Goal: Task Accomplishment & Management: Manage account settings

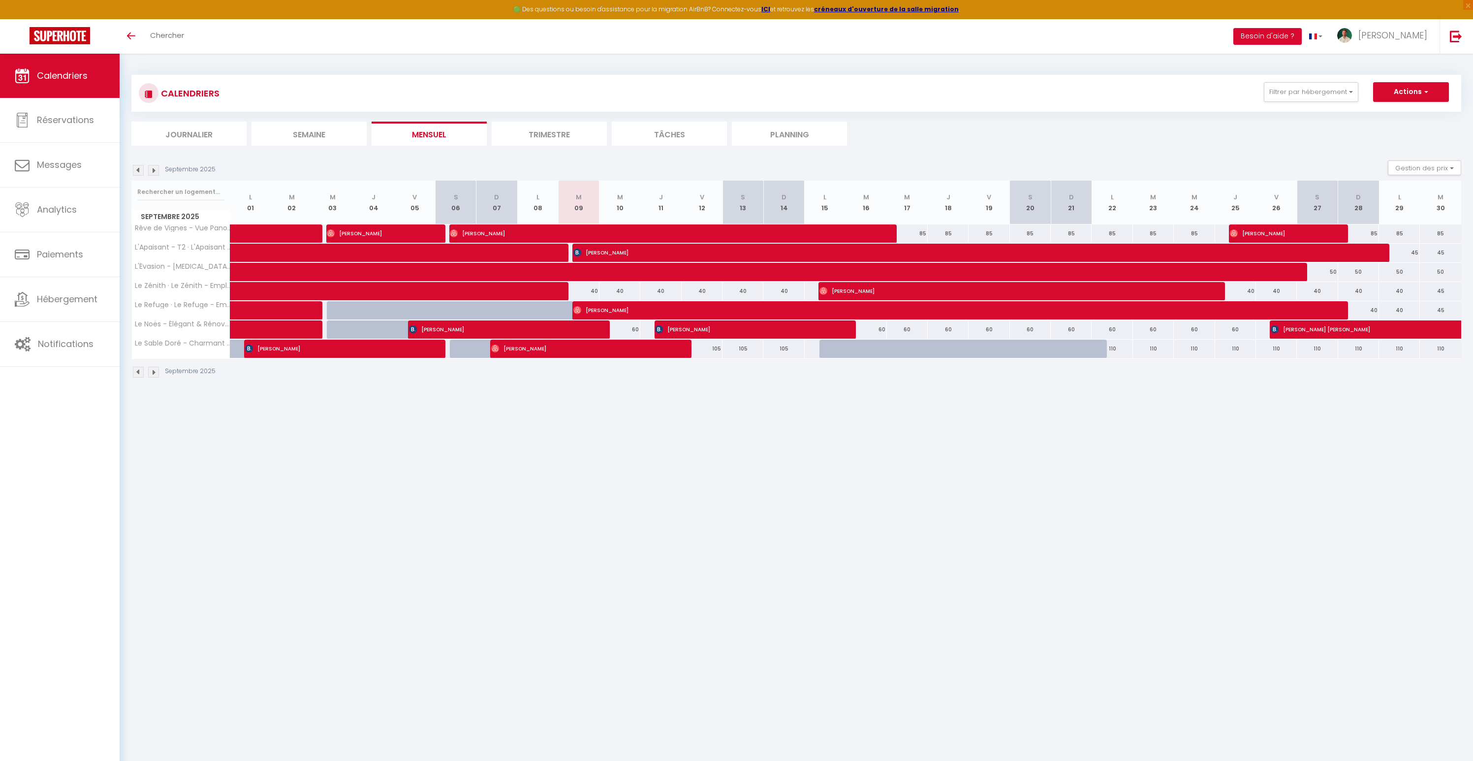
click at [186, 421] on body "🟢 Des questions ou besoin d'assistance pour la migration AirBnB? Connectez-vous…" at bounding box center [736, 434] width 1473 height 761
click at [1326, 84] on button "Filtrer par hébergement" at bounding box center [1311, 92] width 94 height 20
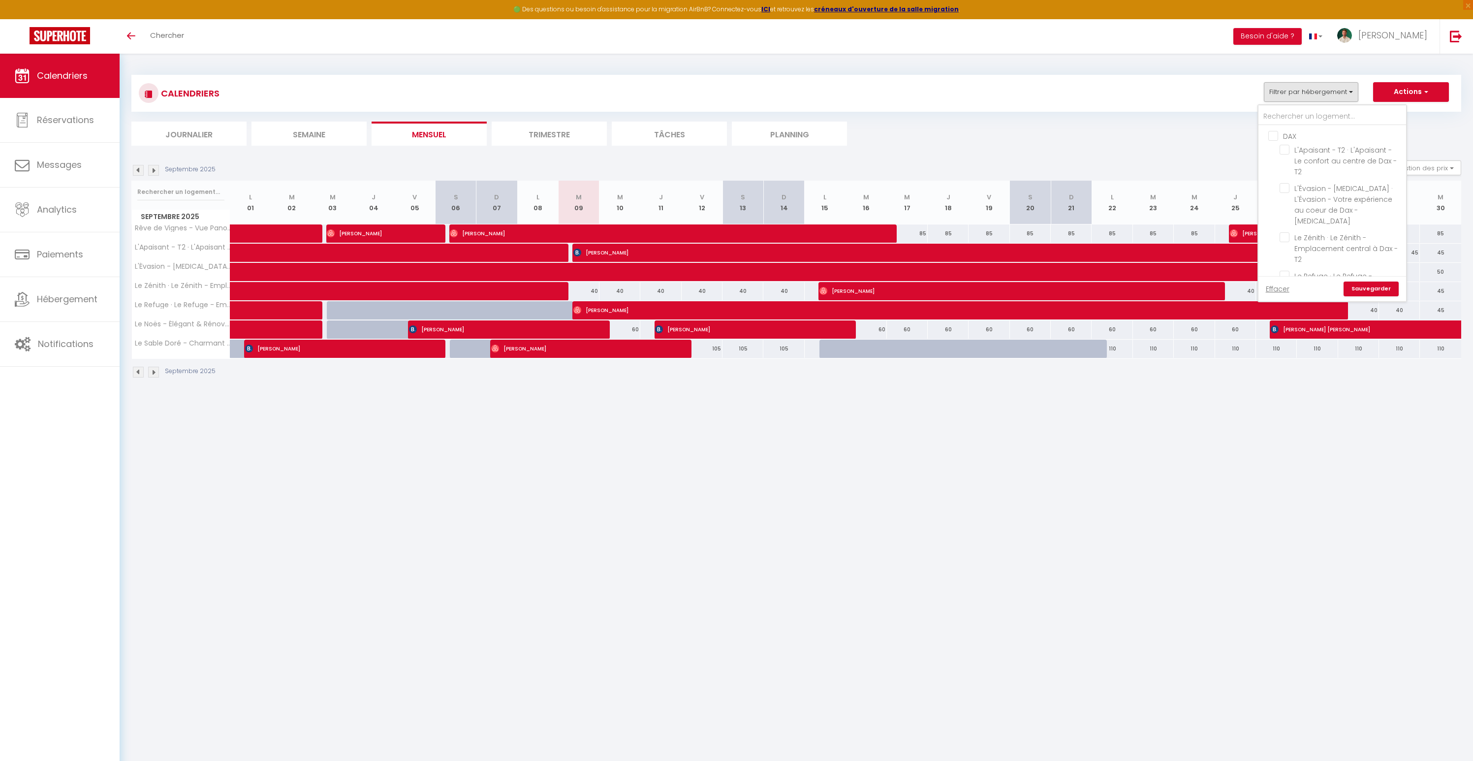
click at [1288, 134] on input "DAX" at bounding box center [1342, 135] width 148 height 10
checkbox input "true"
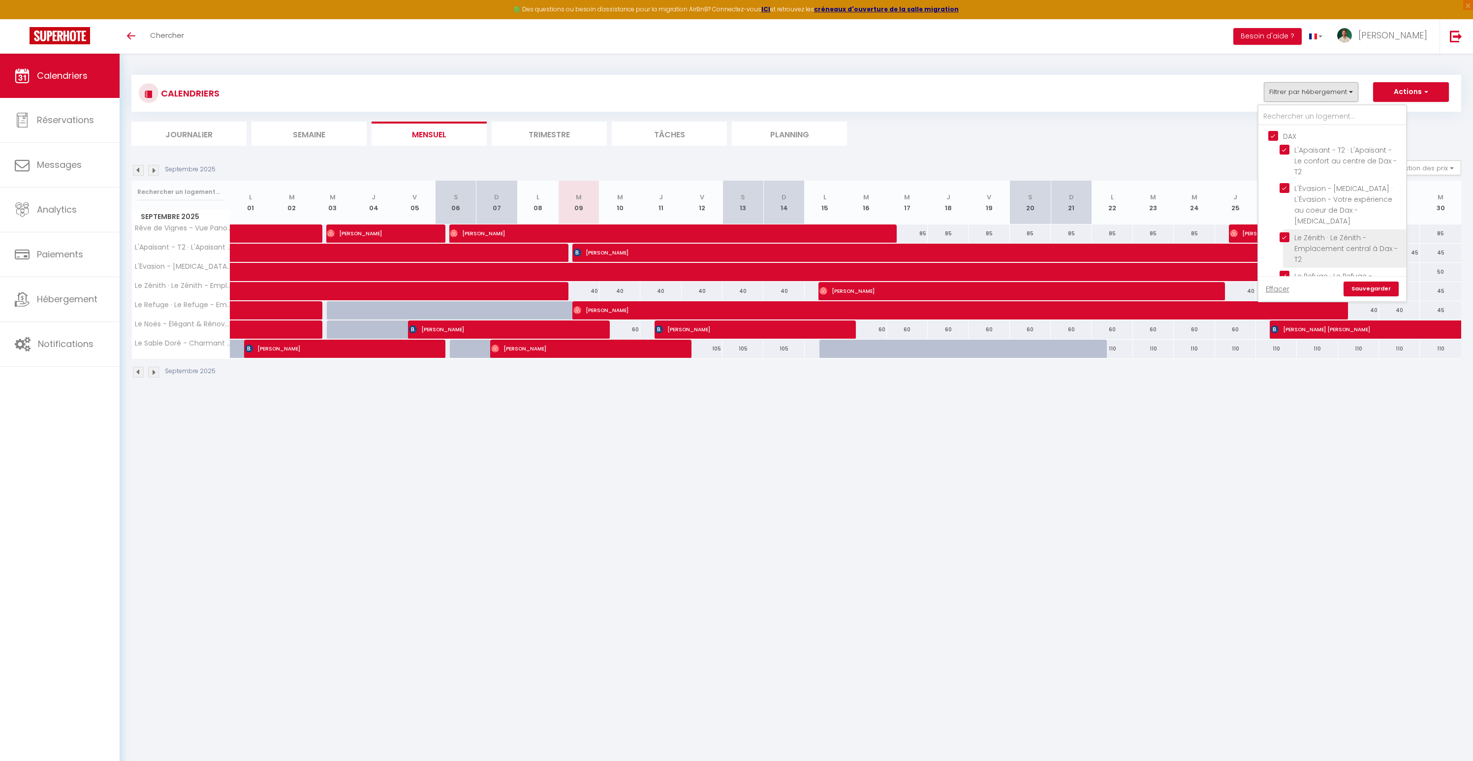
checkbox input "true"
checkbox input "false"
click at [1372, 286] on link "Sauvegarder" at bounding box center [1370, 288] width 55 height 15
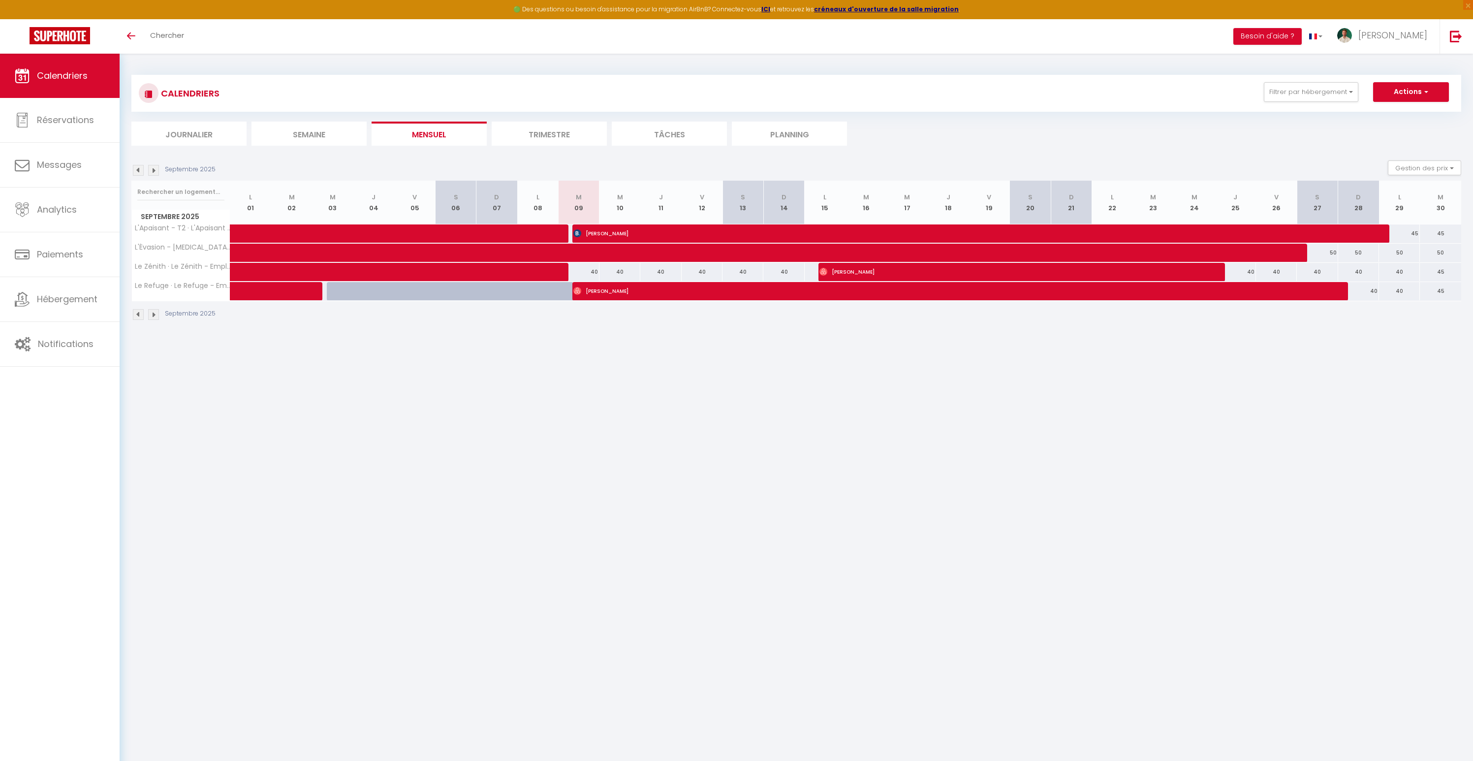
click at [704, 396] on body "🟢 Des questions ou besoin d'assistance pour la migration AirBnB? Connectez-vous…" at bounding box center [736, 434] width 1473 height 761
drag, startPoint x: 155, startPoint y: 245, endPoint x: 217, endPoint y: 243, distance: 62.0
click at [217, 243] on span "L'Évasion - [MEDICAL_DATA] · L'Évasion - Votre expérience au coeur de Dax - [ME…" at bounding box center [303, 244] width 328 height 12
click at [274, 370] on body "🟢 Des questions ou besoin d'assistance pour la migration AirBnB? Connectez-vous…" at bounding box center [736, 434] width 1473 height 761
click at [236, 409] on body "🟢 Des questions ou besoin d'assistance pour la migration AirBnB? Connectez-vous…" at bounding box center [736, 434] width 1473 height 761
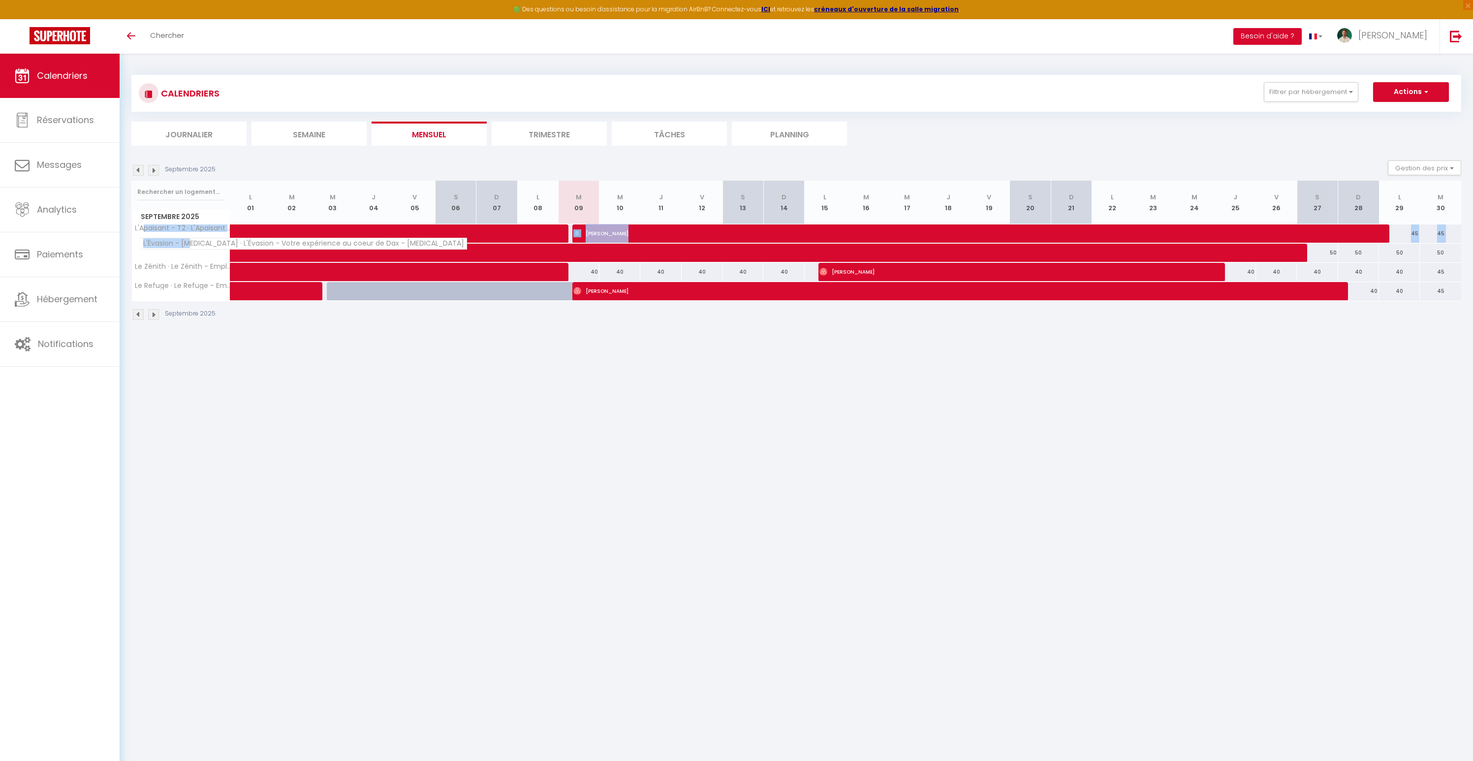
drag, startPoint x: 153, startPoint y: 226, endPoint x: 187, endPoint y: 247, distance: 40.6
click at [187, 247] on tbody "L'Apaisant - T2 · L'Apaisant - Le confort au centre de Dax - T2 45 [PERSON_NAME]" at bounding box center [796, 262] width 1329 height 77
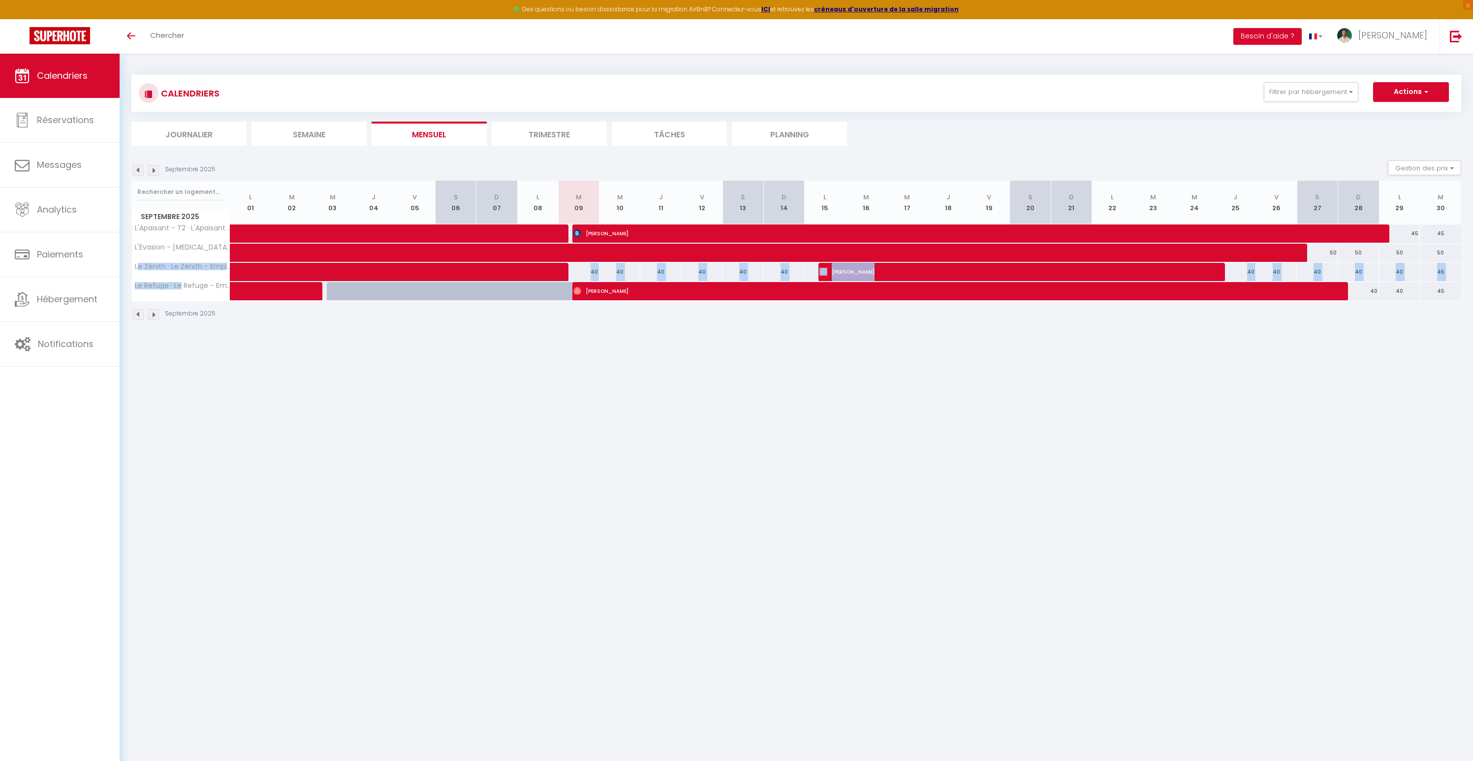
drag, startPoint x: 156, startPoint y: 265, endPoint x: 178, endPoint y: 289, distance: 32.4
click at [178, 289] on tbody "L'Apaisant - T2 · L'Apaisant - Le confort au centre de Dax - T2 45 [PERSON_NAME]" at bounding box center [796, 262] width 1329 height 77
click at [265, 417] on body "🟢 Des questions ou besoin d'assistance pour la migration AirBnB? Connectez-vous…" at bounding box center [736, 434] width 1473 height 761
click at [246, 406] on body "🟢 Des questions ou besoin d'assistance pour la migration AirBnB? Connectez-vous…" at bounding box center [736, 434] width 1473 height 761
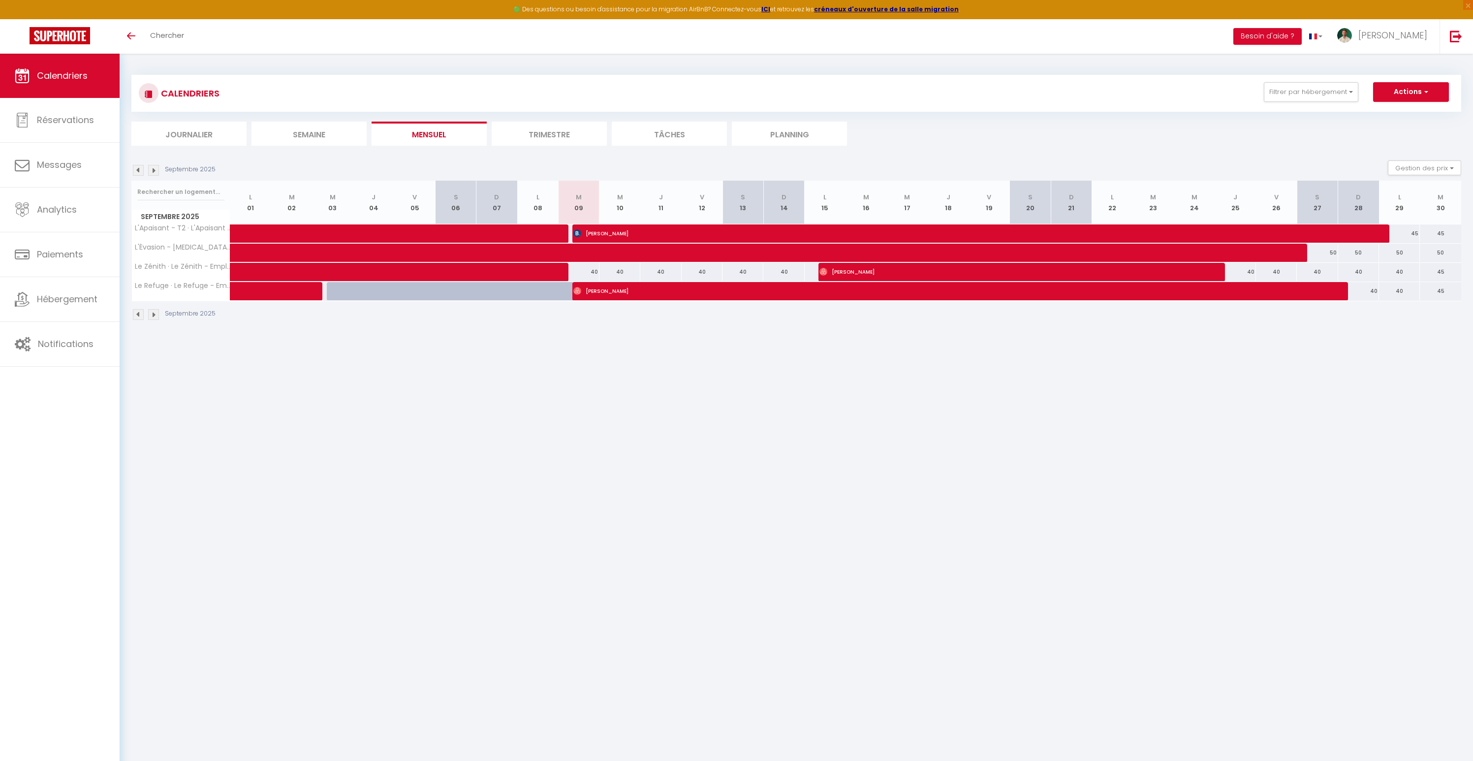
click at [236, 397] on body "🟢 Des questions ou besoin d'assistance pour la migration AirBnB? Connectez-vous…" at bounding box center [736, 434] width 1473 height 761
click at [569, 139] on li "Trimestre" at bounding box center [549, 134] width 115 height 24
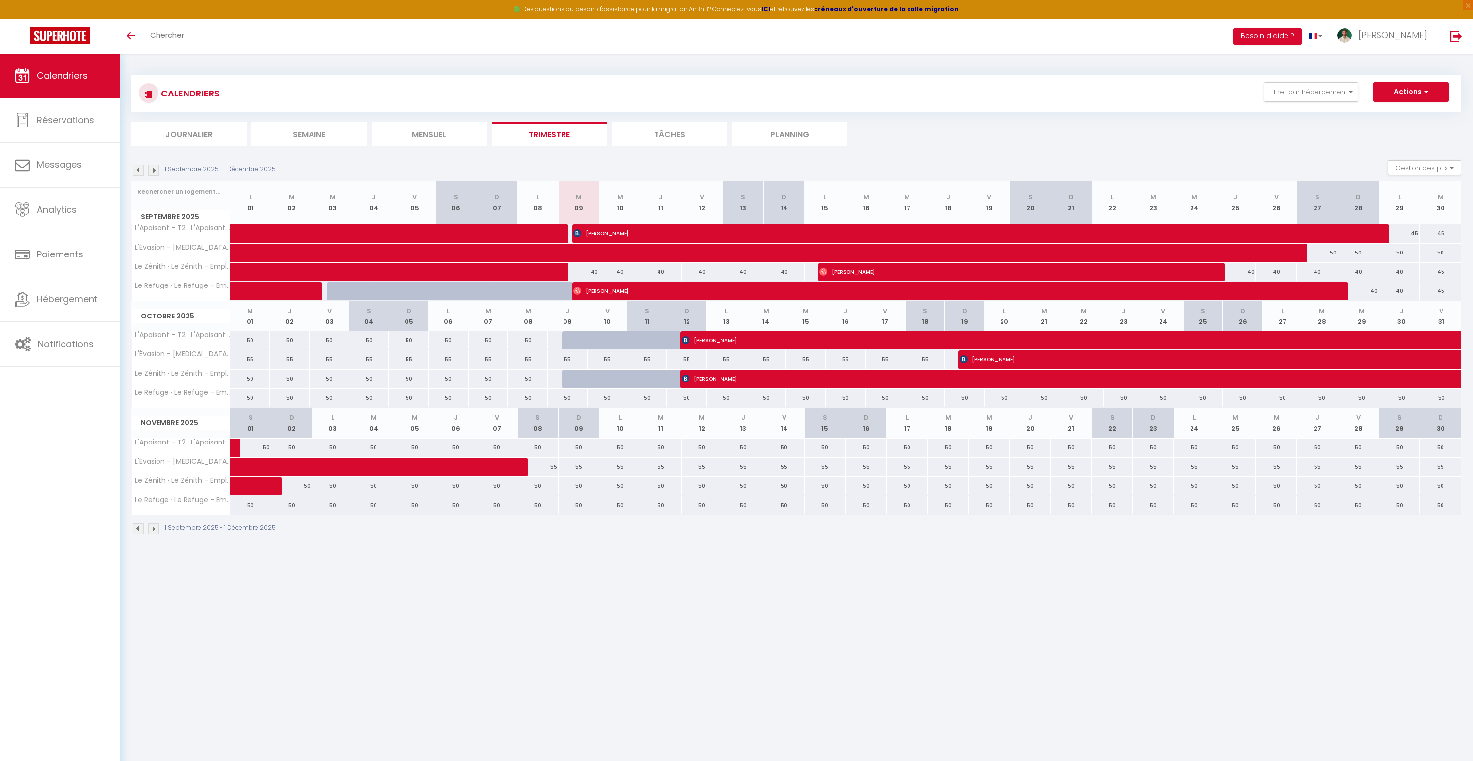
click at [143, 172] on div "1 Septembre 2025 - 1 Décembre 2025" at bounding box center [204, 170] width 147 height 11
click at [140, 171] on img at bounding box center [138, 170] width 11 height 11
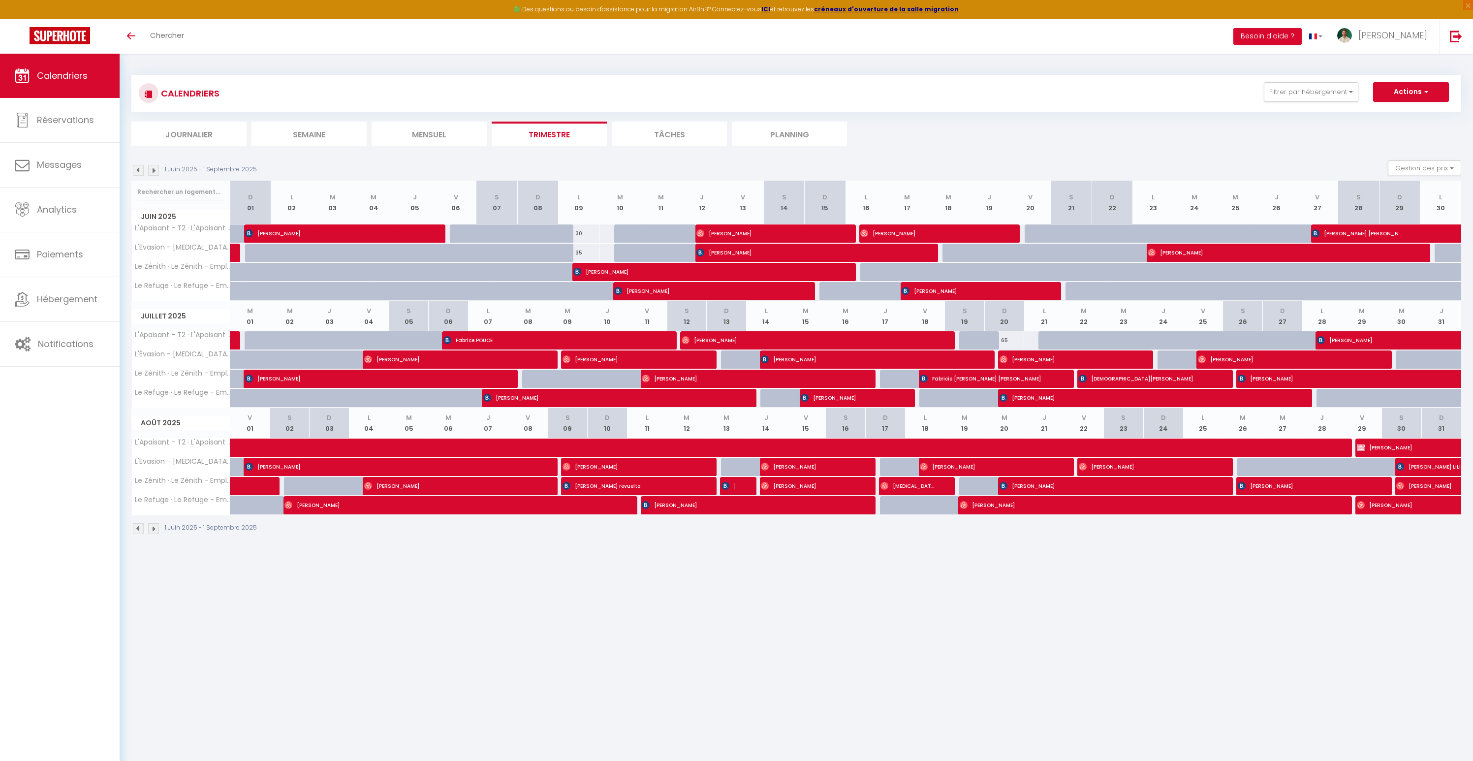
click at [137, 172] on img at bounding box center [138, 170] width 11 height 11
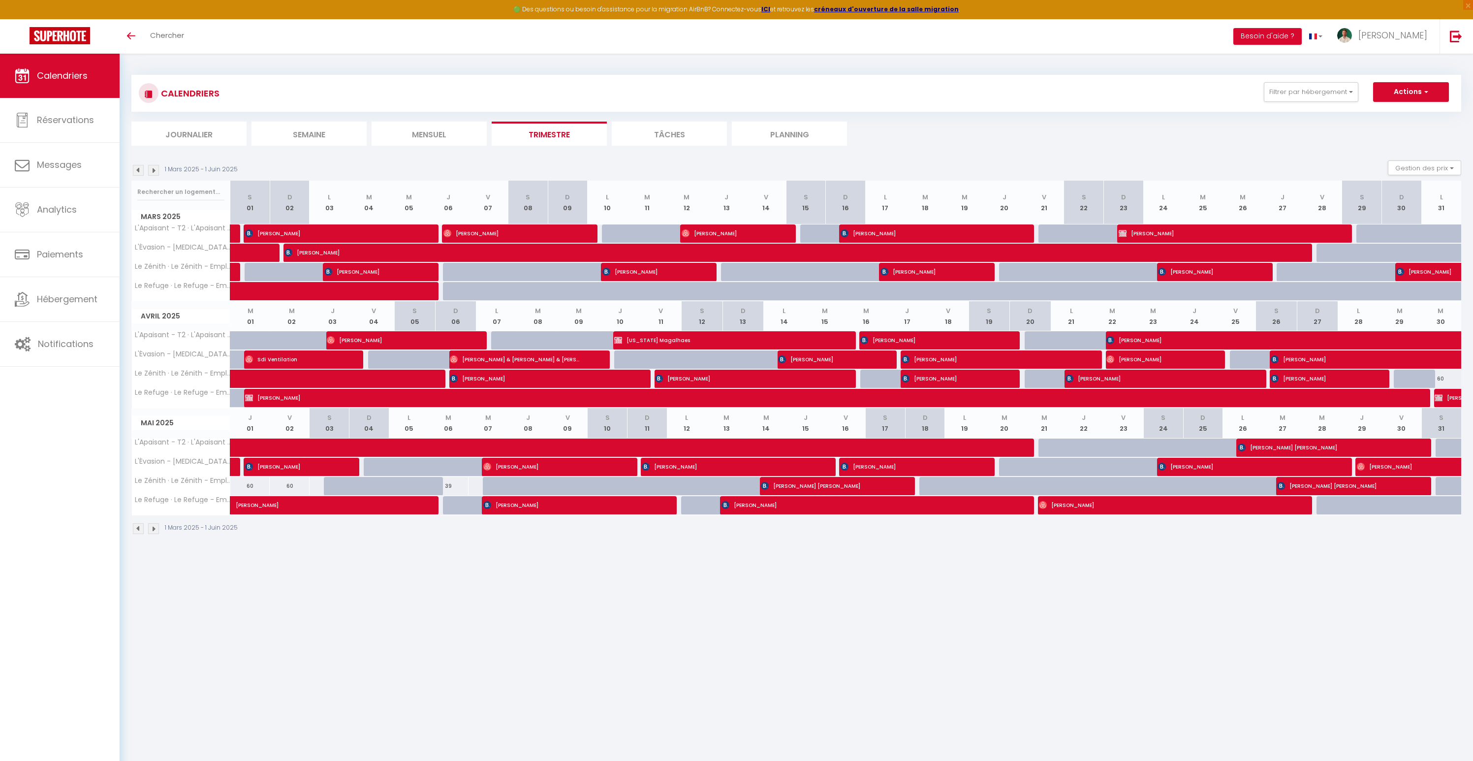
click at [155, 169] on img at bounding box center [153, 170] width 11 height 11
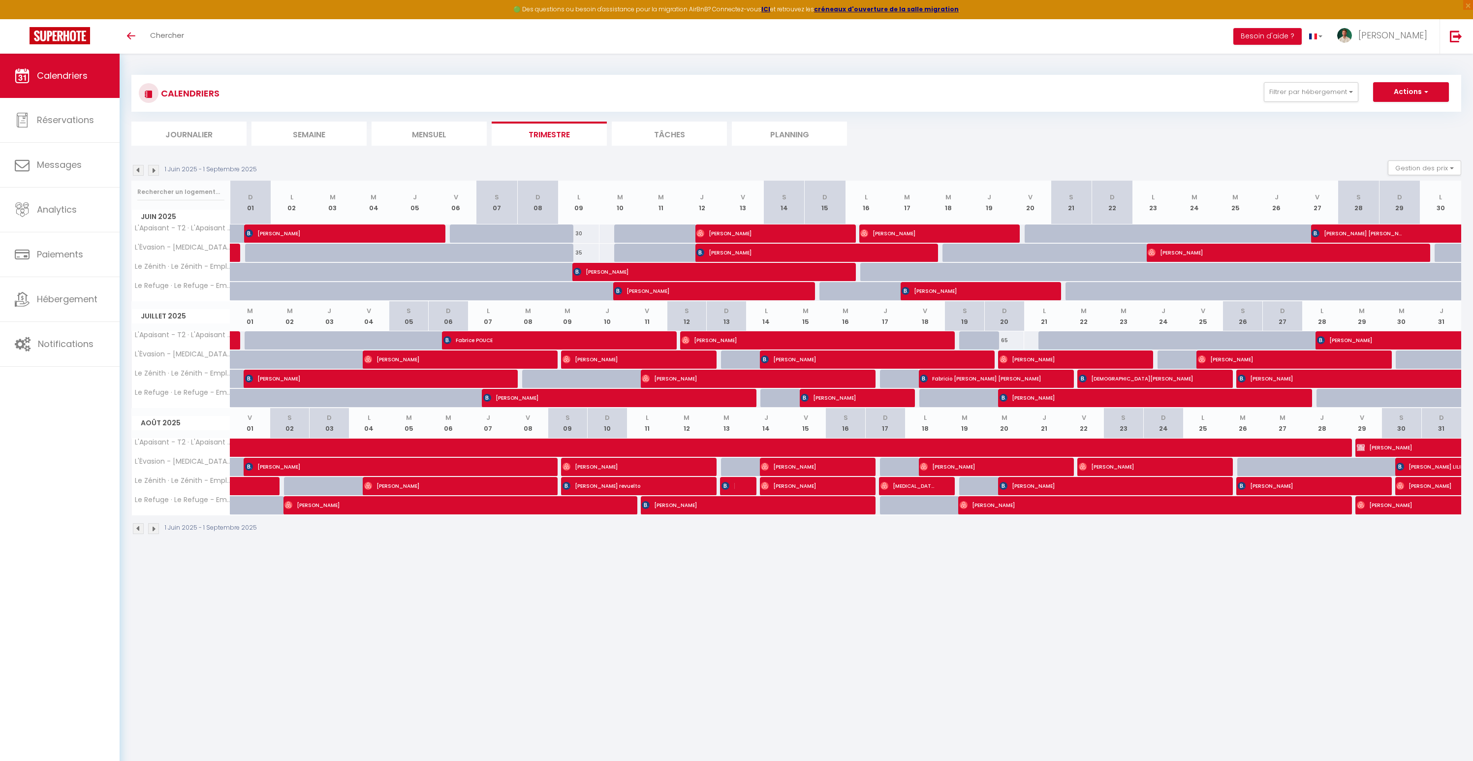
click at [155, 169] on img at bounding box center [153, 170] width 11 height 11
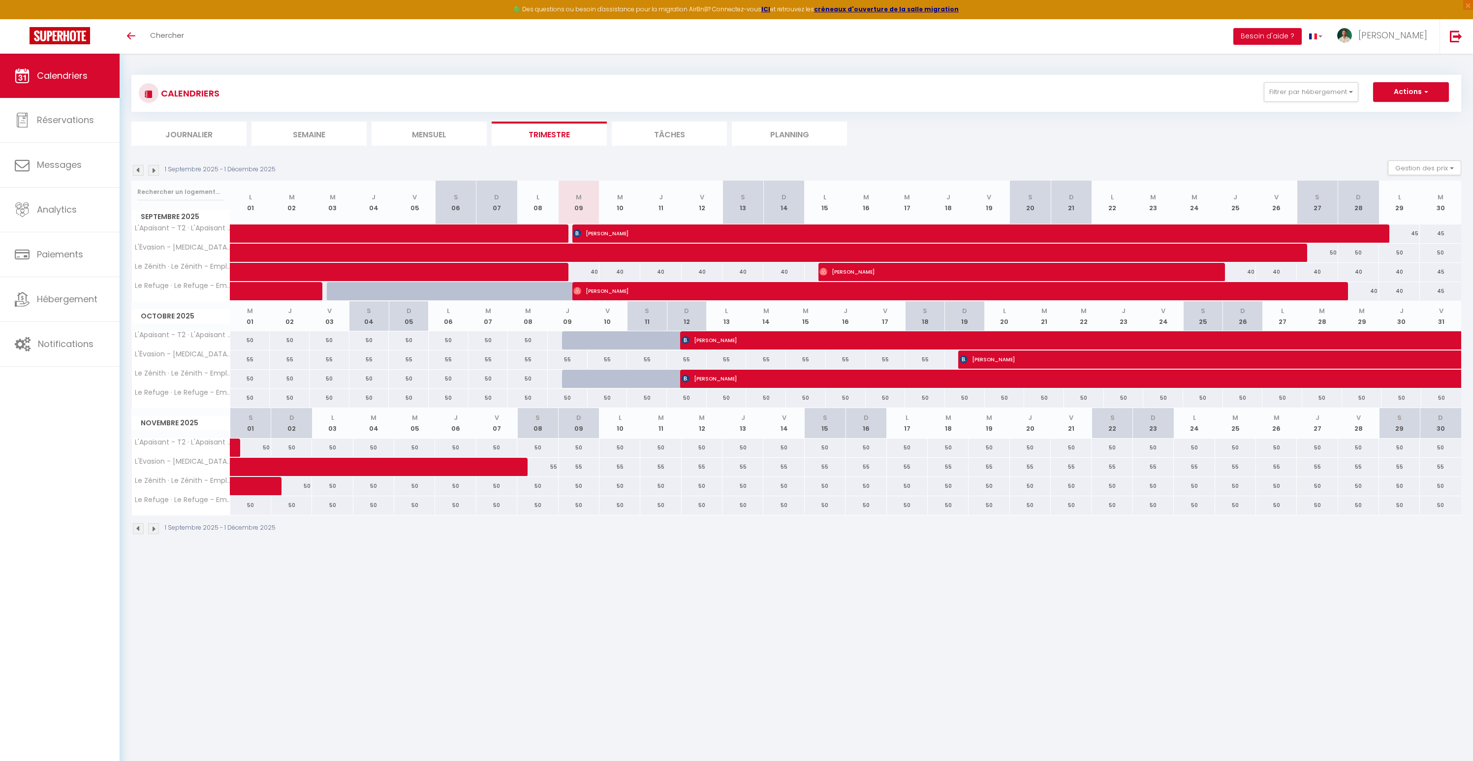
click at [138, 171] on img at bounding box center [138, 170] width 11 height 11
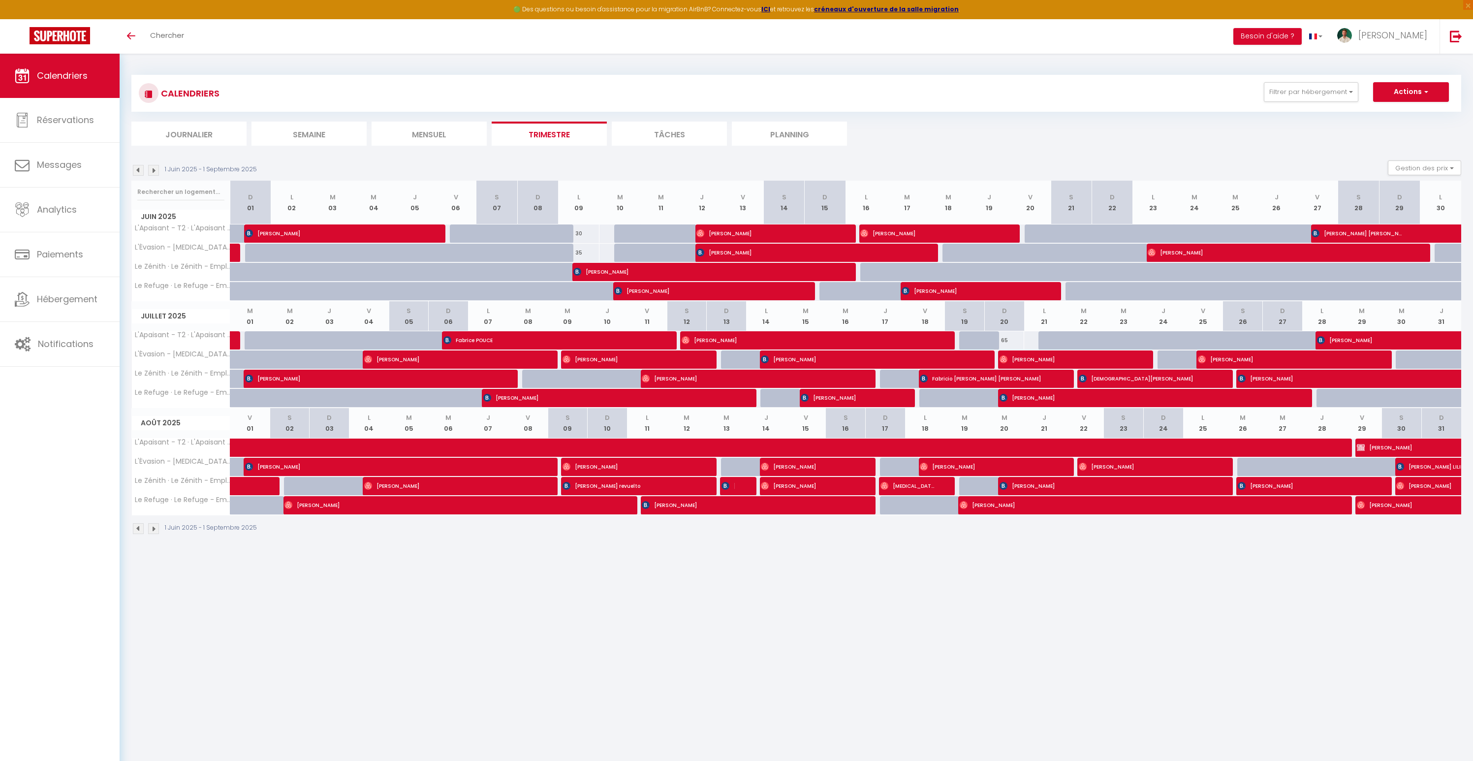
click at [152, 171] on img at bounding box center [153, 170] width 11 height 11
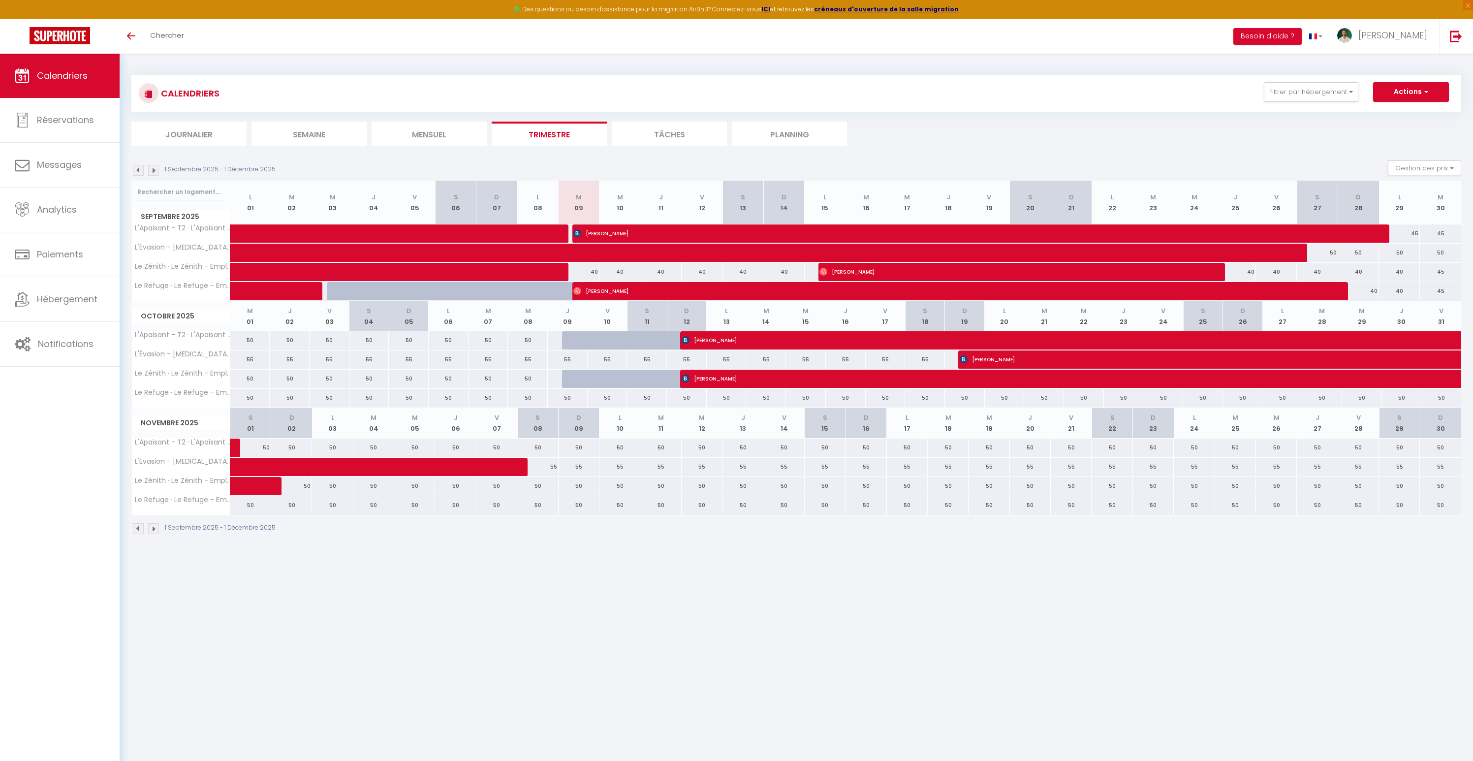
drag, startPoint x: 614, startPoint y: 466, endPoint x: 1444, endPoint y: 467, distance: 830.5
click at [1444, 467] on tr "L'Évasion - [MEDICAL_DATA] · L'Évasion - Votre expérience au coeur de Dax - [ME…" at bounding box center [796, 466] width 1329 height 19
click at [1269, 612] on body "🟢 Des questions ou besoin d'assistance pour la migration AirBnB? Connectez-vous…" at bounding box center [736, 434] width 1473 height 761
drag, startPoint x: 176, startPoint y: 166, endPoint x: 304, endPoint y: 168, distance: 127.9
click at [304, 169] on div "1 Septembre 2025 - 1 Décembre 2025 Gestion des prix Nb Nuits minimum Règles Dis…" at bounding box center [795, 170] width 1329 height 20
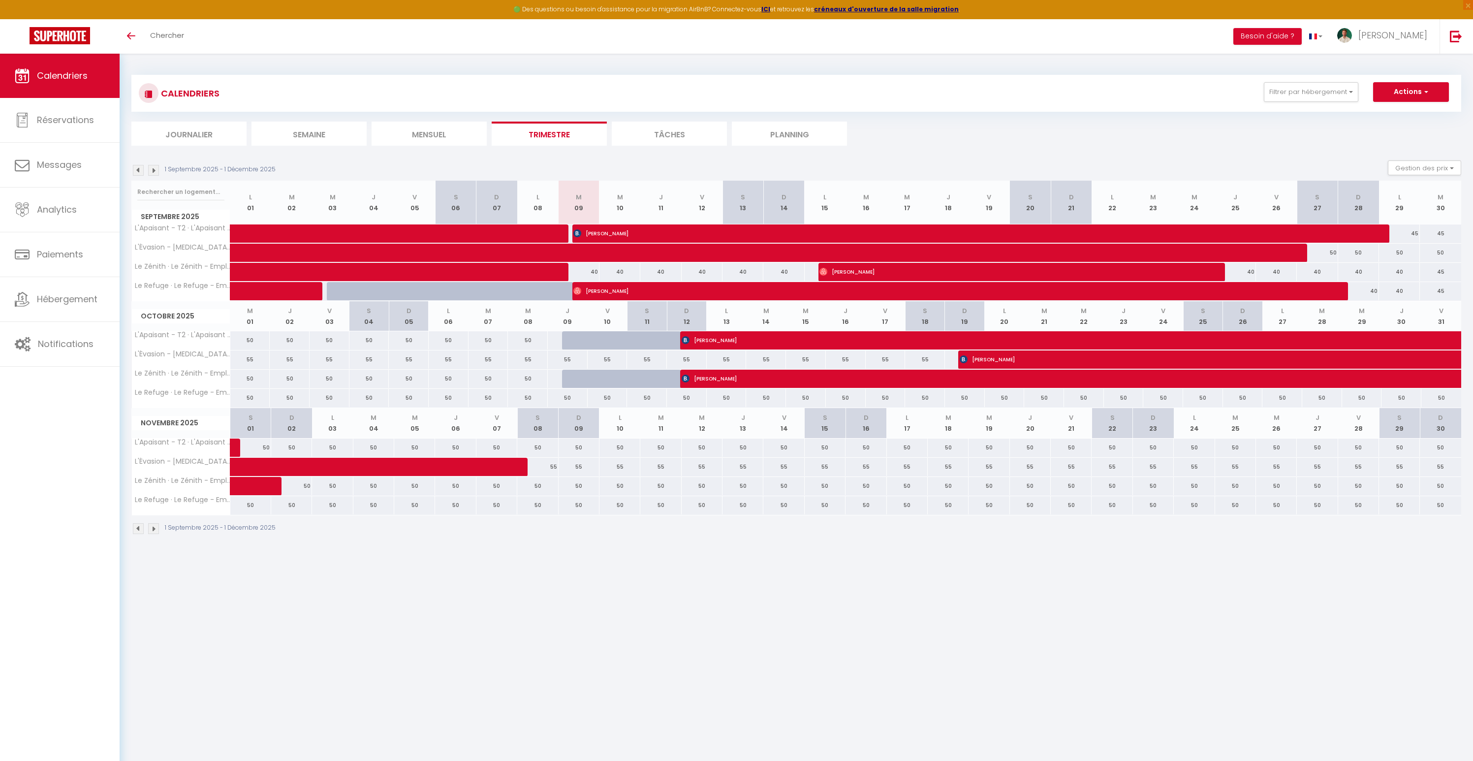
click at [304, 167] on div "1 Septembre 2025 - 1 Décembre 2025 Gestion des prix Nb Nuits minimum Règles Dis…" at bounding box center [795, 170] width 1329 height 20
click at [310, 162] on div "1 Septembre 2025 - 1 Décembre 2025 Gestion des prix Nb Nuits minimum Règles Dis…" at bounding box center [795, 170] width 1329 height 20
click at [127, 227] on div "CALENDRIERS Filtrer par hébergement DAX L'Apaisant - T2 · L'Apaisant - Le confo…" at bounding box center [796, 305] width 1353 height 502
click at [128, 225] on div "CALENDRIERS Filtrer par hébergement DAX L'Apaisant - T2 · L'Apaisant - Le confo…" at bounding box center [796, 305] width 1353 height 502
click at [127, 222] on div "CALENDRIERS Filtrer par hébergement DAX L'Apaisant - T2 · L'Apaisant - Le confo…" at bounding box center [796, 305] width 1353 height 502
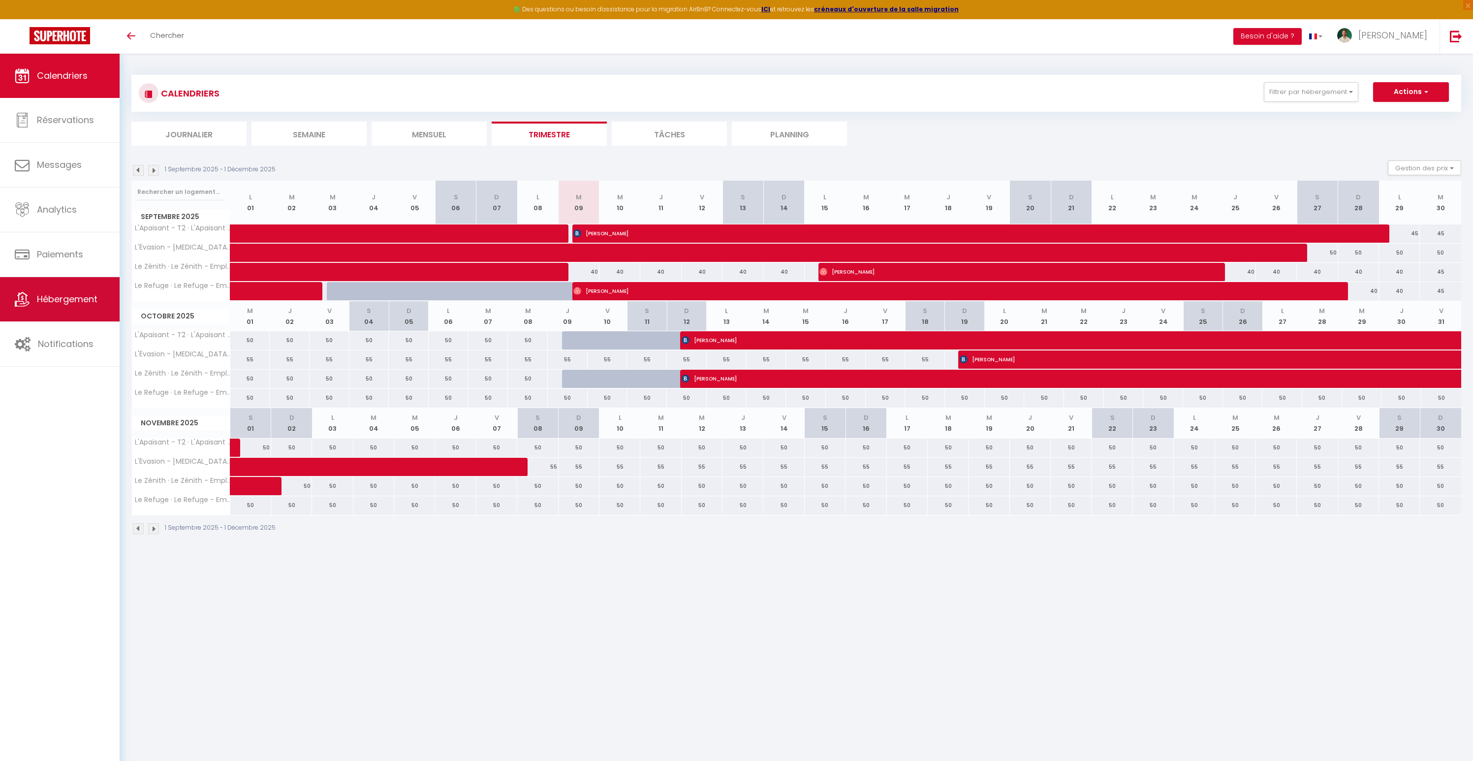
click at [57, 293] on span "Hébergement" at bounding box center [67, 299] width 61 height 12
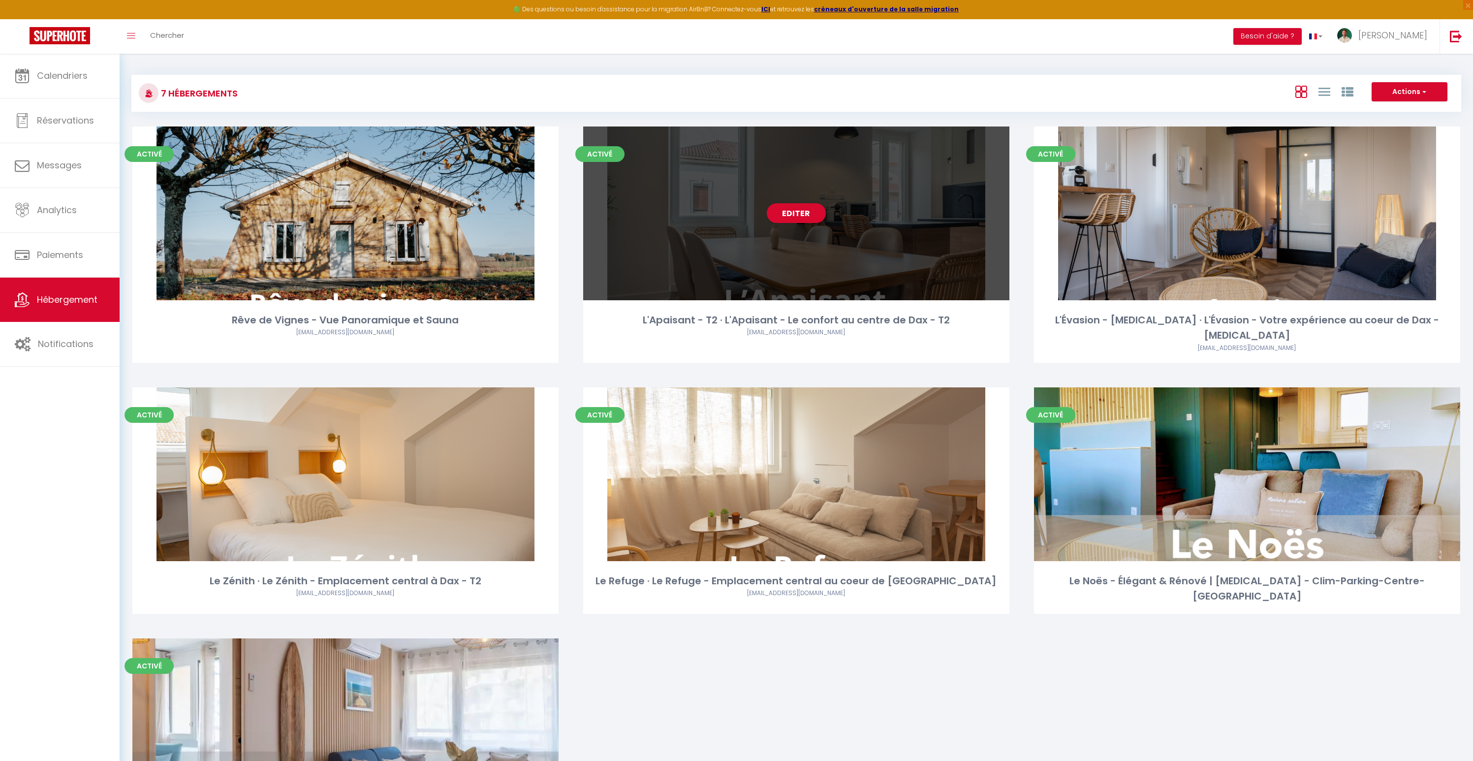
click at [841, 238] on div "Editer" at bounding box center [796, 213] width 426 height 174
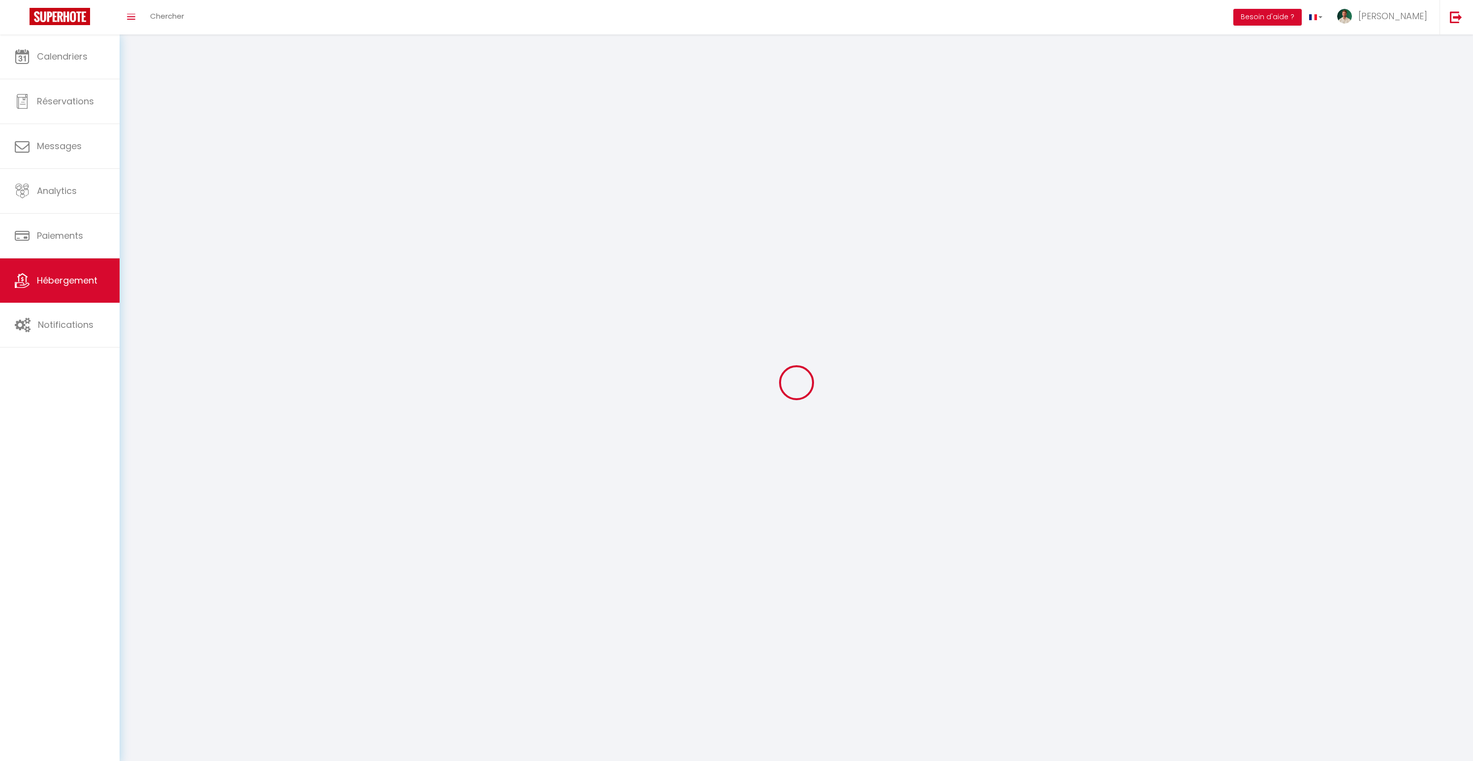
click at [841, 238] on div at bounding box center [795, 382] width 1329 height 672
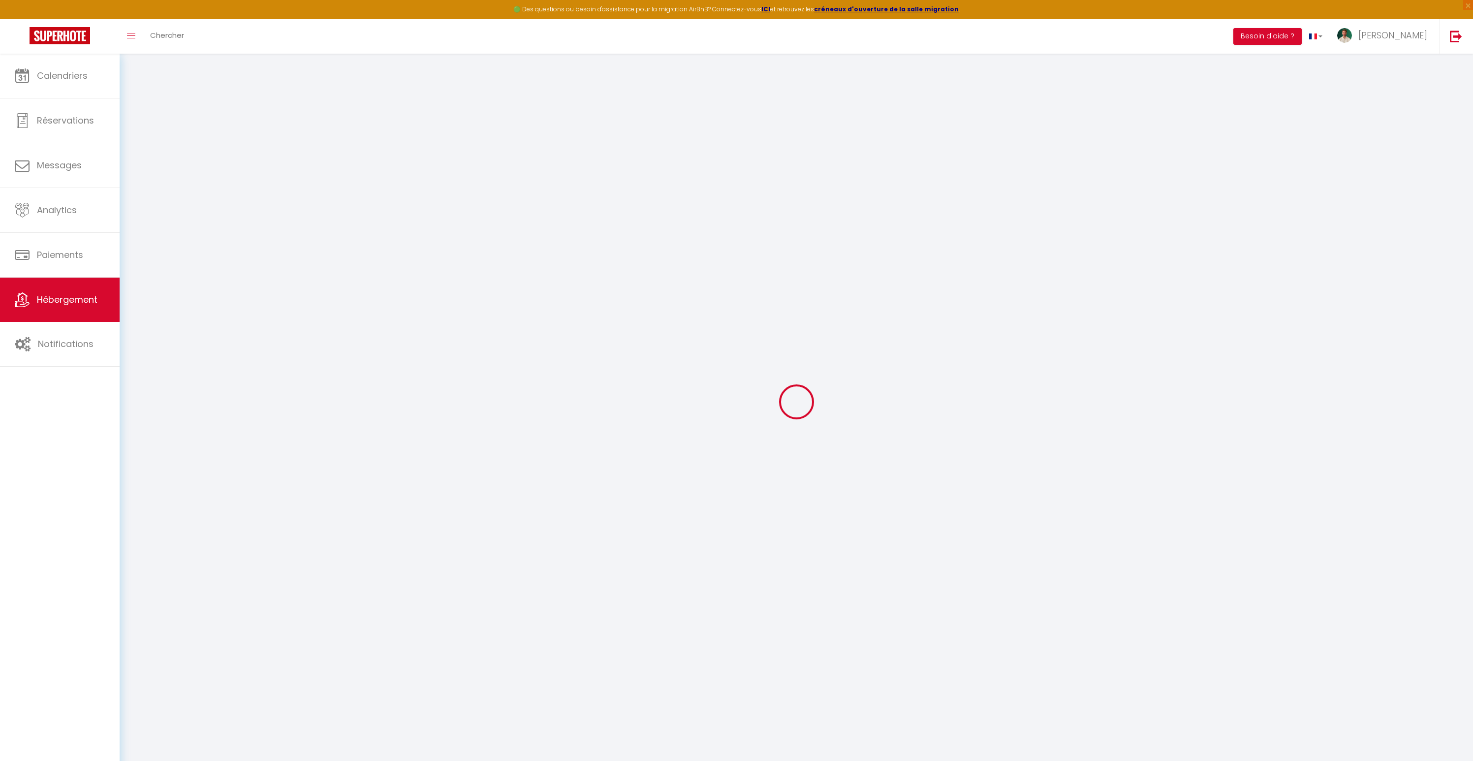
select select "17:00"
select select "23:00"
select select "10:00"
select select "30"
select select "120"
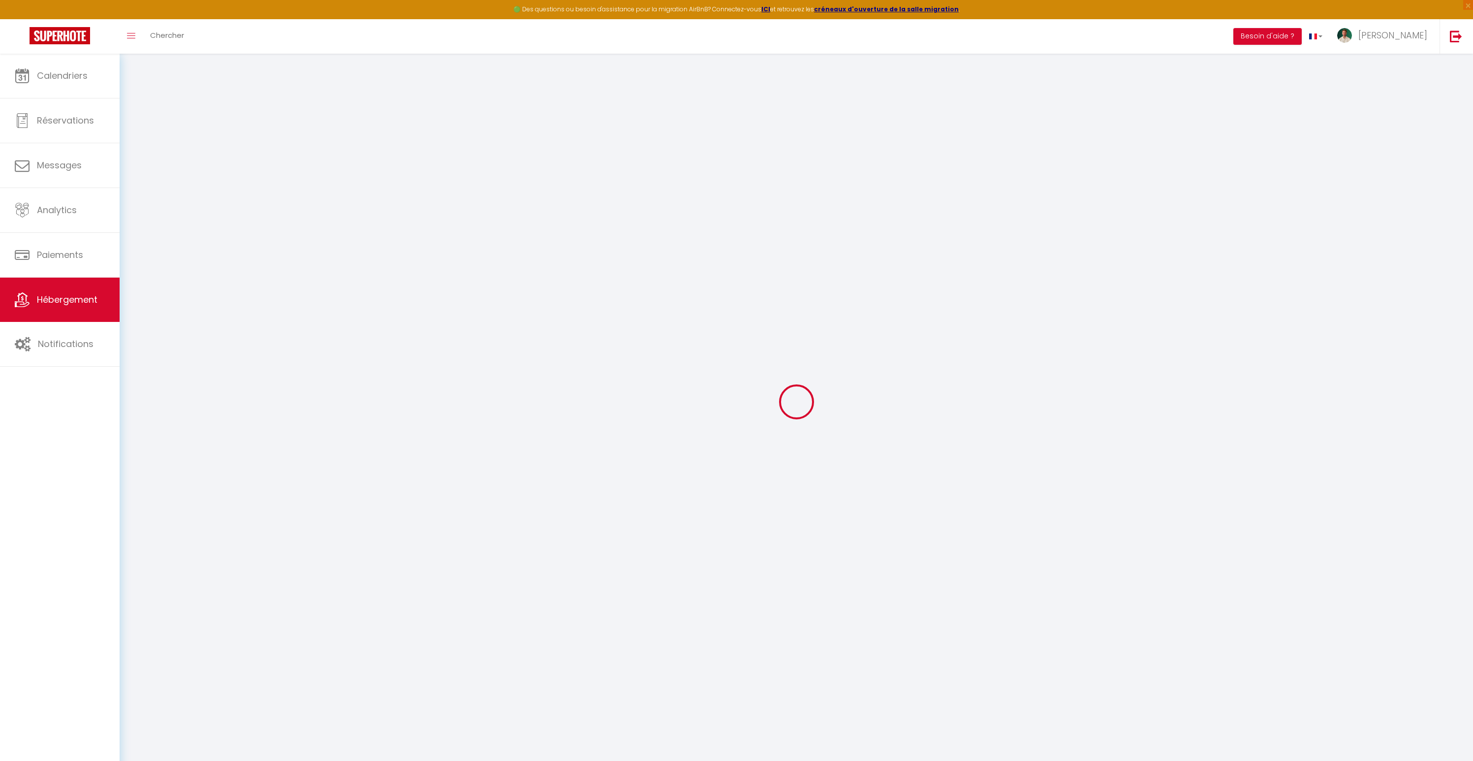
select select "12:00"
select select "35956"
checkbox input "false"
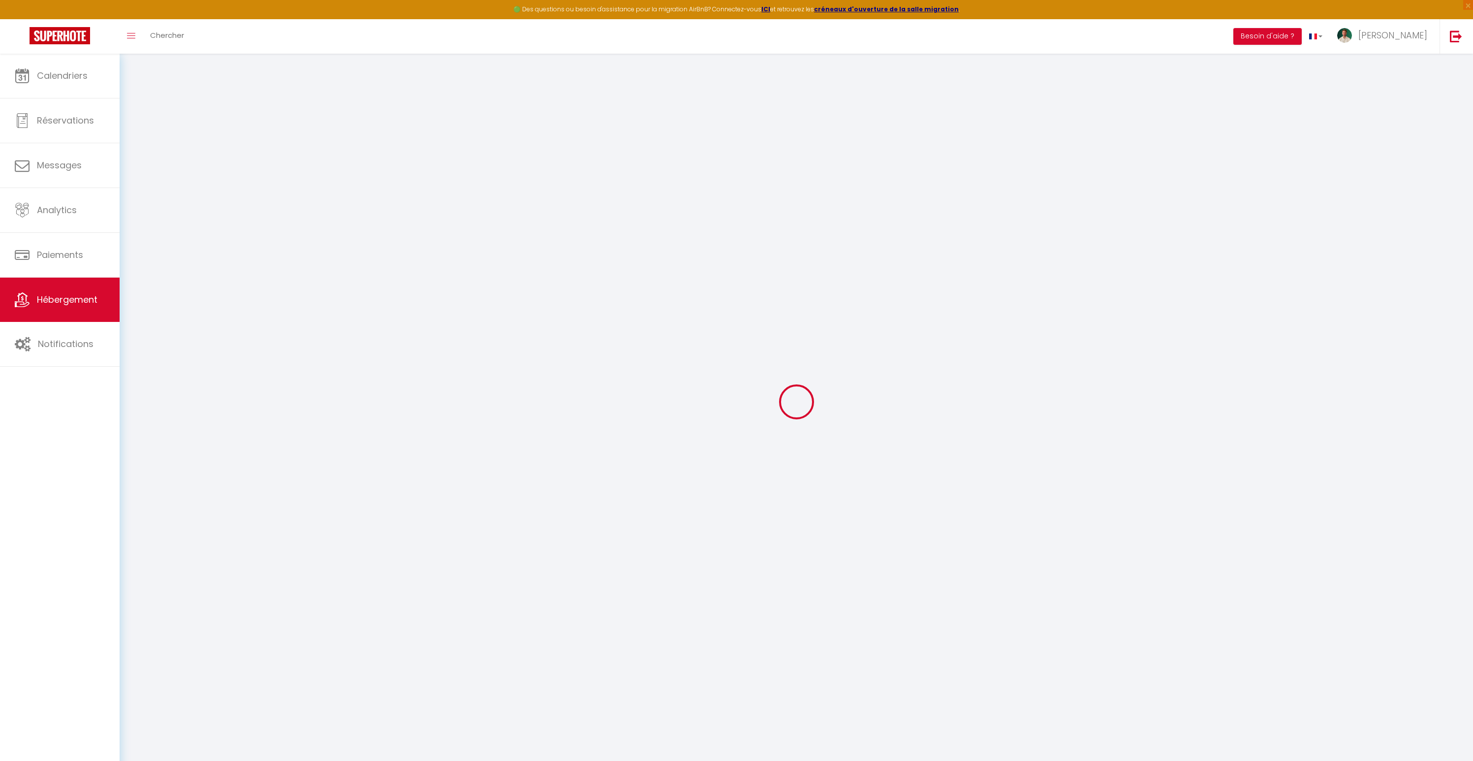
checkbox input "false"
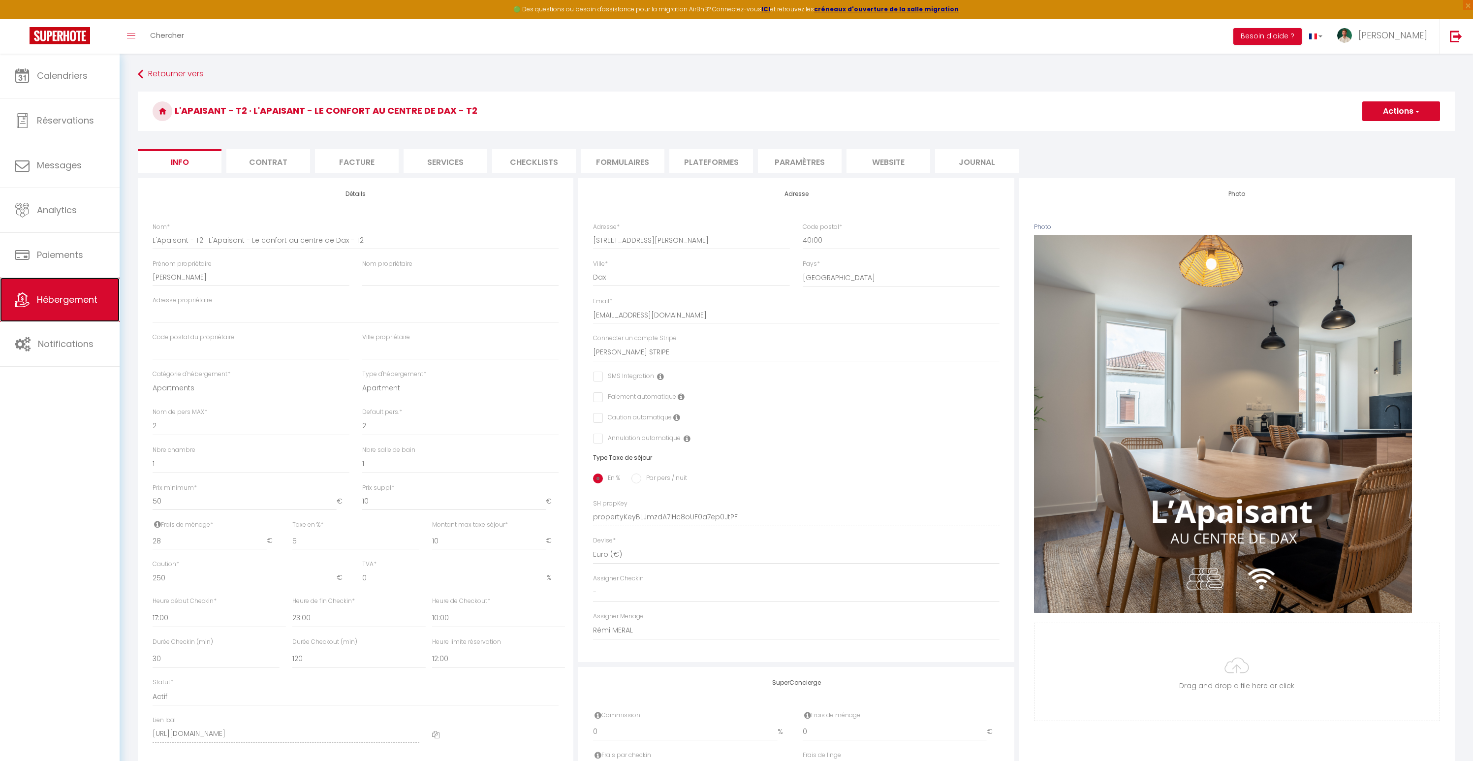
click at [72, 299] on span "Hébergement" at bounding box center [67, 299] width 61 height 12
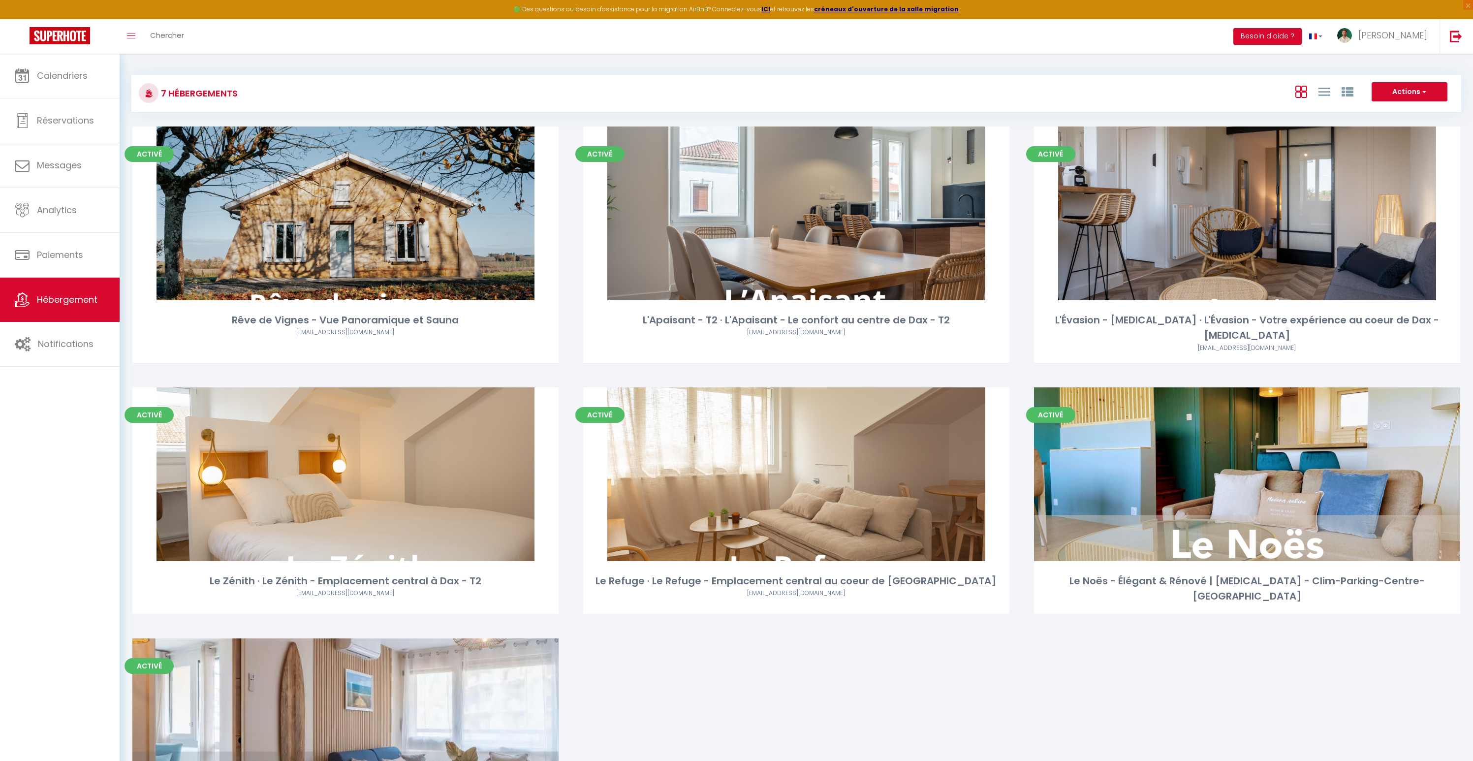
click at [224, 90] on h3 "7 Hébergements" at bounding box center [197, 93] width 79 height 22
click at [371, 88] on div "7 Hébergements" at bounding box center [353, 93] width 442 height 22
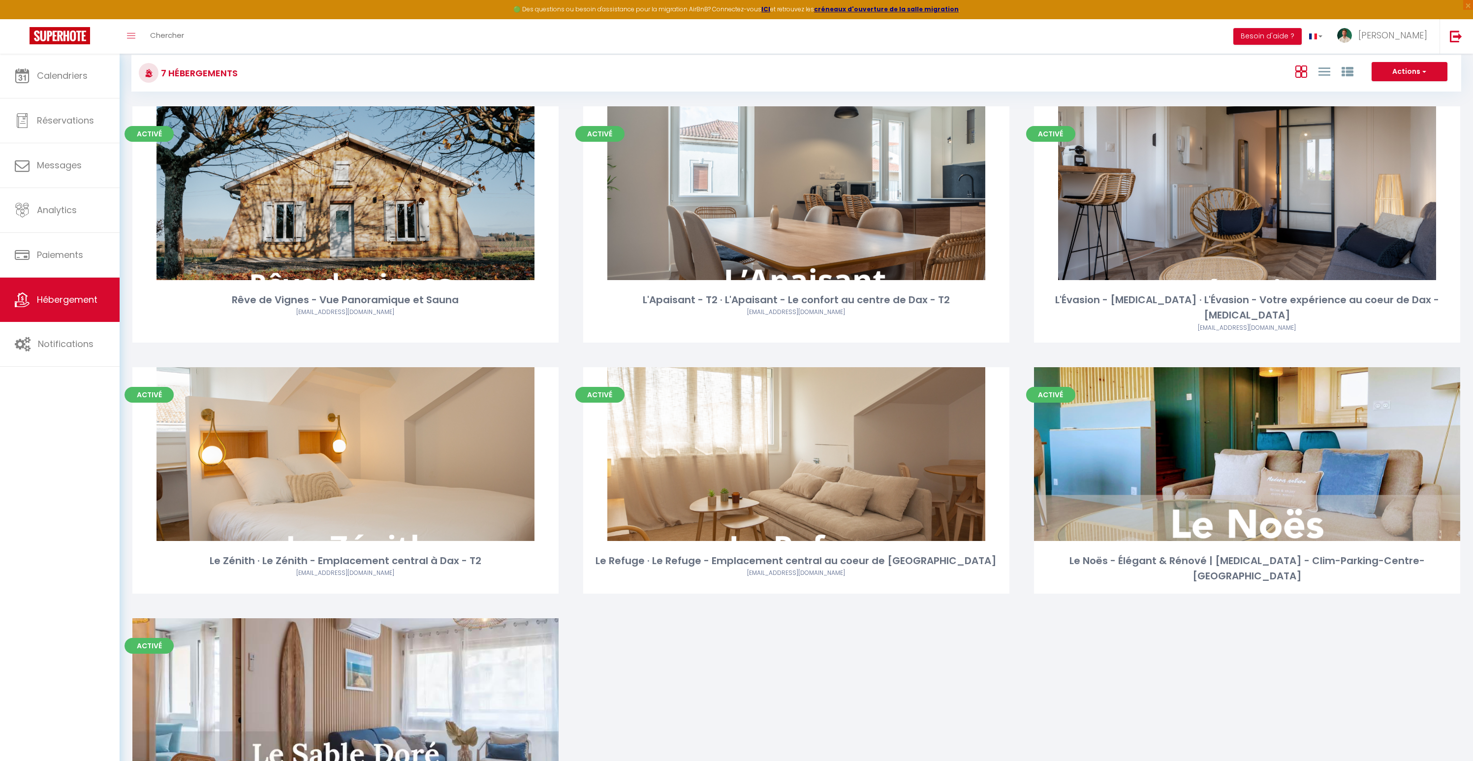
scroll to position [21, 0]
click at [804, 70] on div "Actions Créer un Hébergement Nouveau groupe" at bounding box center [1017, 73] width 885 height 22
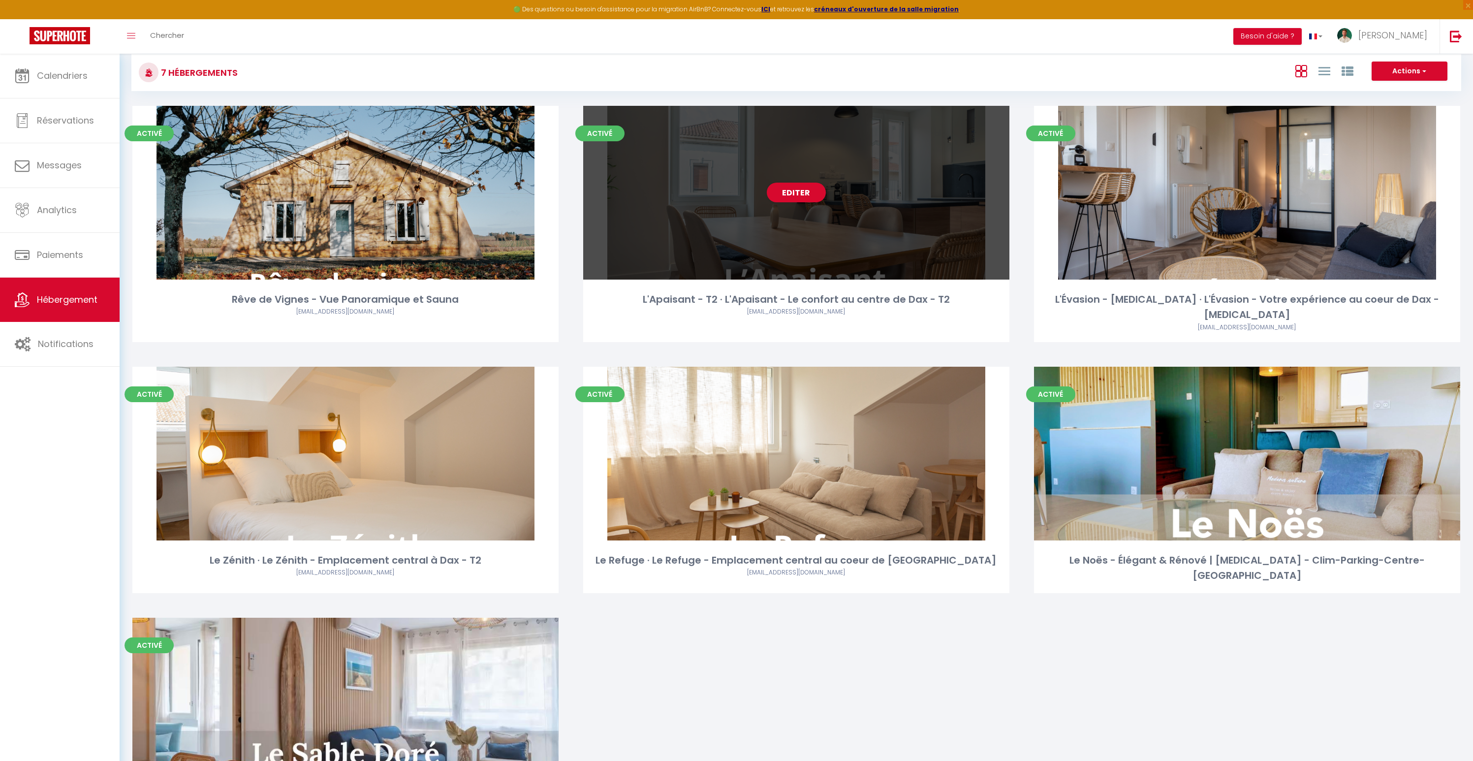
click at [741, 225] on div "Editer" at bounding box center [796, 193] width 426 height 174
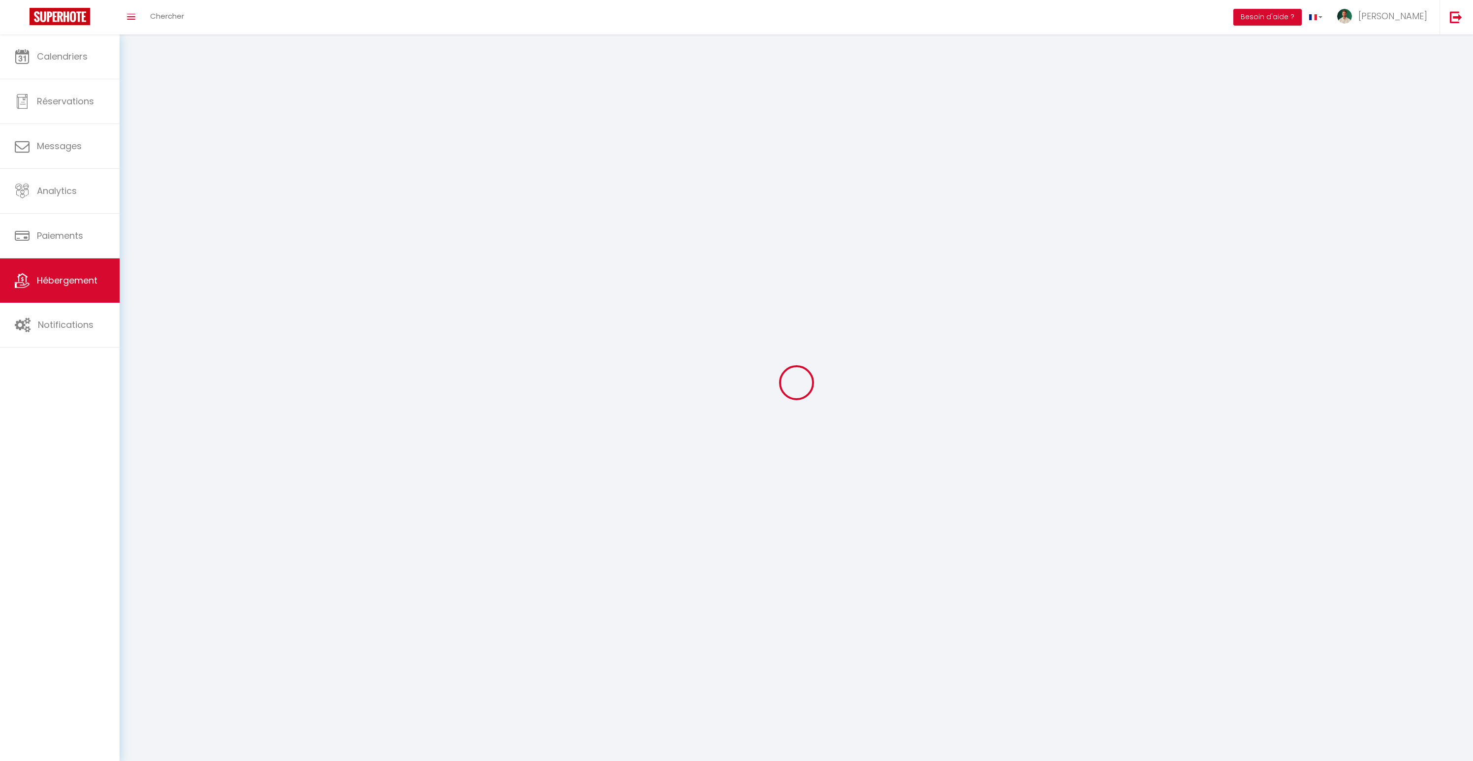
select select
select select "28"
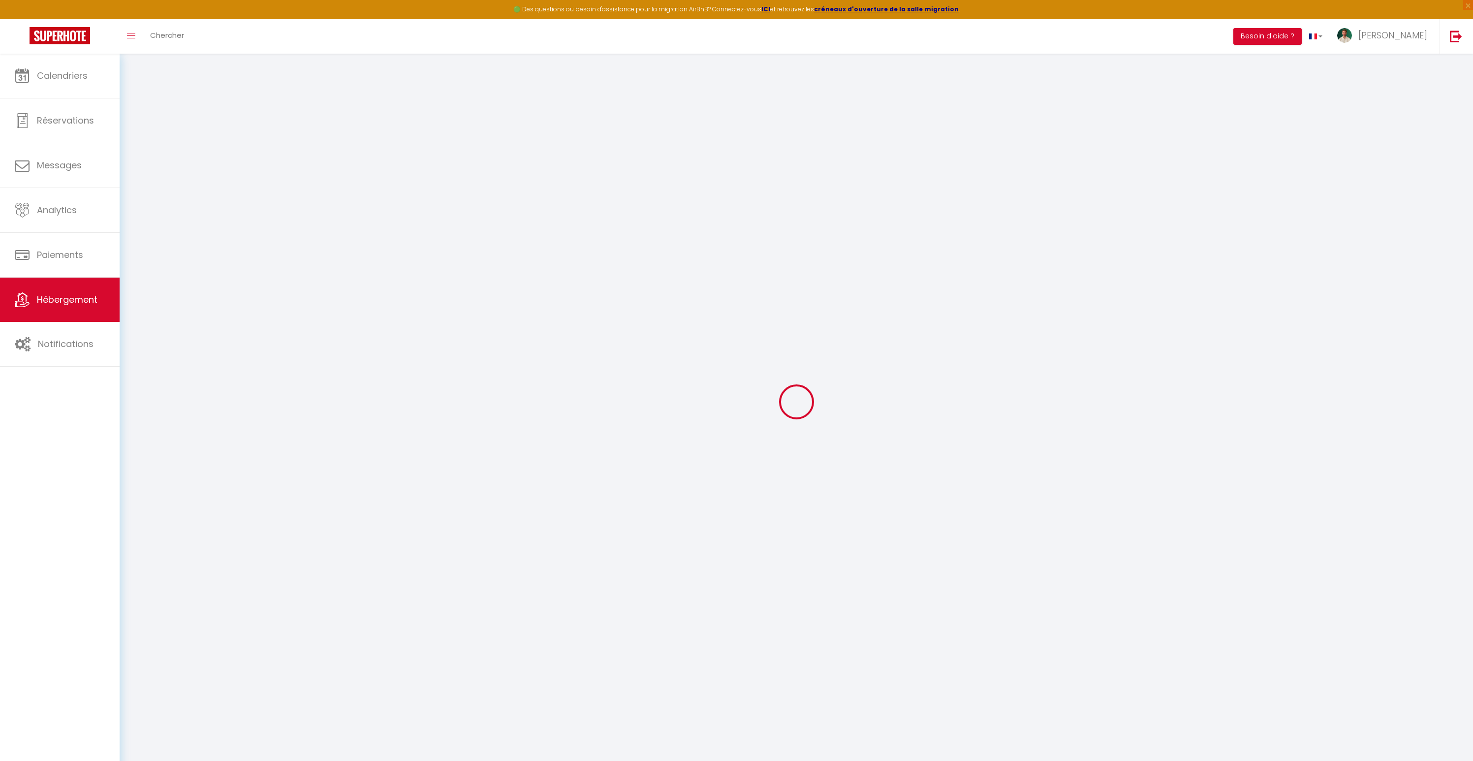
select select
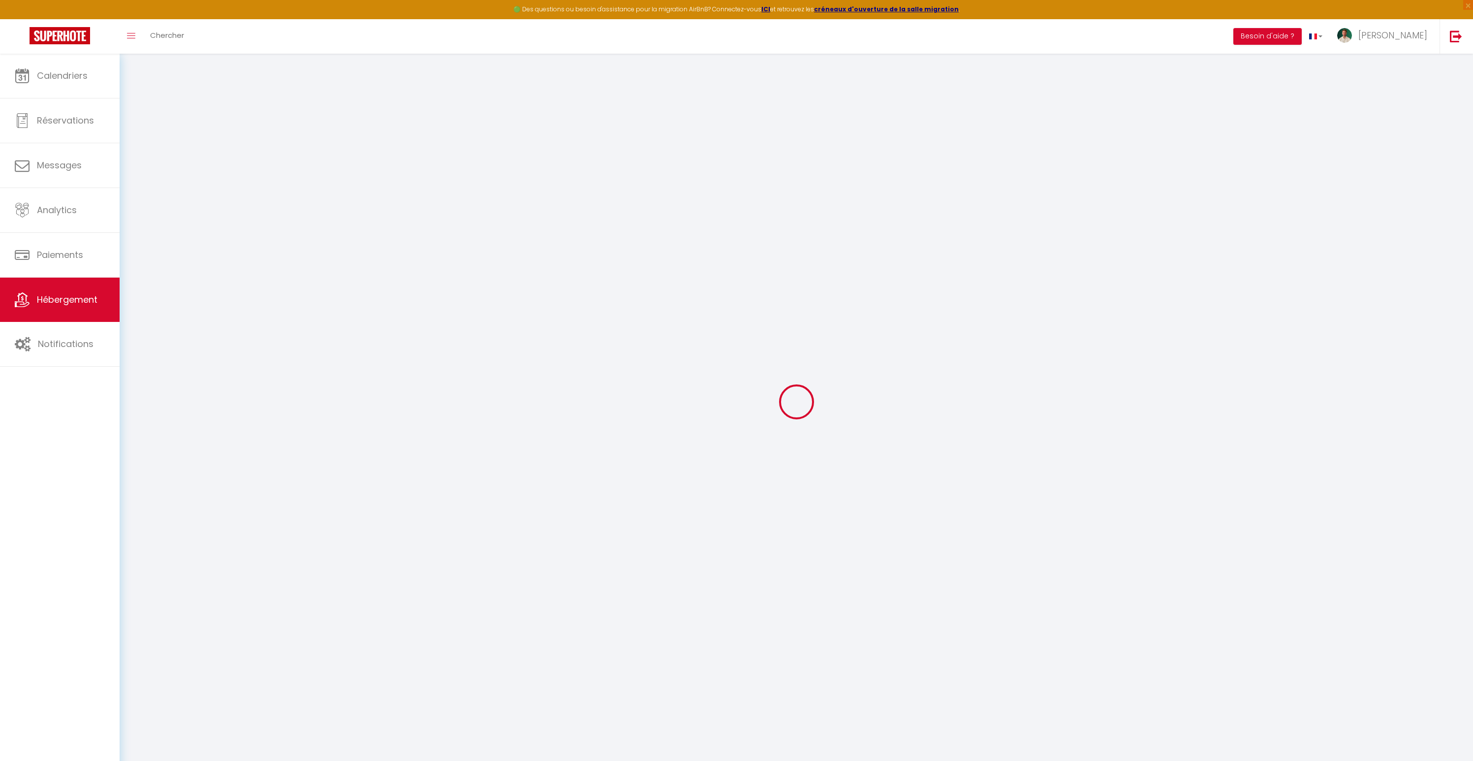
select select
checkbox input "false"
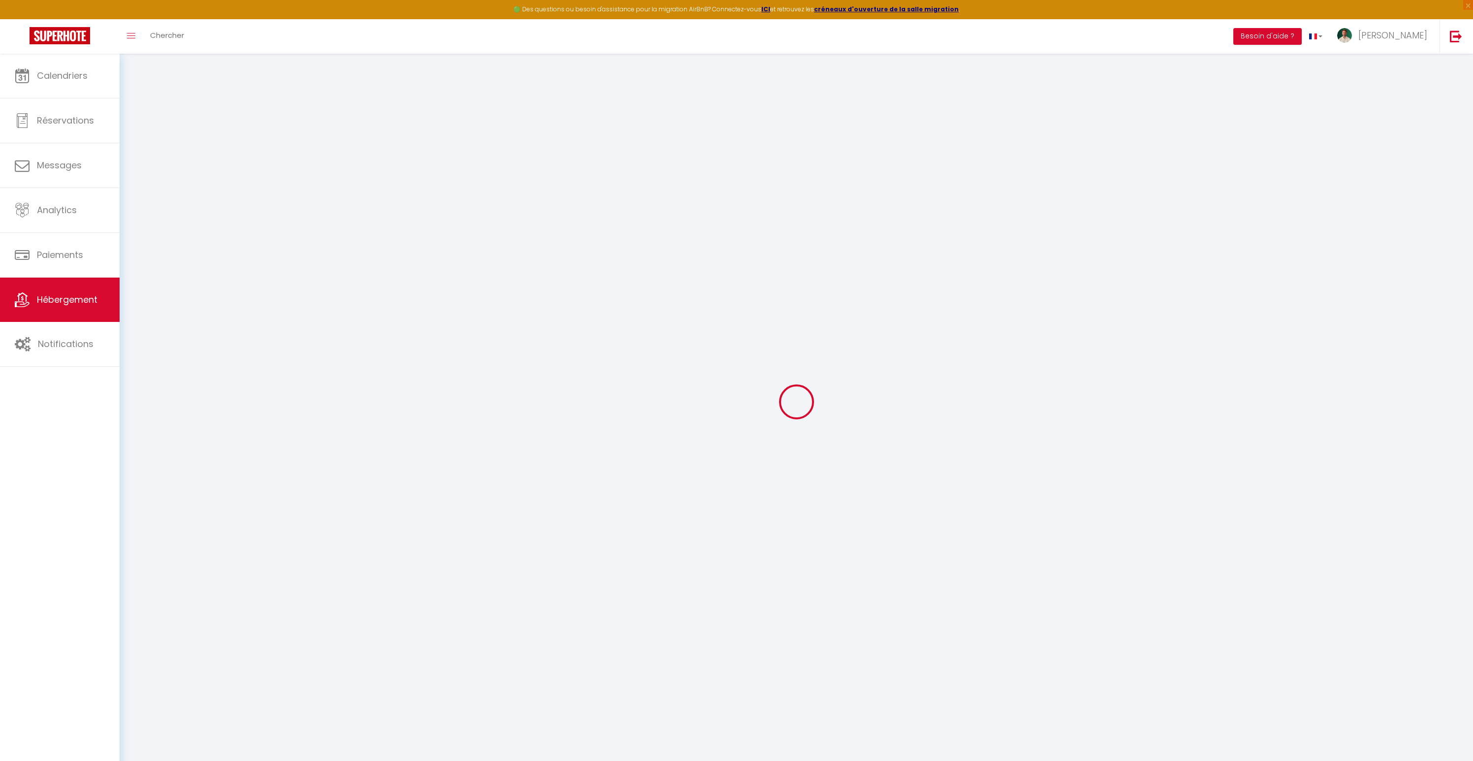
select select
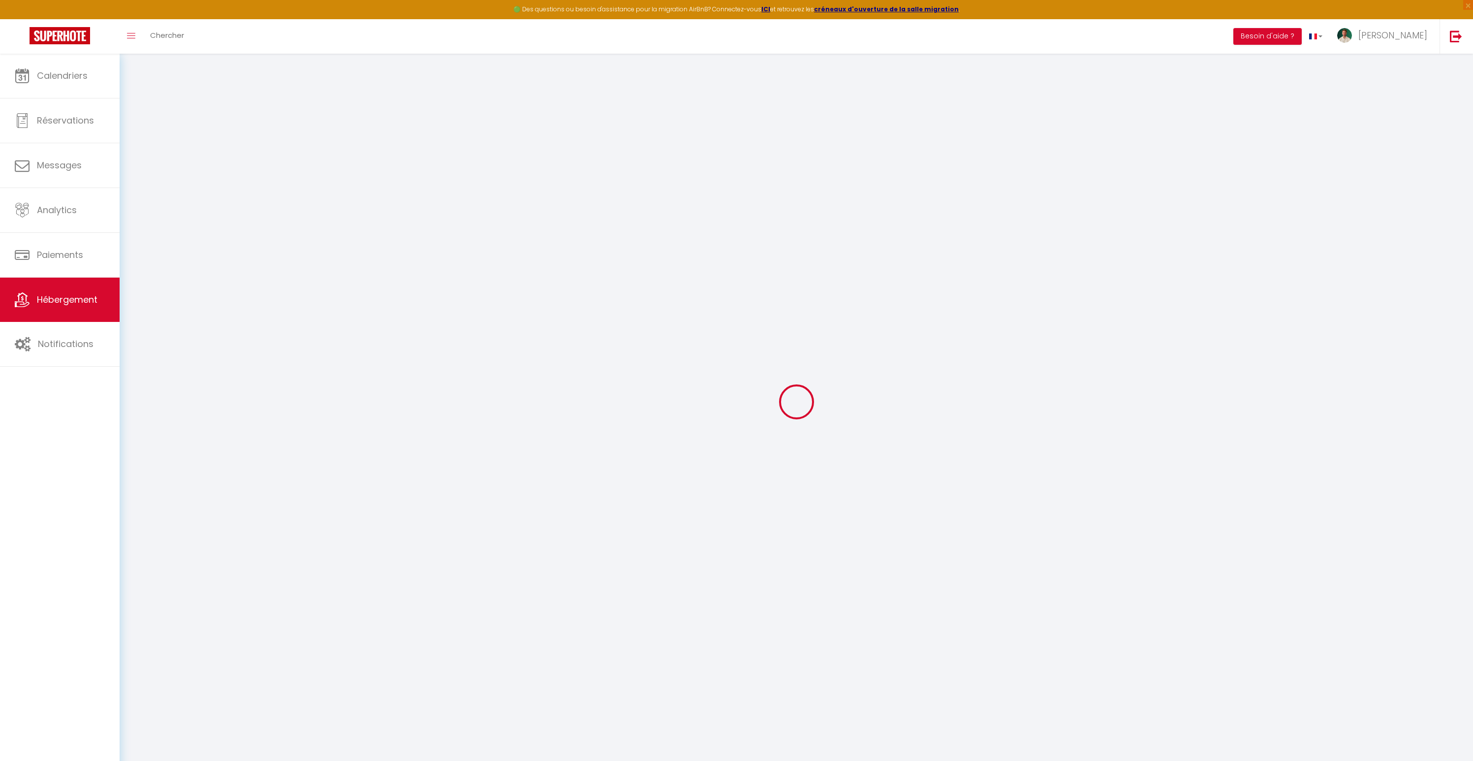
select select
checkbox input "false"
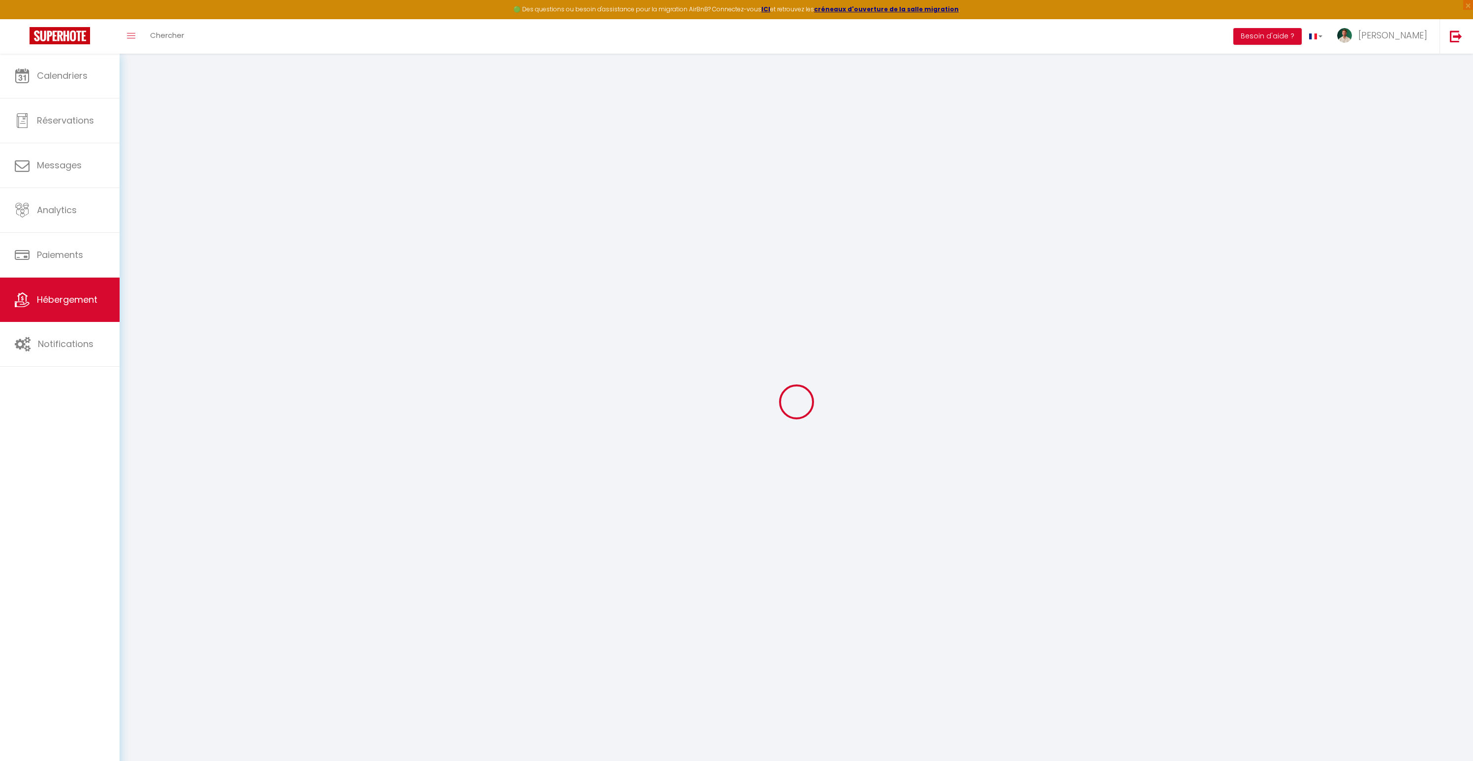
checkbox input "false"
select select
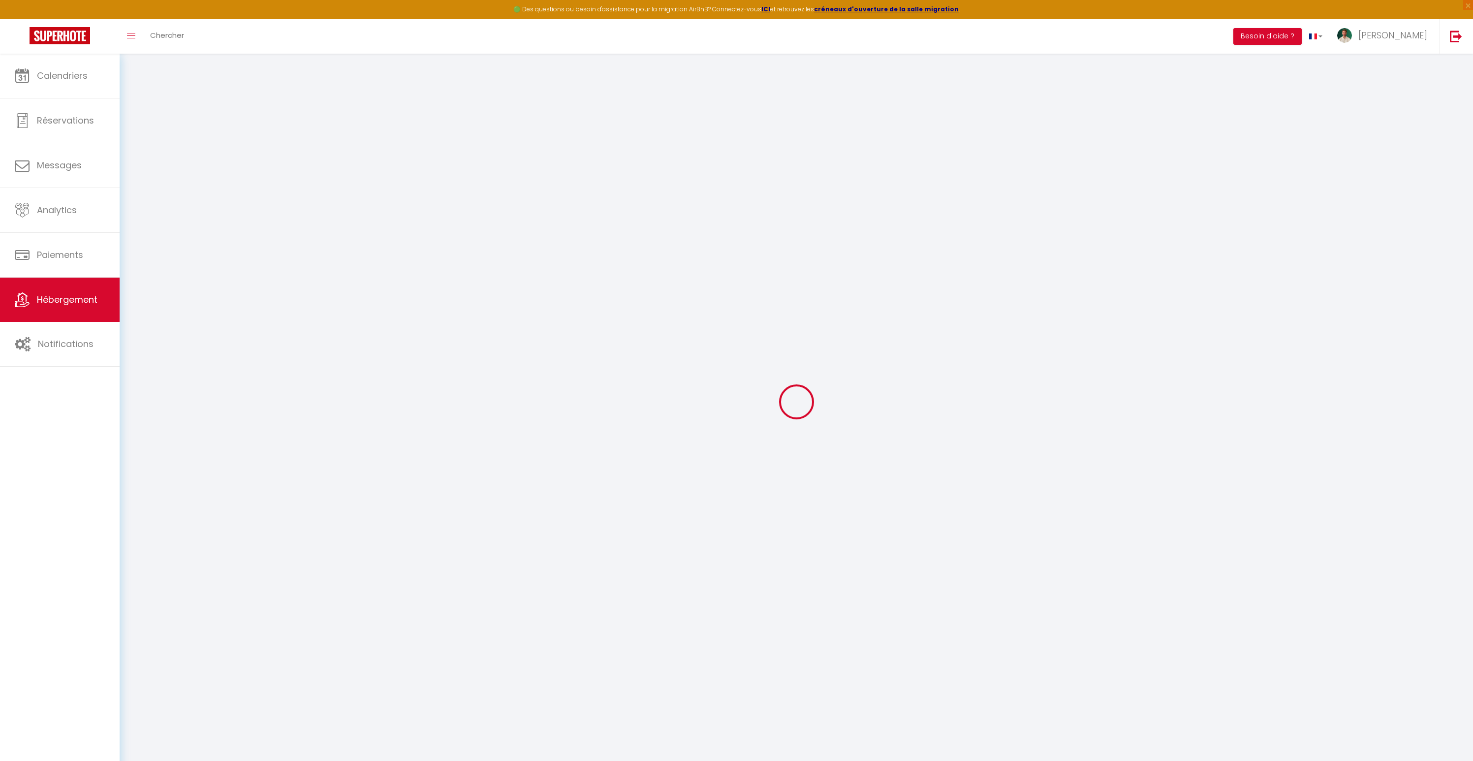
select select
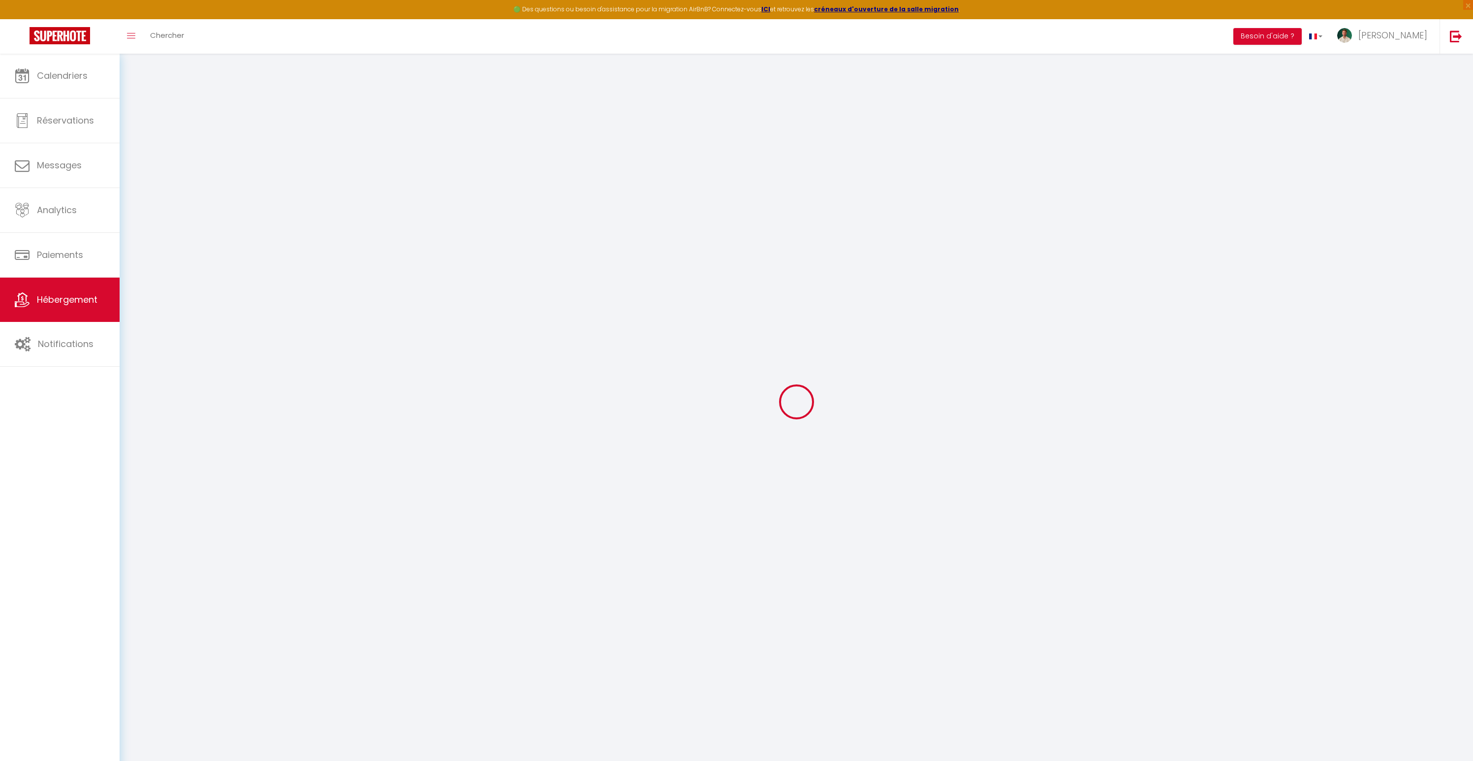
checkbox input "false"
select select
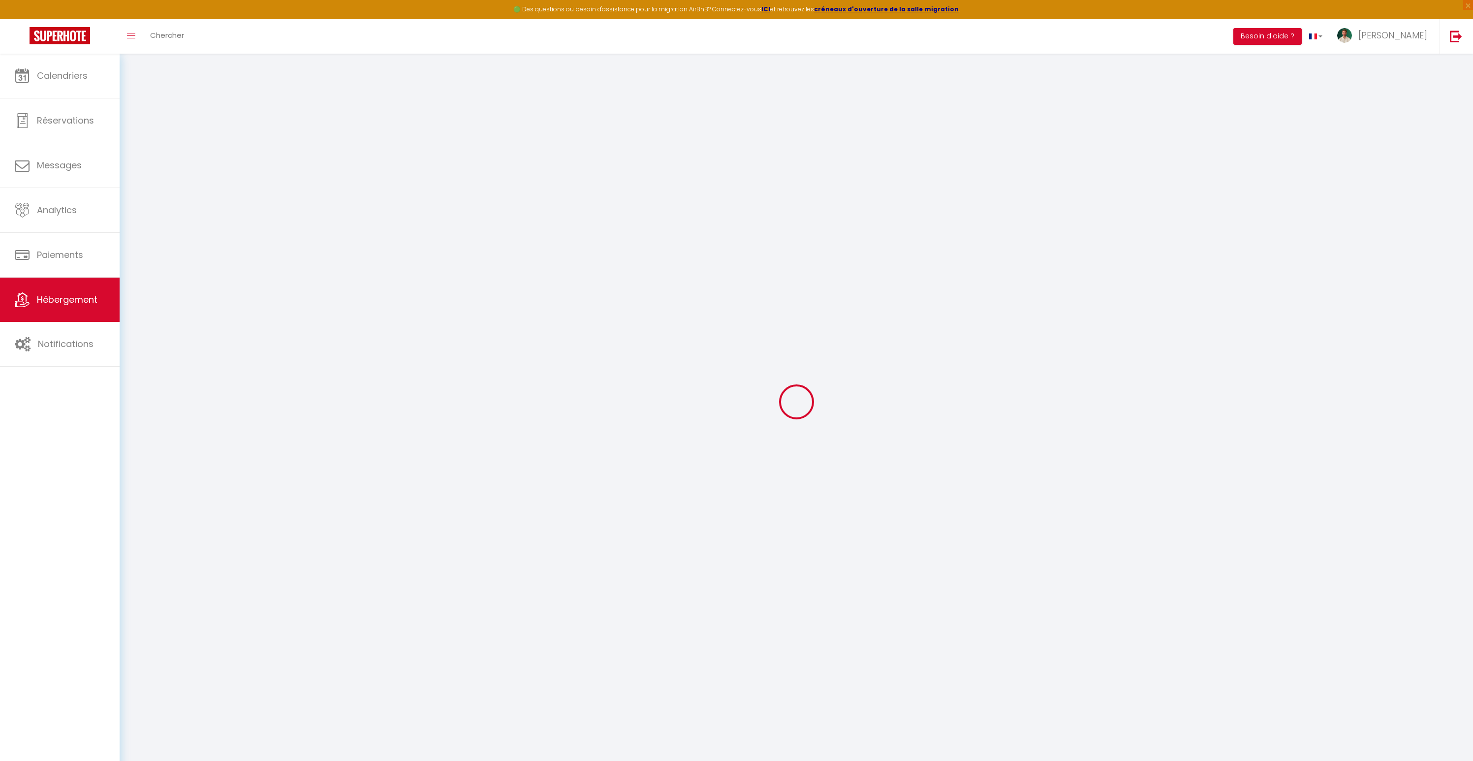
select select
type input "L'Apaisant - T2 · L'Apaisant - Le confort au centre de Dax - T2"
type input "[PERSON_NAME]"
select select "2"
type input "50"
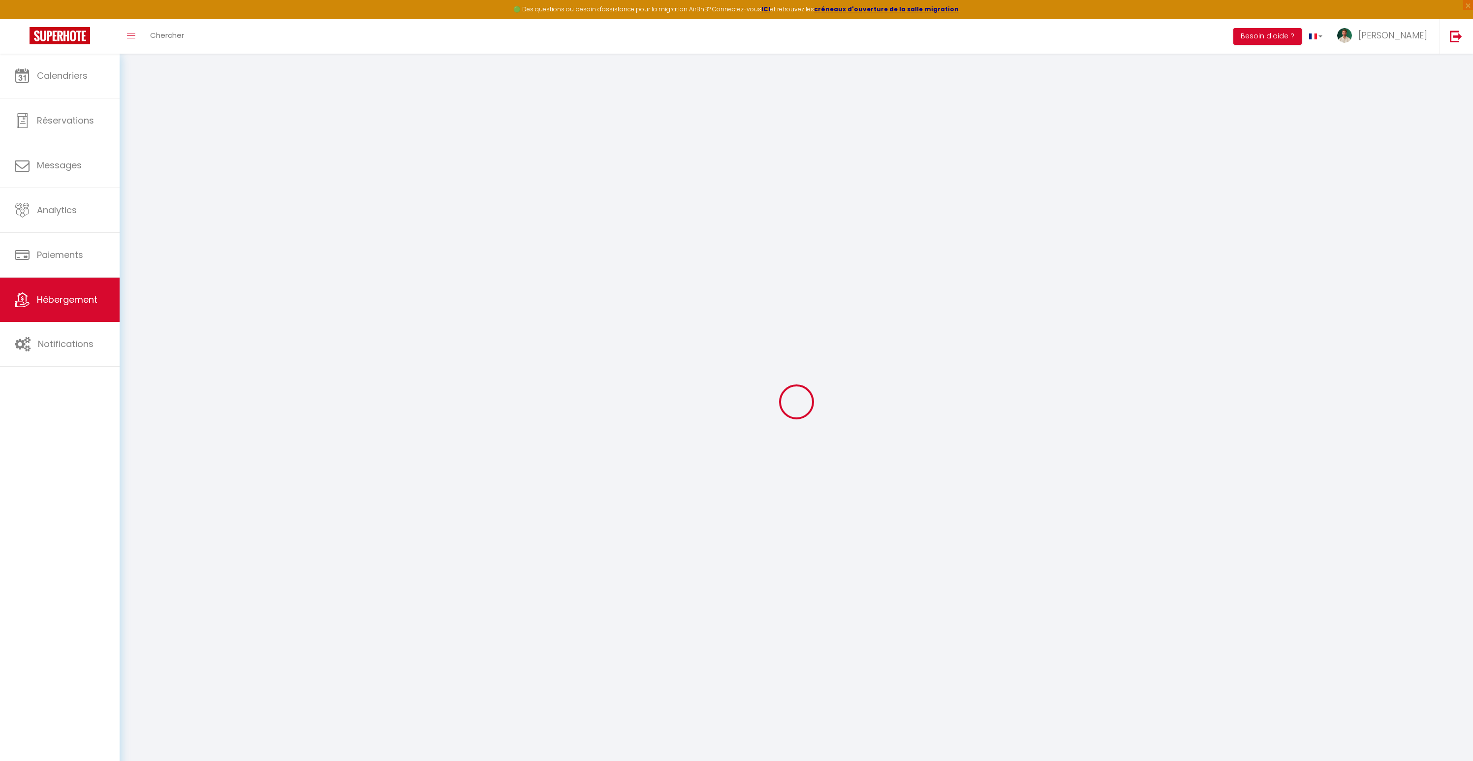
type input "10"
type input "28"
type input "5"
type input "10"
type input "250"
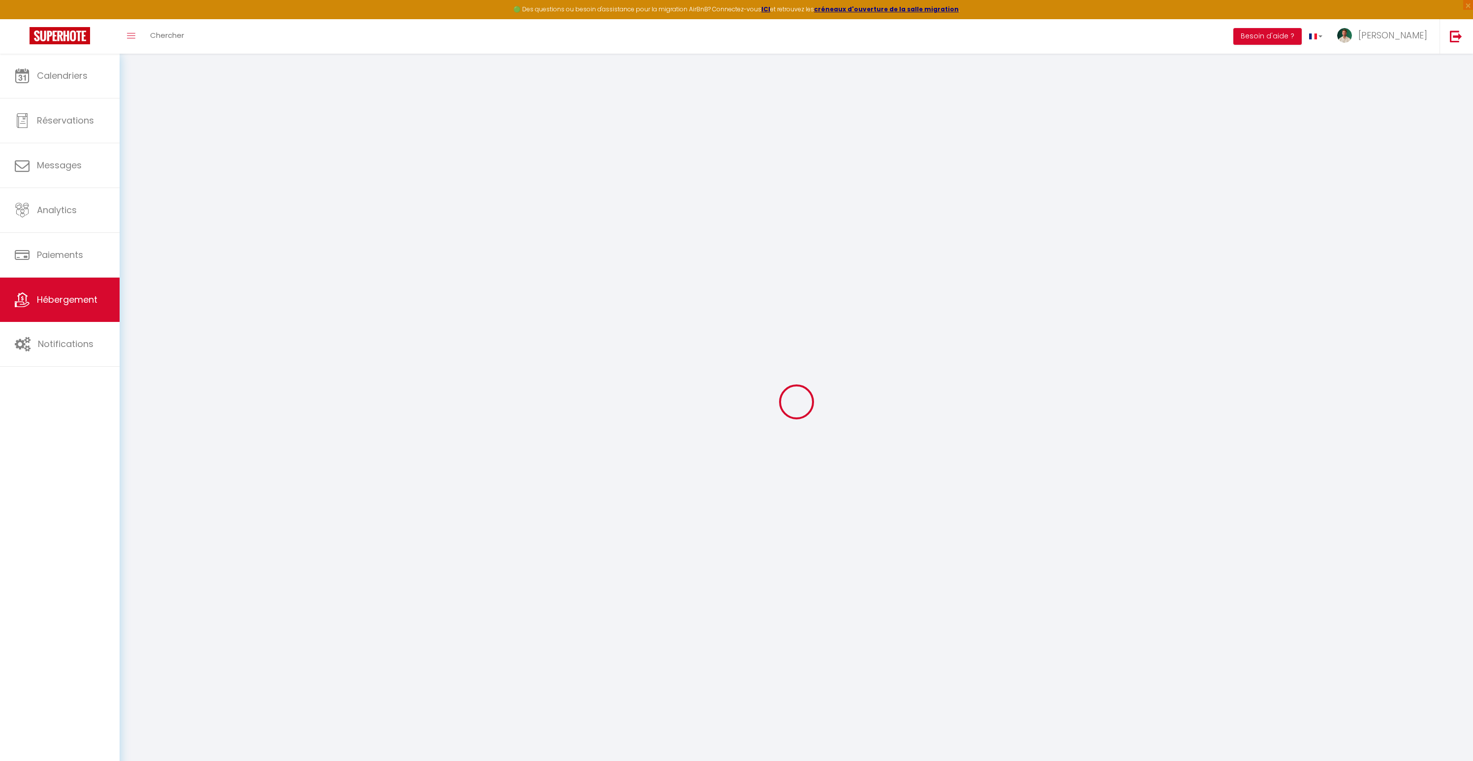
select select
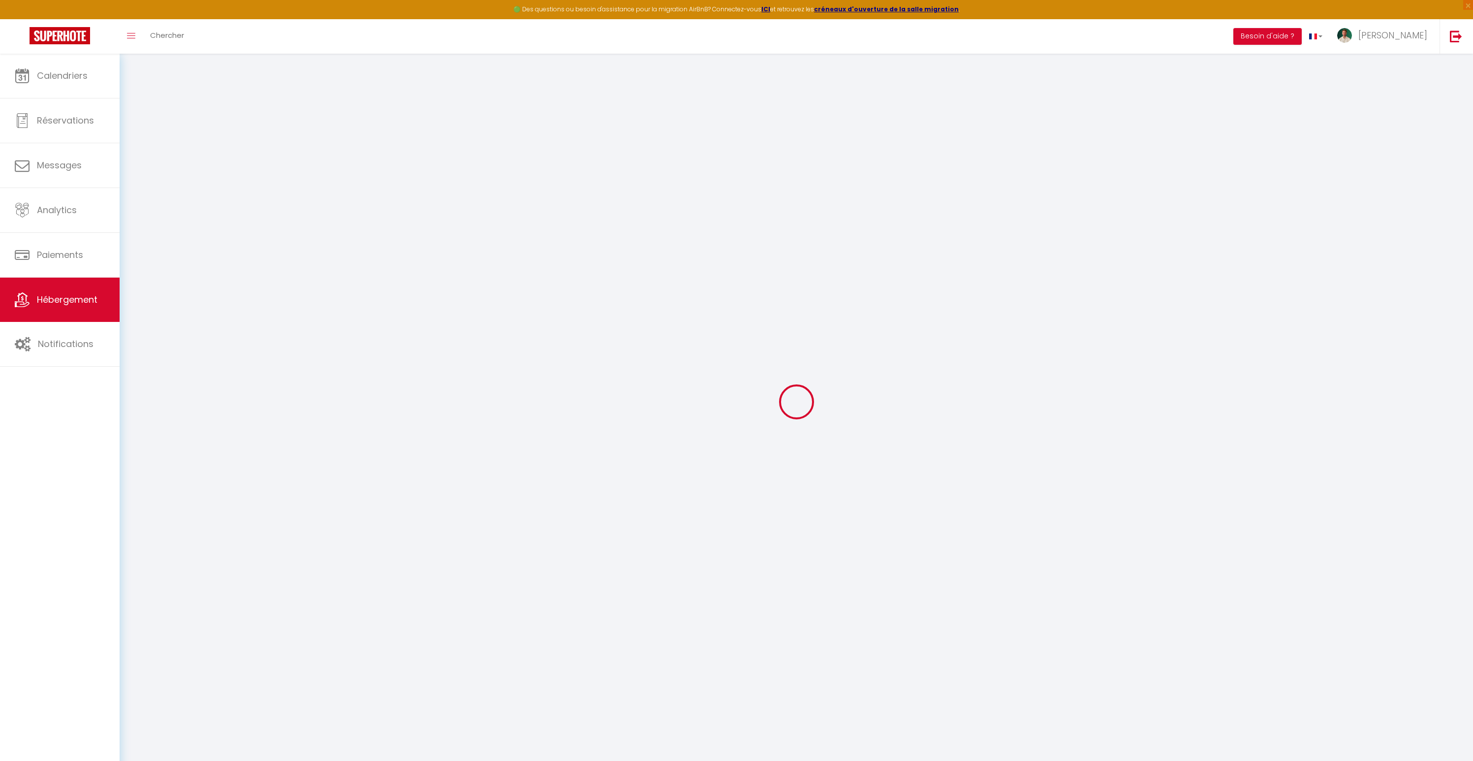
select select
type input "[STREET_ADDRESS][PERSON_NAME]"
type input "40100"
type input "Dax"
type input "[EMAIL_ADDRESS][DOMAIN_NAME]"
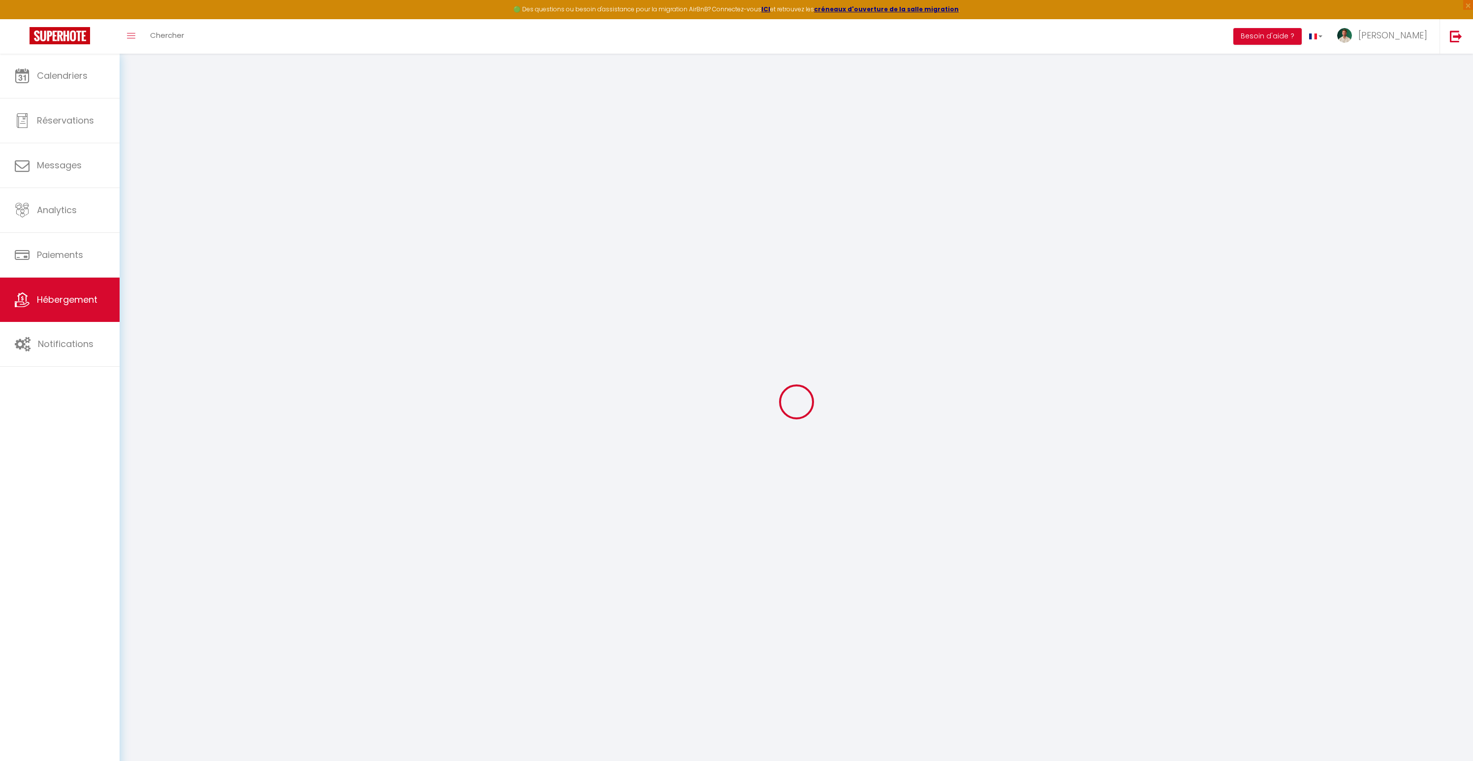
select select "11036"
checkbox input "false"
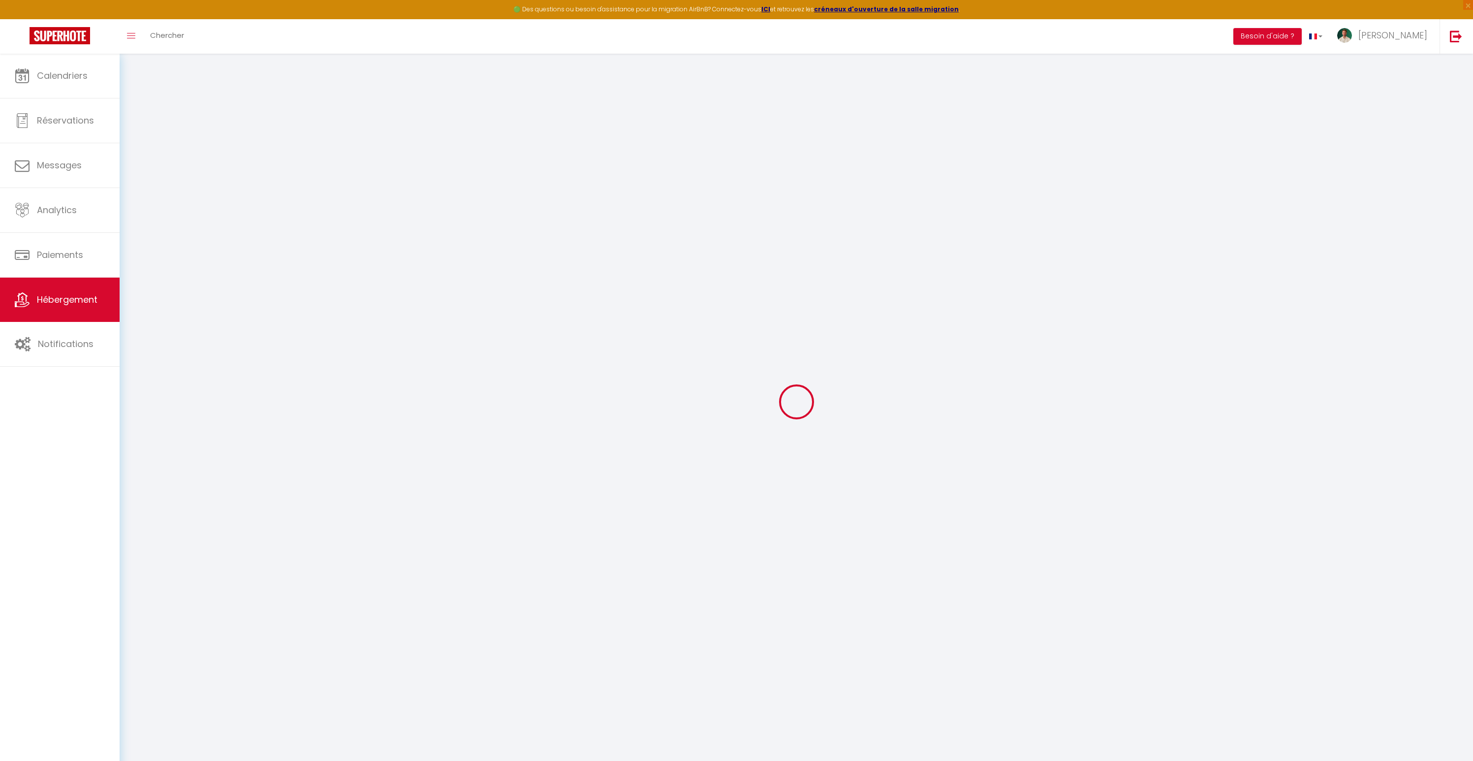
radio input "true"
type input "0"
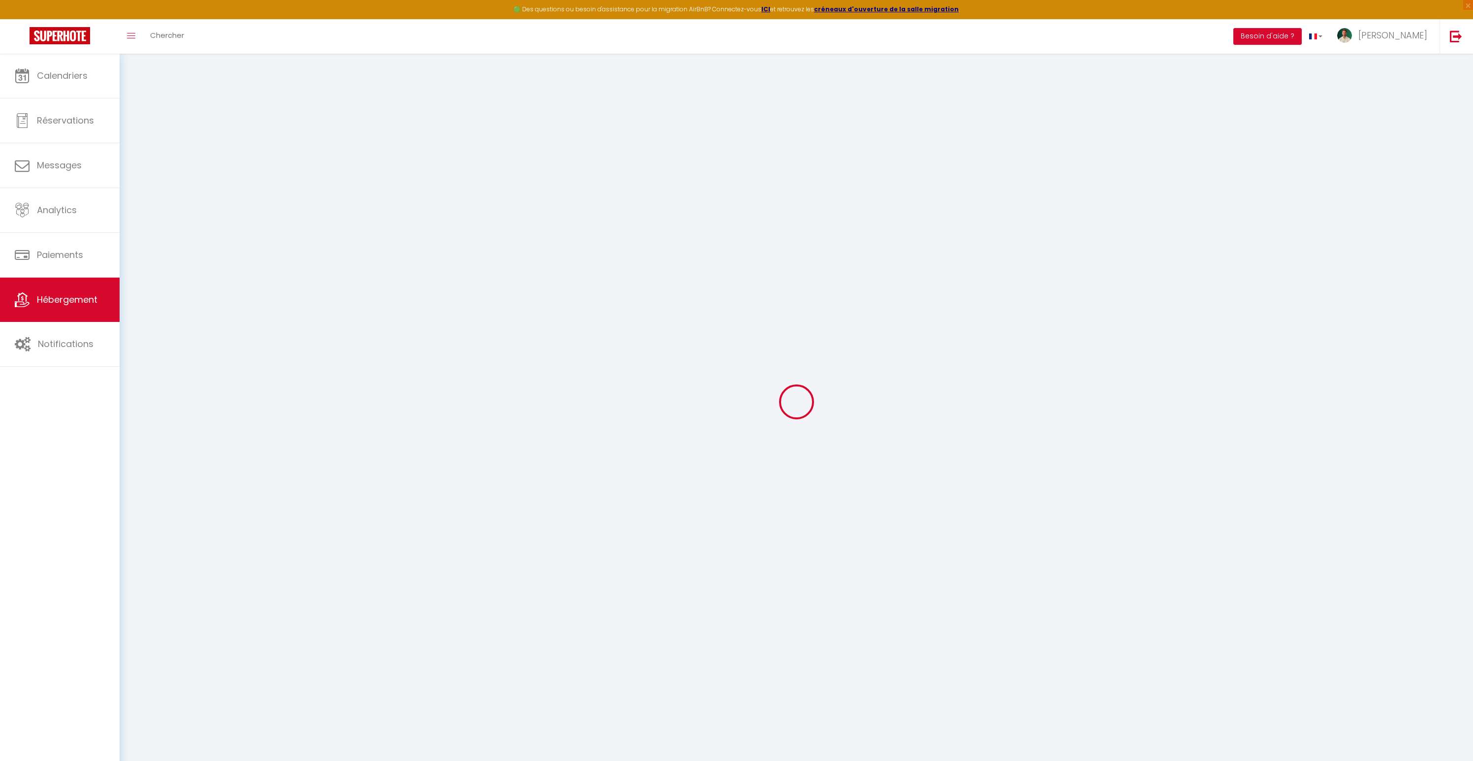
select select
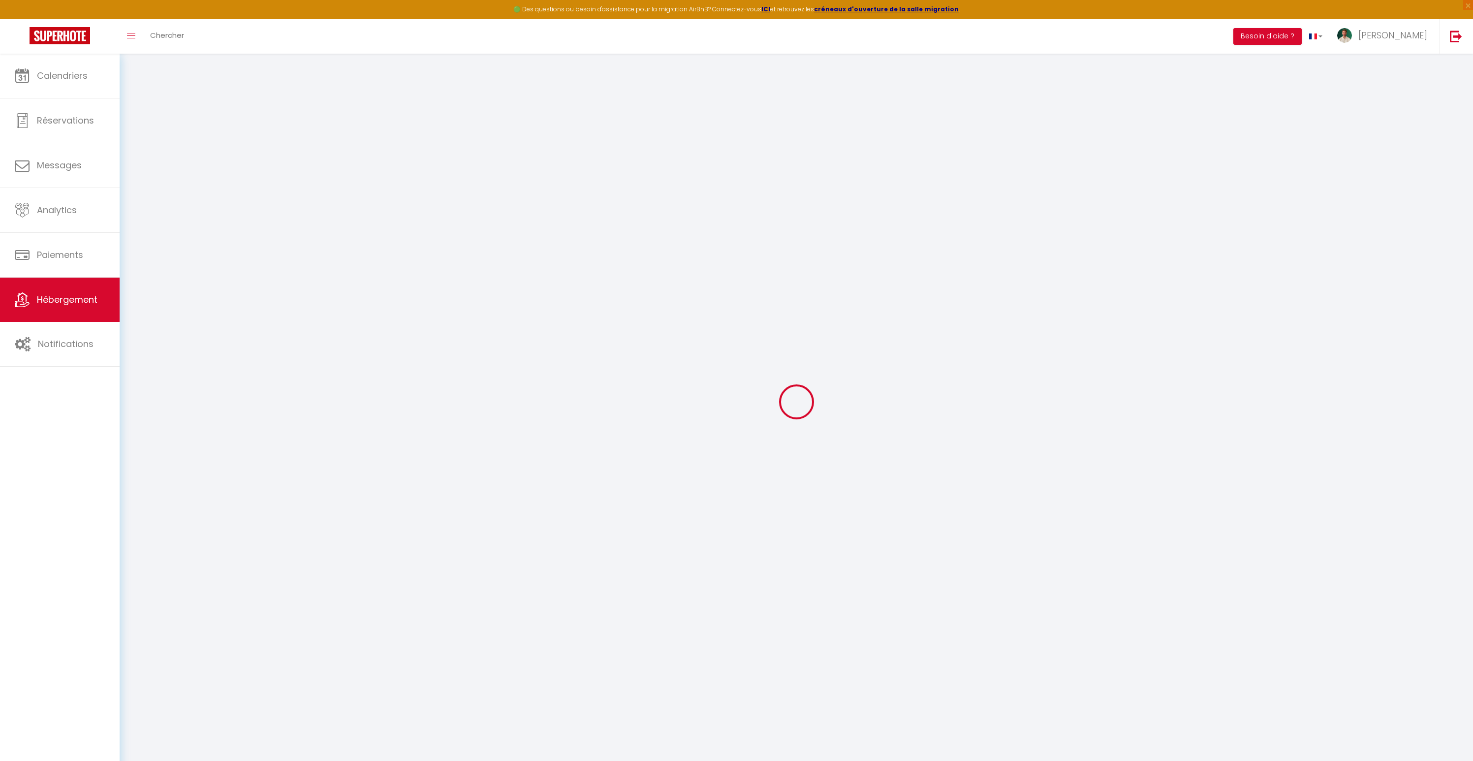
select select
checkbox input "false"
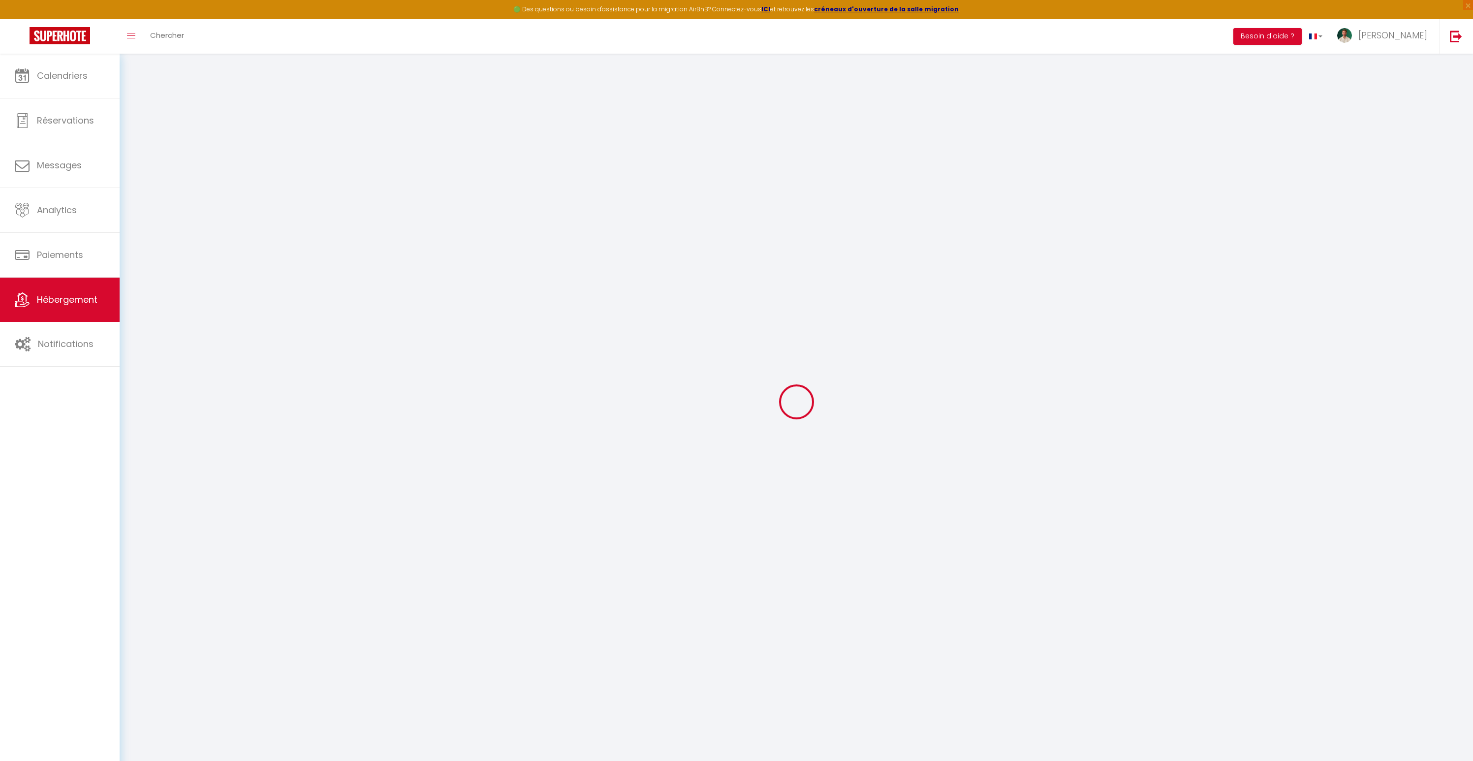
select select
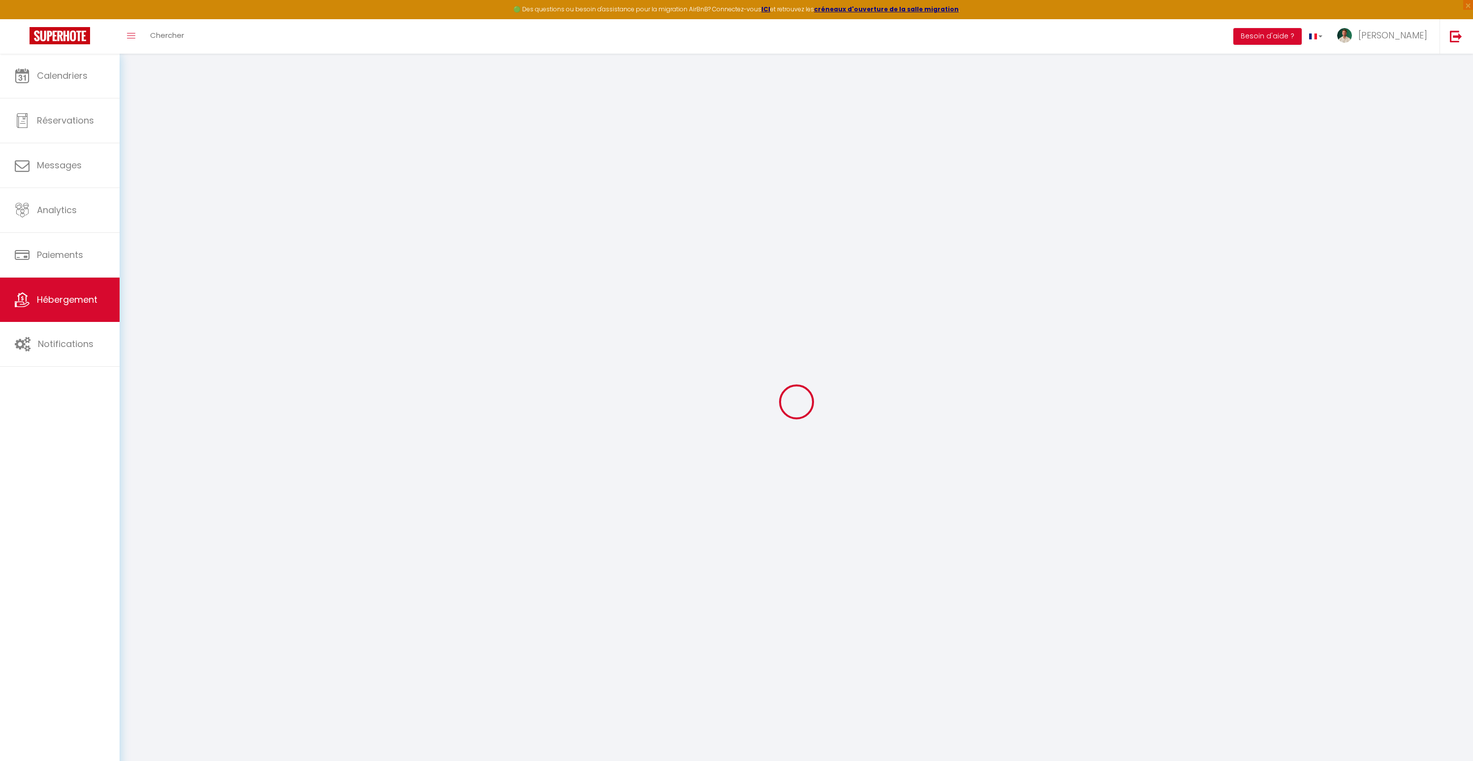
select select
checkbox input "false"
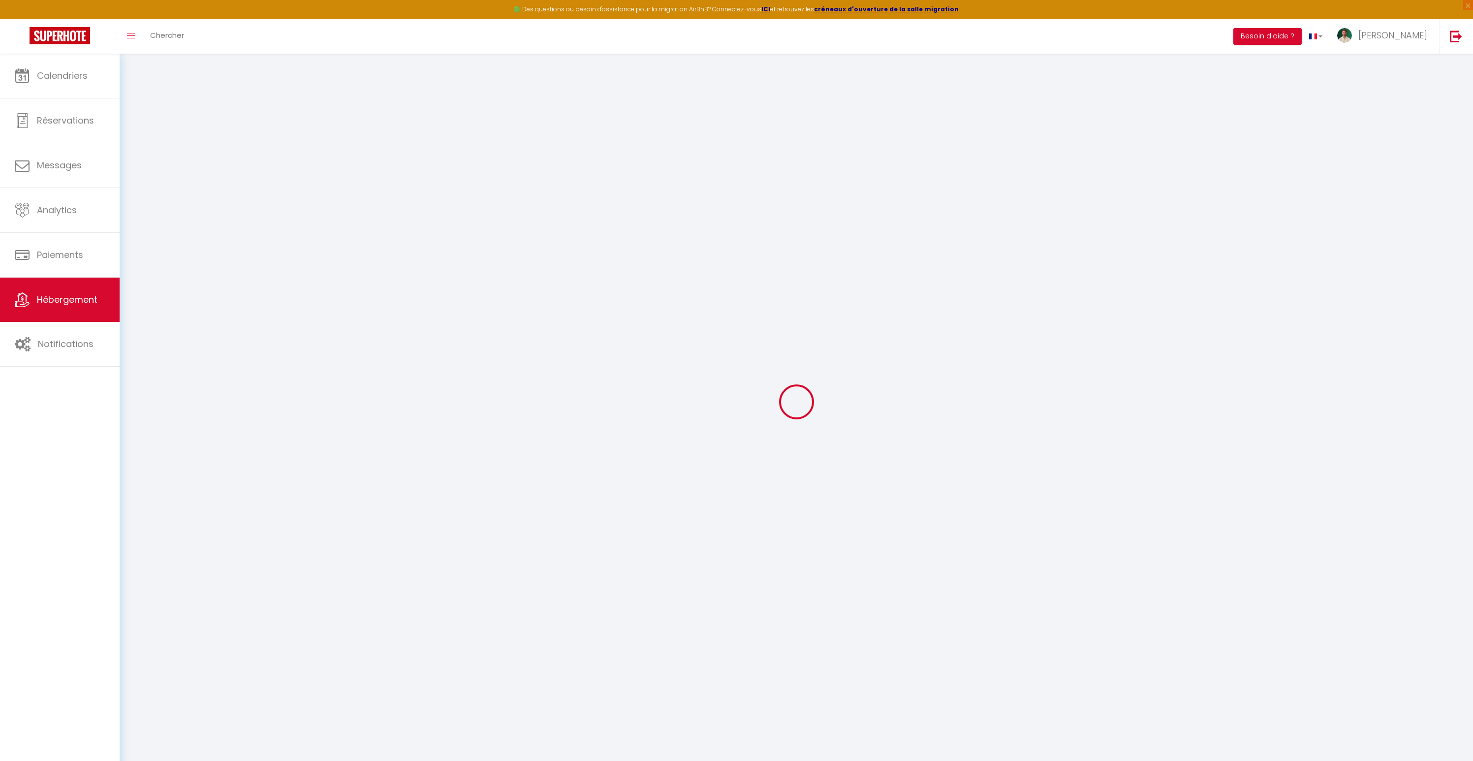
checkbox input "false"
select select "17:00"
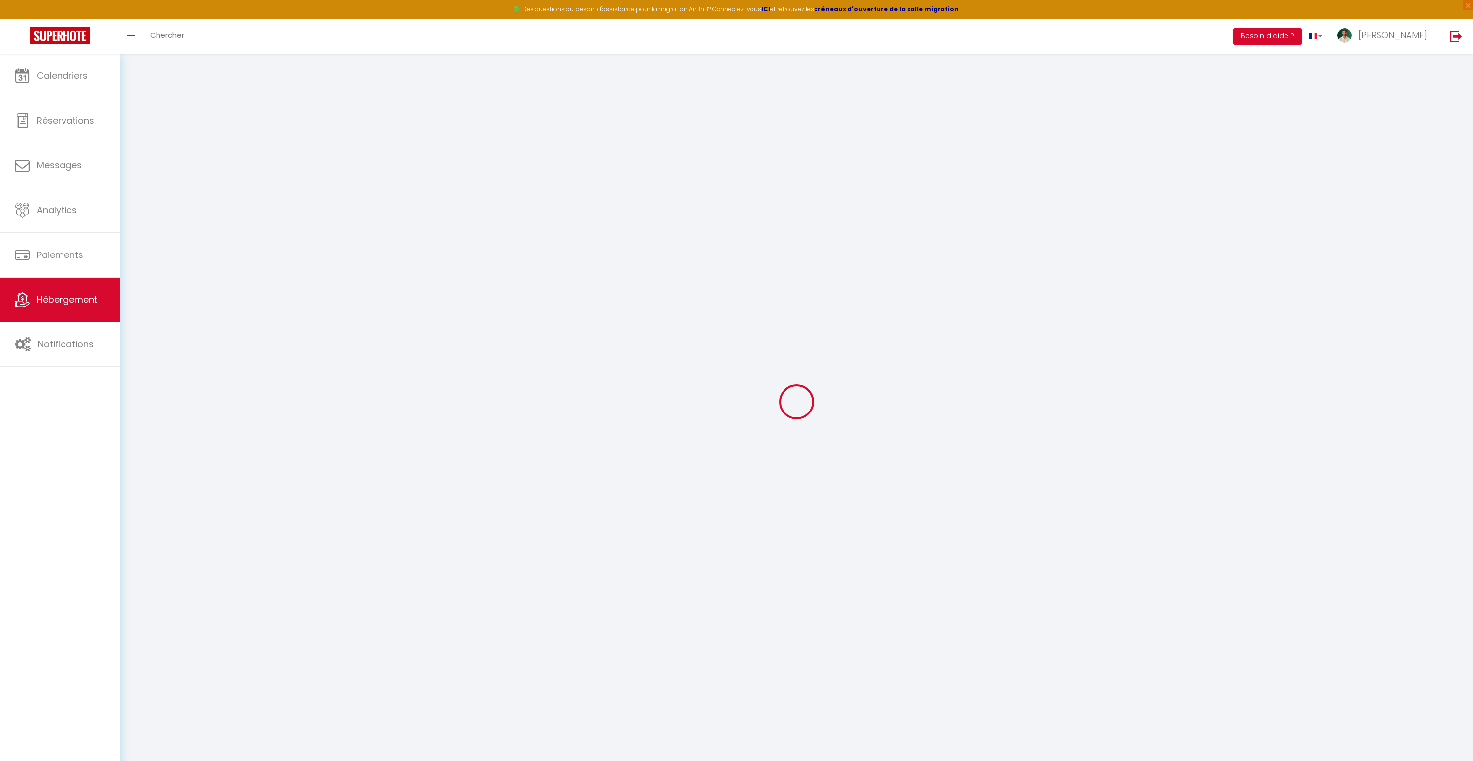
select select "23:00"
select select "10:00"
select select "30"
select select "120"
select select "12:00"
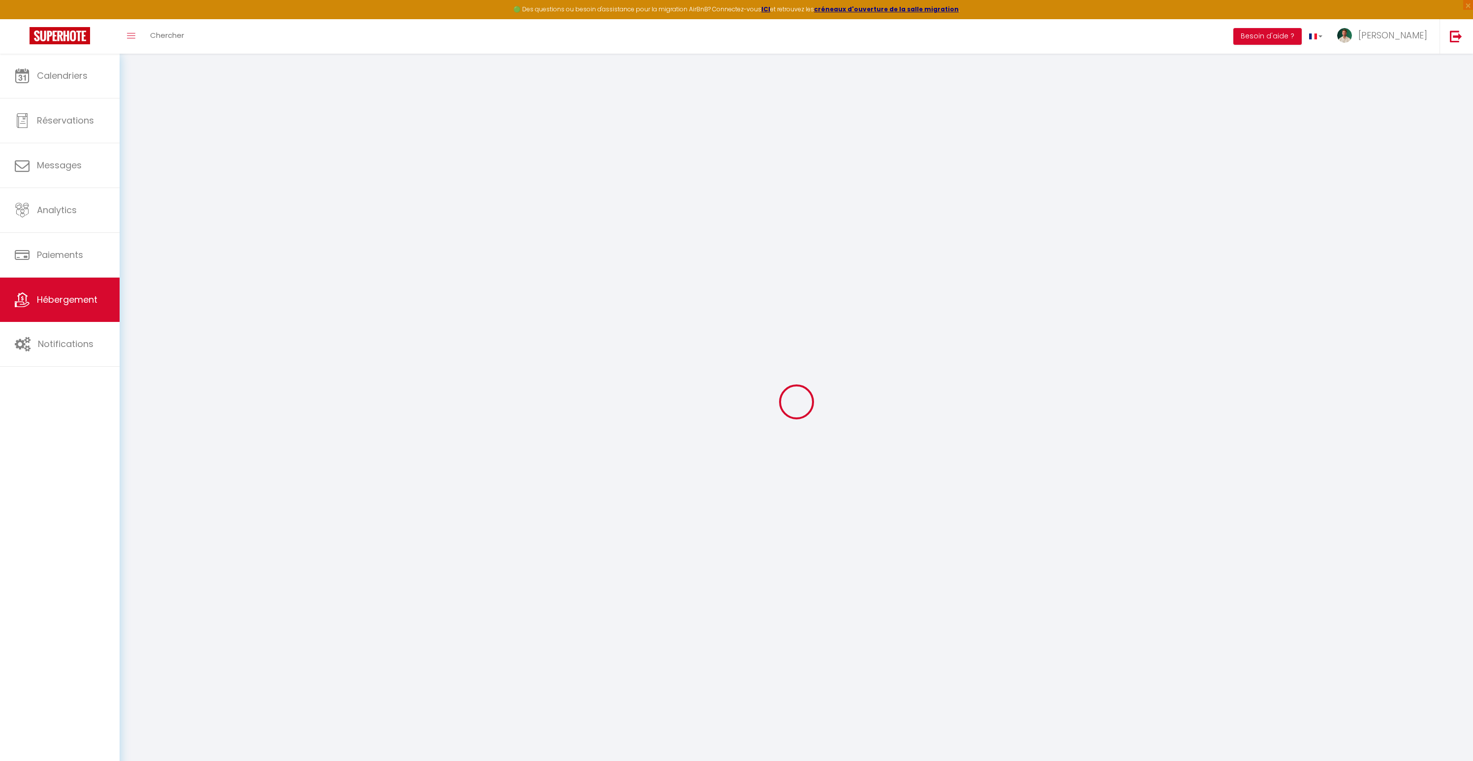
select select "35956"
checkbox input "false"
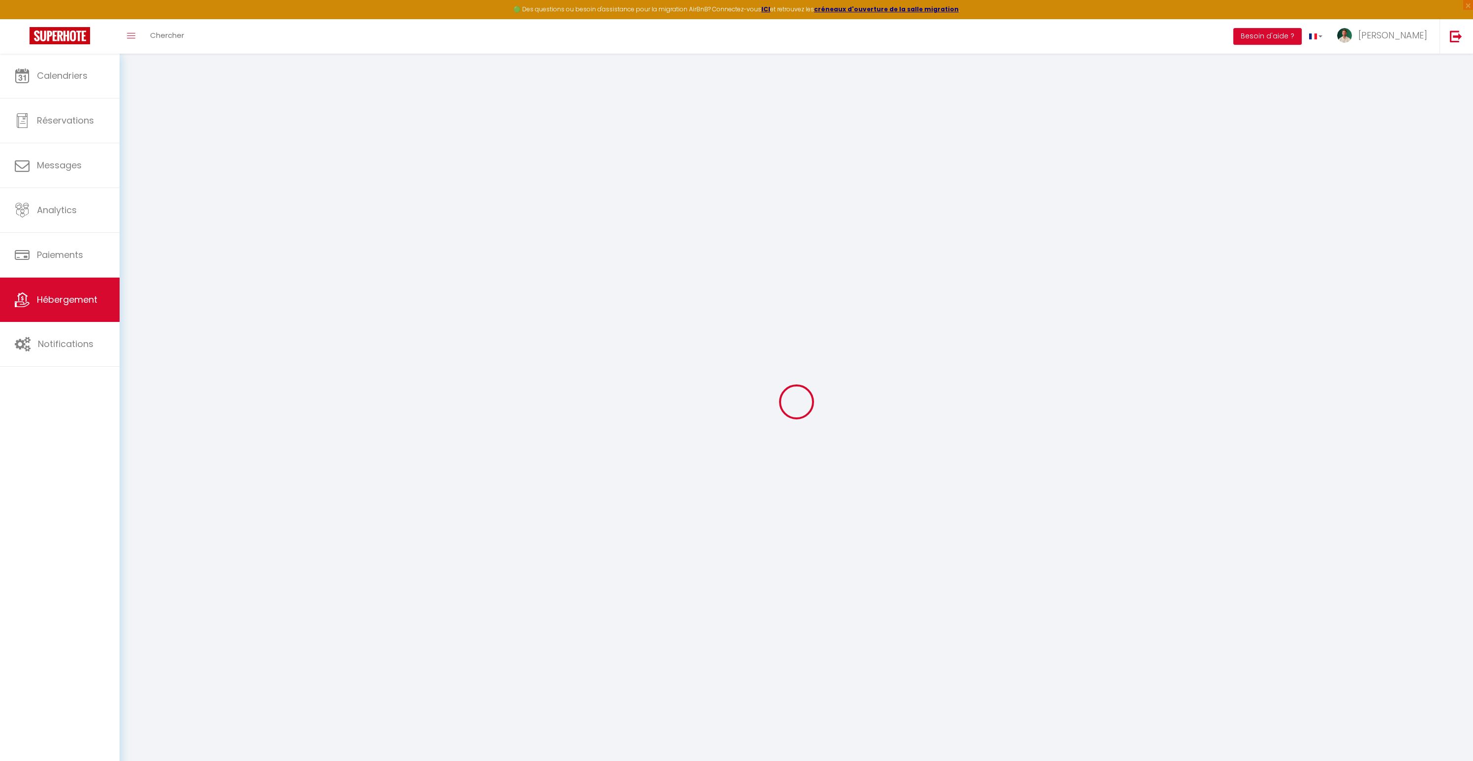
checkbox input "false"
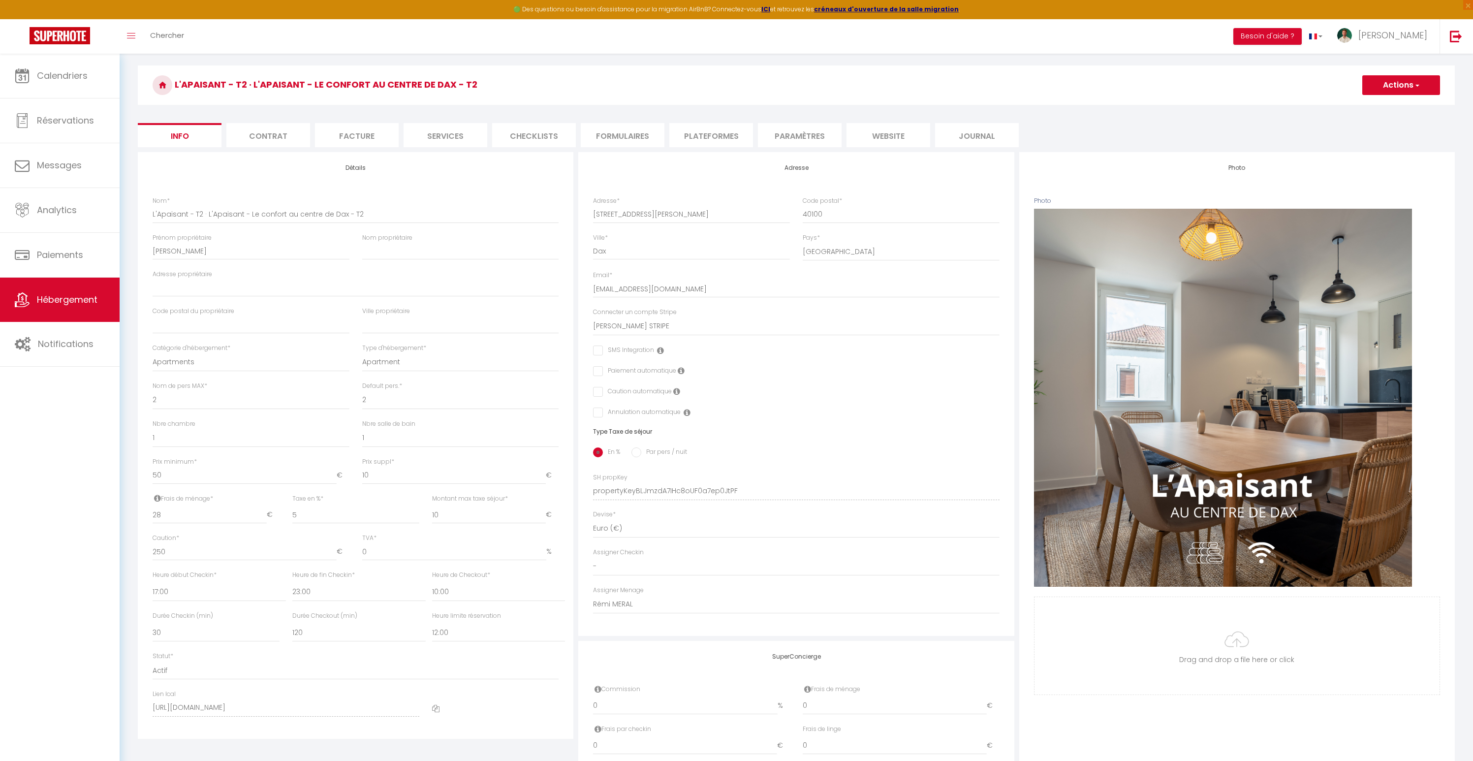
scroll to position [106, 0]
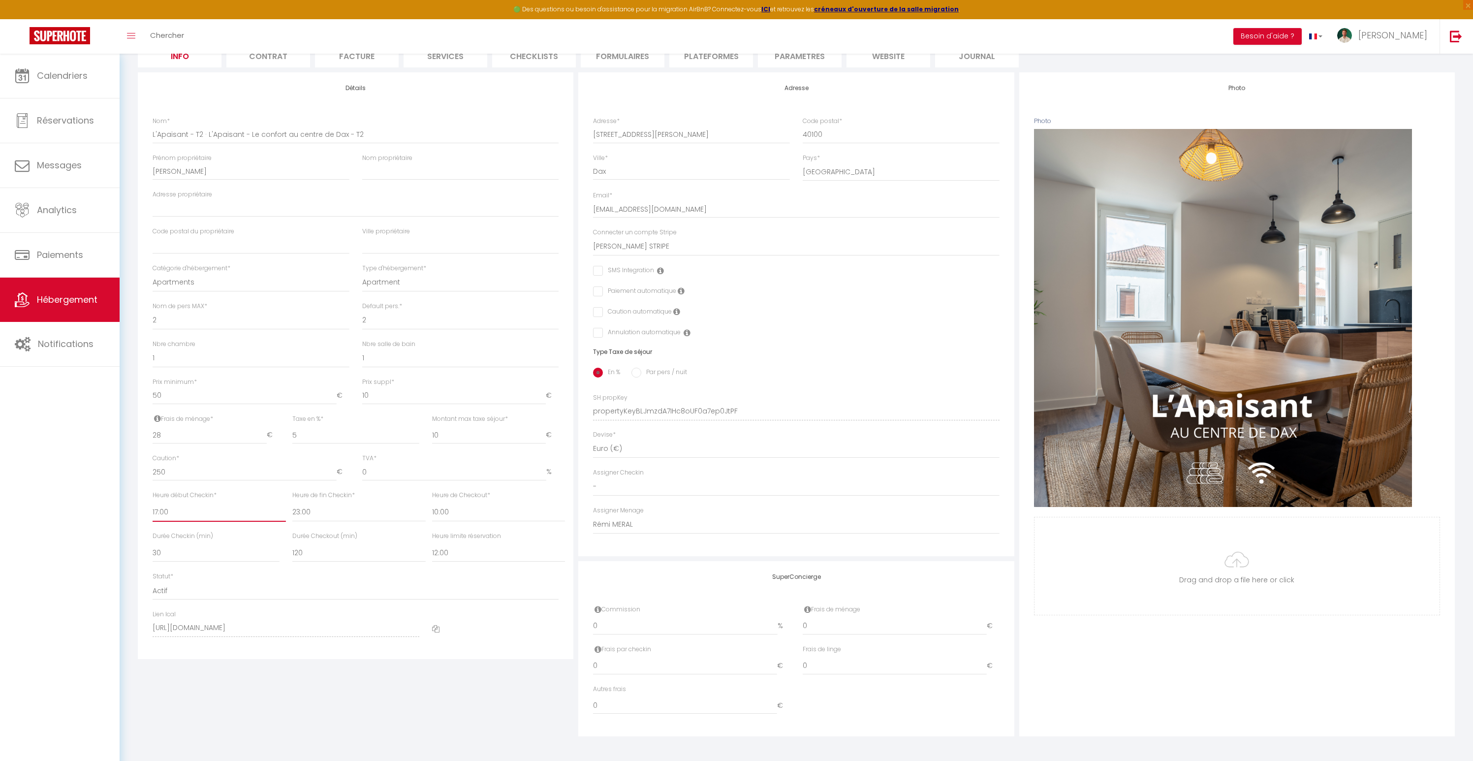
click at [164, 507] on select "00:00 00:15 00:30 00:45 01:00 01:15 01:30 01:45 02:00 02:15 02:30 02:45 03:00" at bounding box center [219, 512] width 133 height 19
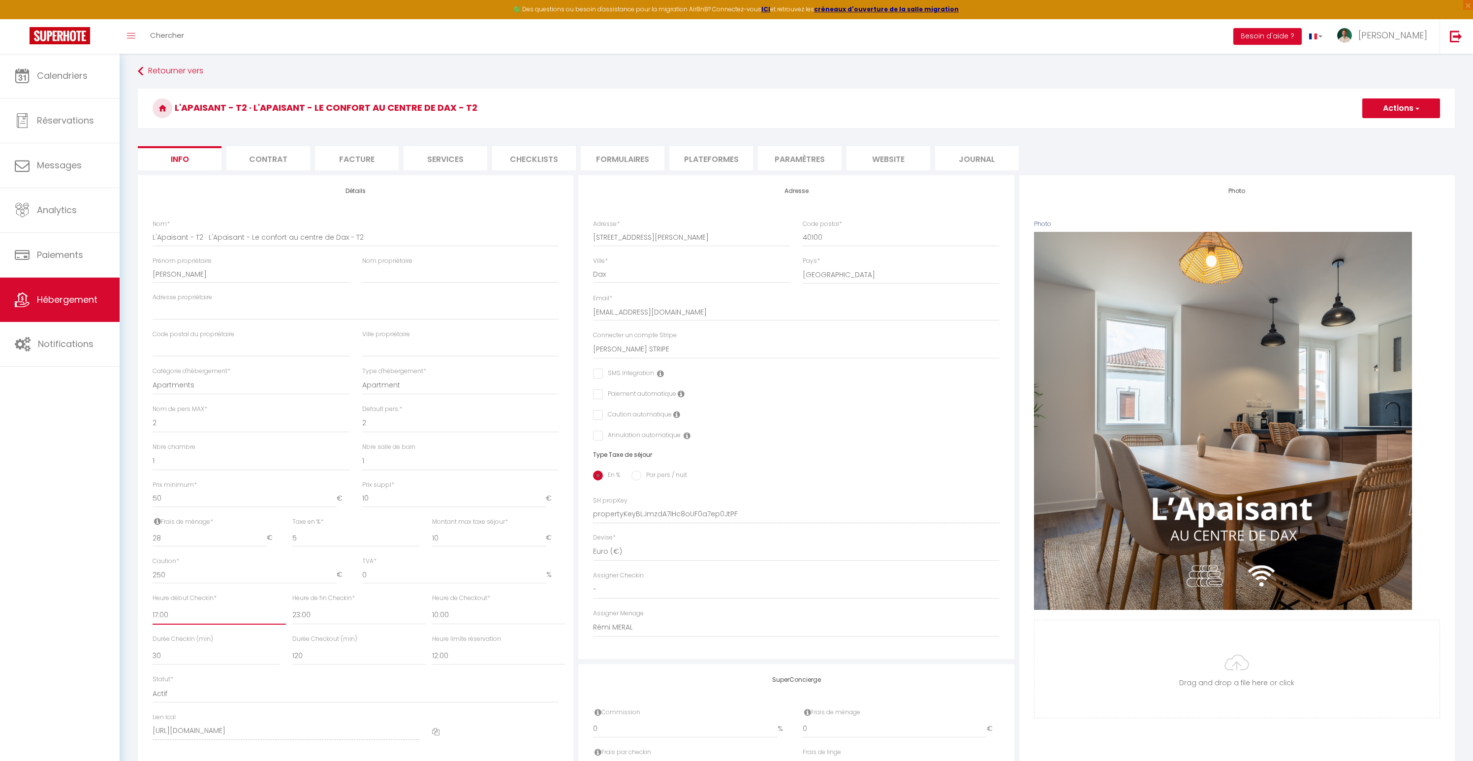
scroll to position [0, 0]
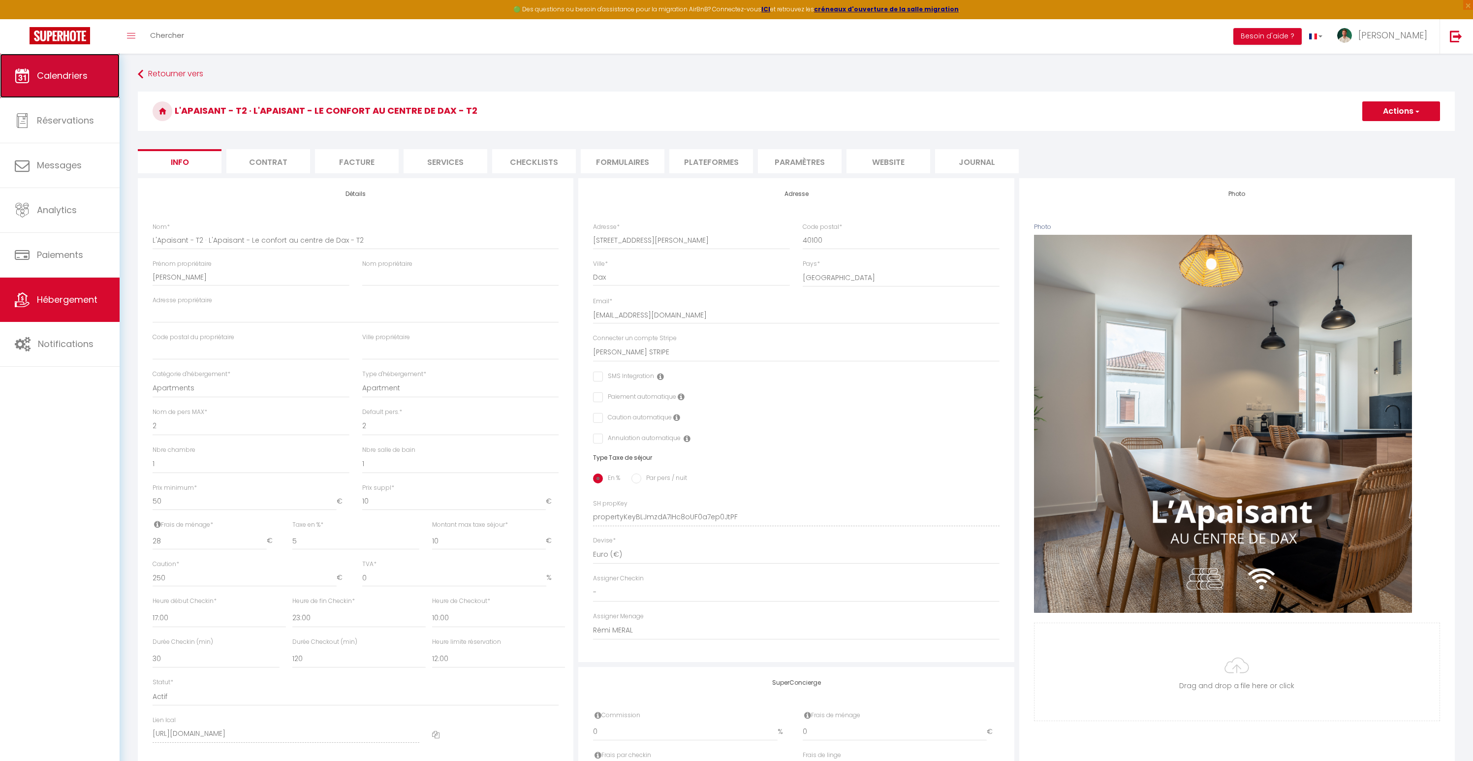
click at [59, 89] on link "Calendriers" at bounding box center [60, 76] width 120 height 44
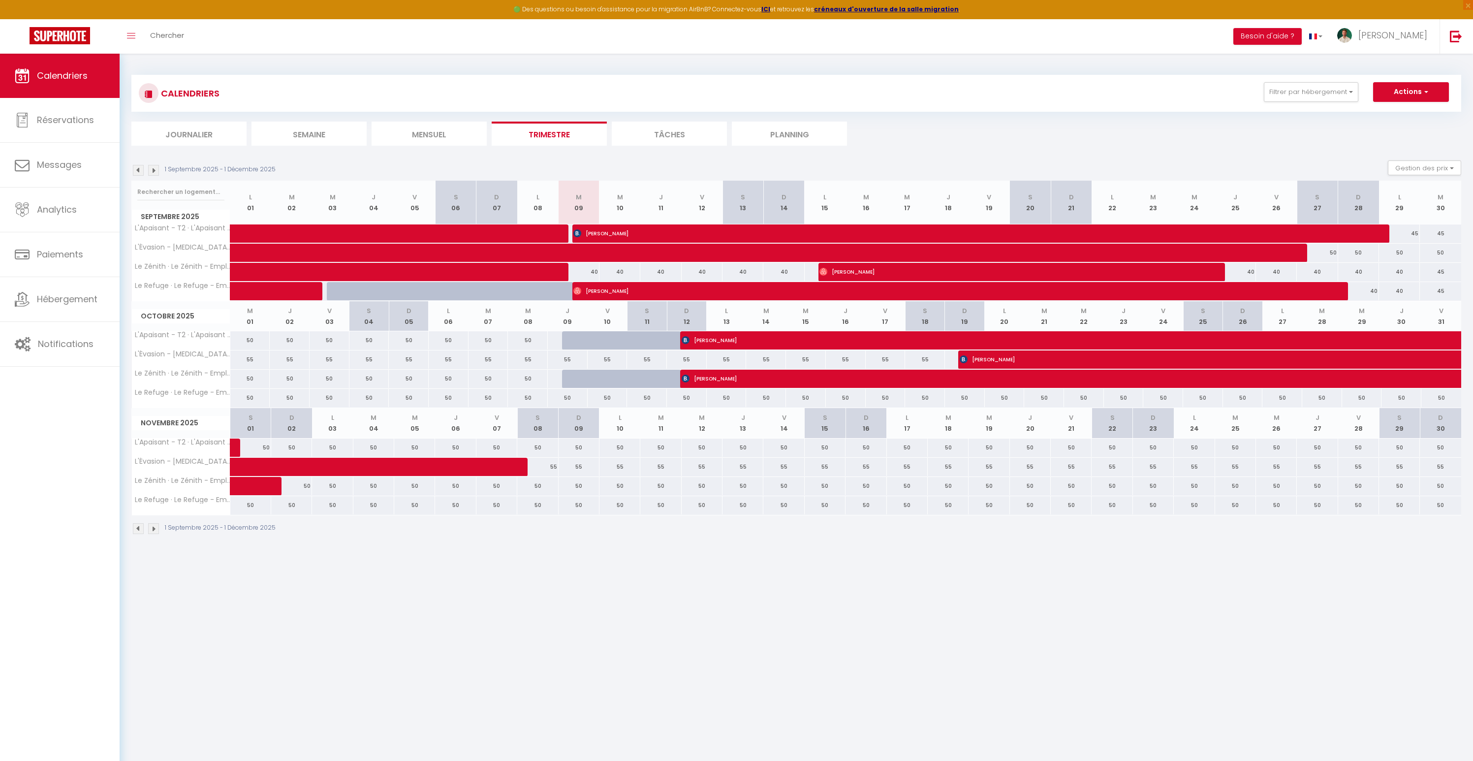
drag, startPoint x: 323, startPoint y: 398, endPoint x: 389, endPoint y: 395, distance: 66.0
click at [389, 395] on tr "Le Refuge · Le Refuge - Emplacement central au coeur de Dax 50 50 50 50 50 50 5…" at bounding box center [796, 398] width 1329 height 19
drag, startPoint x: 320, startPoint y: 358, endPoint x: 642, endPoint y: 358, distance: 321.3
click at [642, 358] on tr "L'Évasion - [MEDICAL_DATA] · L'Évasion - Votre expérience au coeur de Dax - [ME…" at bounding box center [796, 359] width 1329 height 19
click at [675, 536] on div "1 Septembre 2025 - 1 Décembre 2025" at bounding box center [795, 529] width 1329 height 29
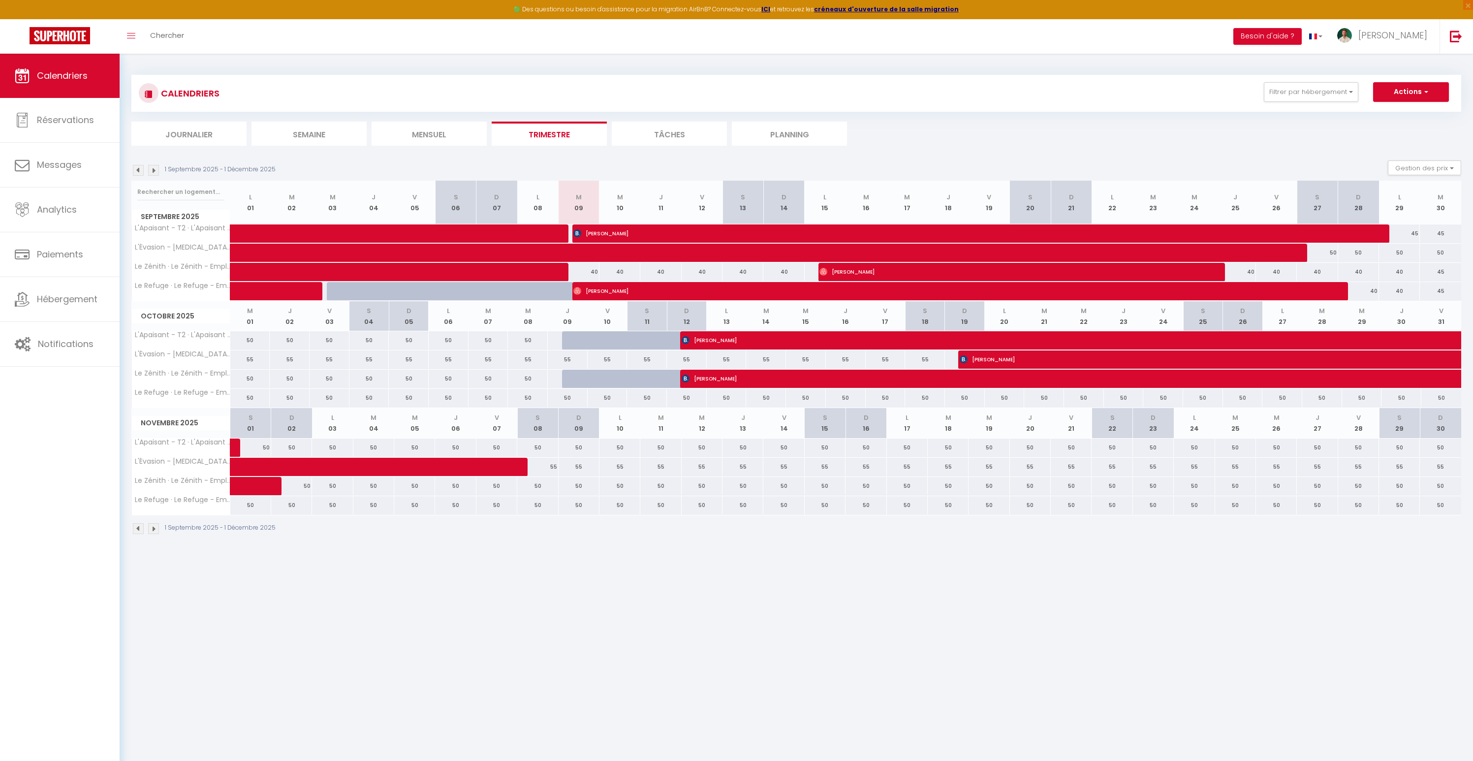
click at [158, 171] on img at bounding box center [153, 170] width 11 height 11
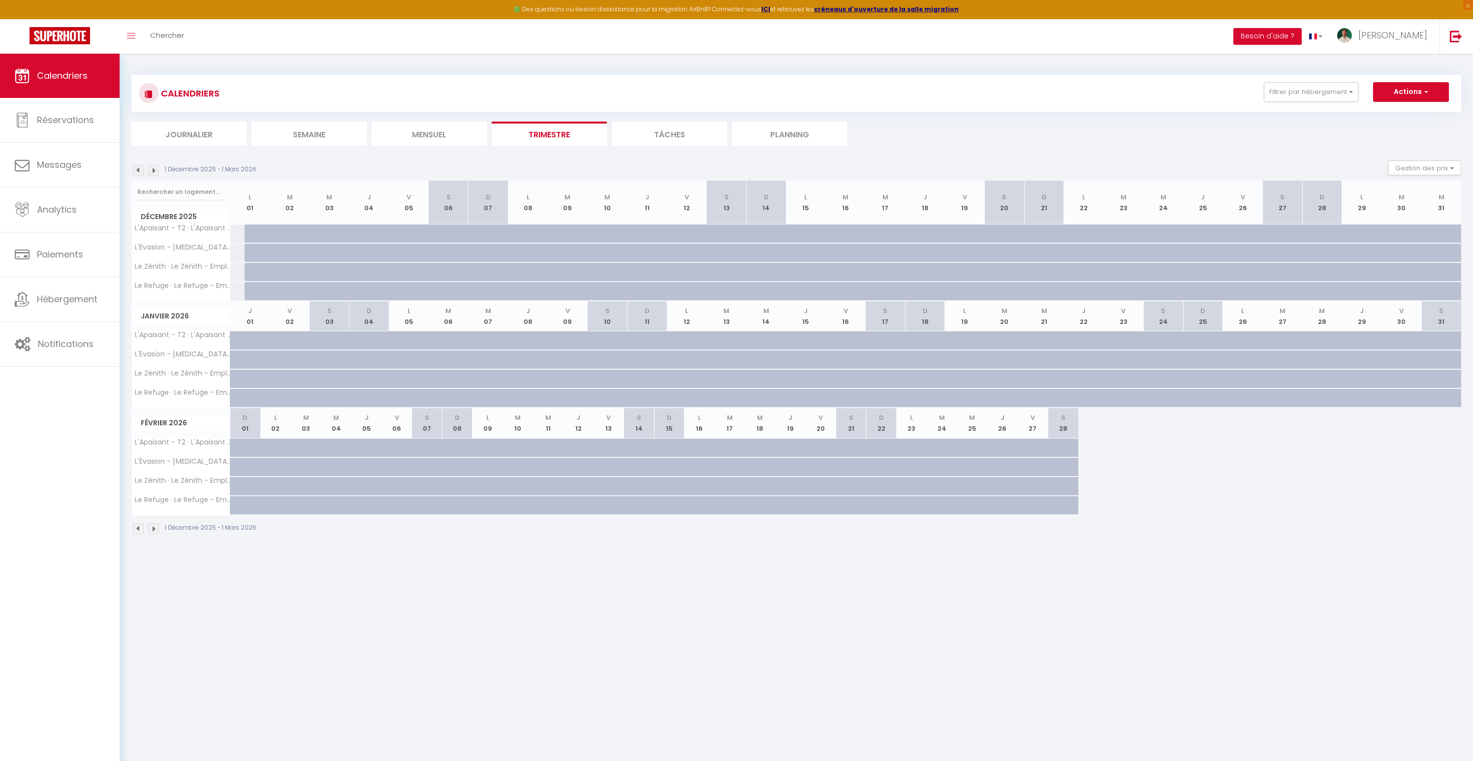
click at [139, 174] on img at bounding box center [138, 170] width 11 height 11
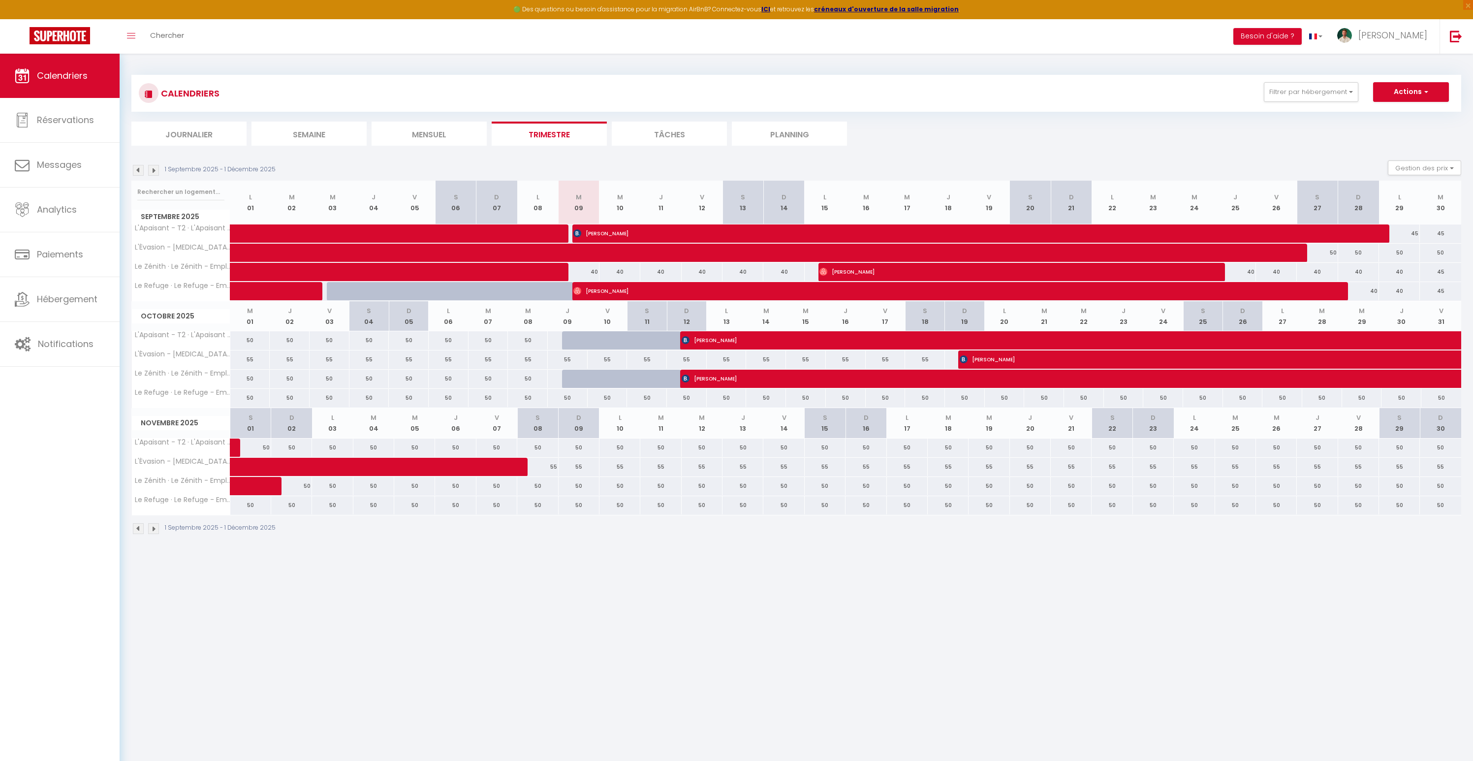
click at [139, 174] on img at bounding box center [138, 170] width 11 height 11
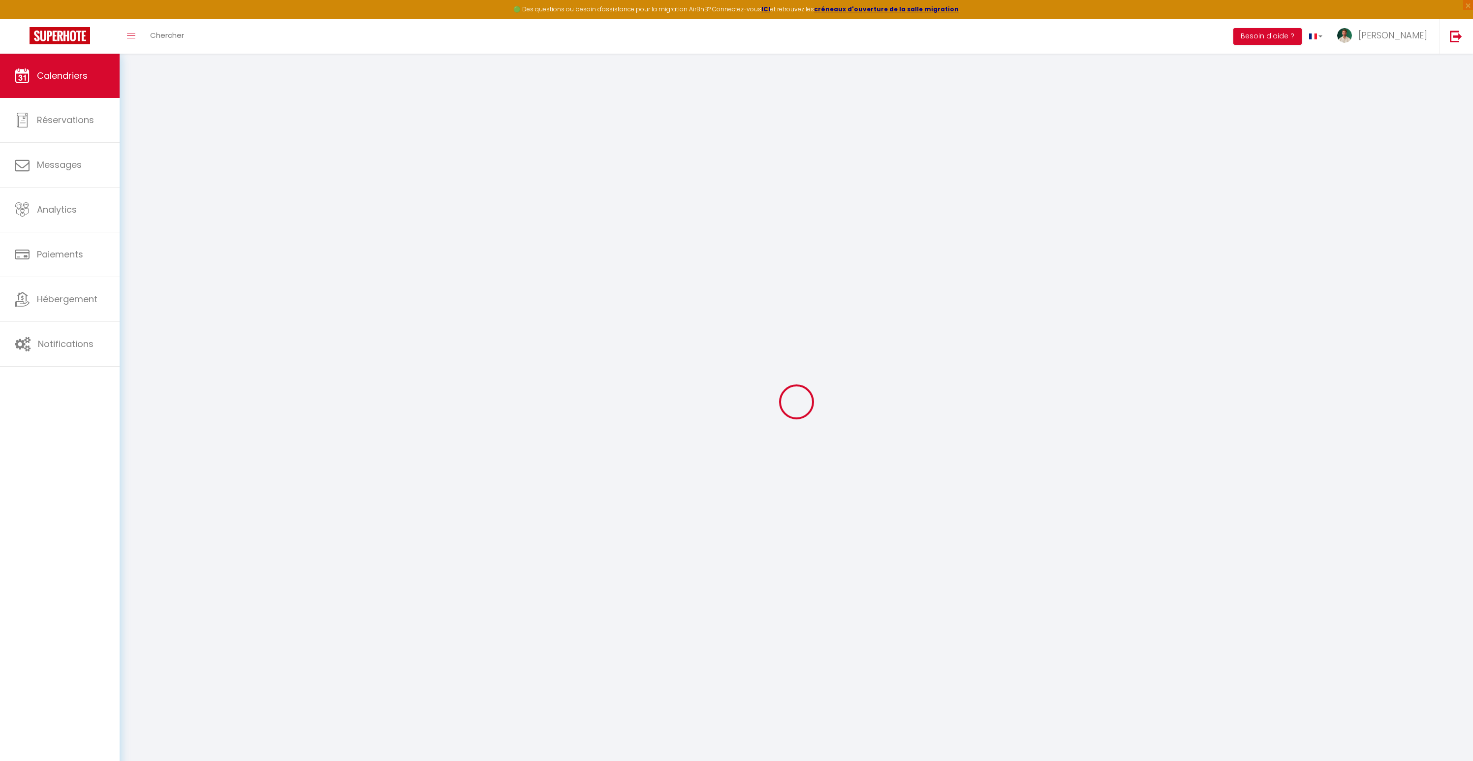
select select
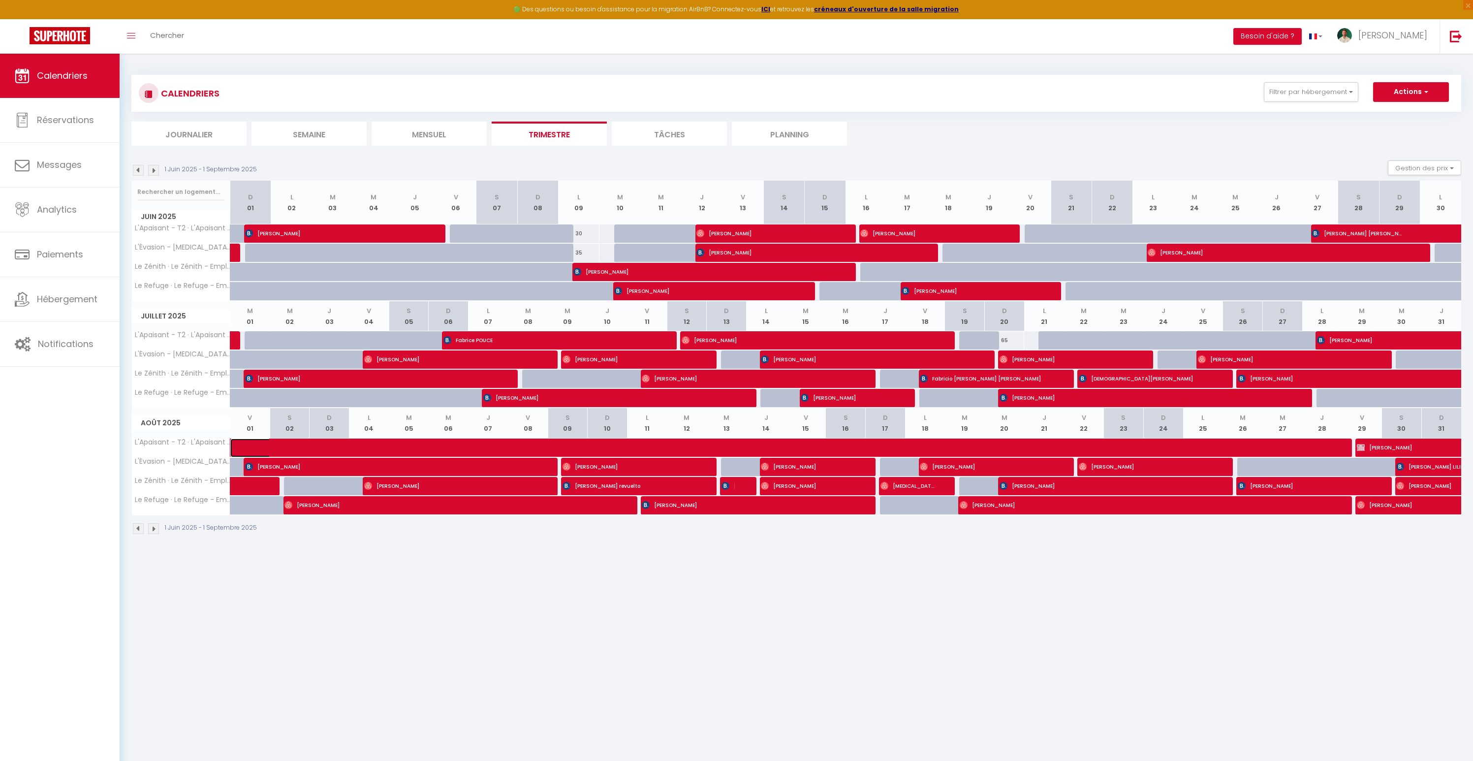
click at [311, 444] on span at bounding box center [562, 447] width 634 height 19
select select "OK"
select select "0"
select select "1"
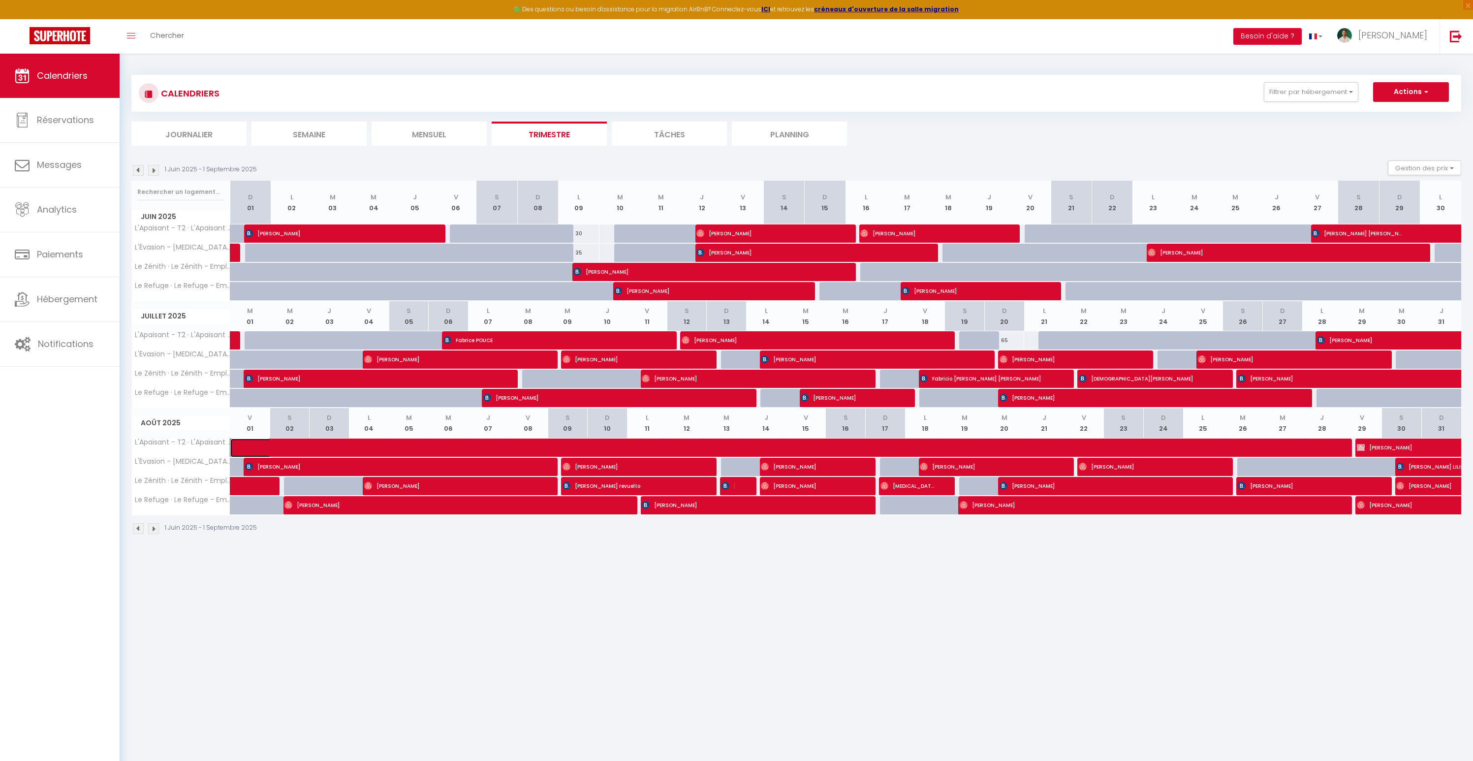
select select "1"
select select
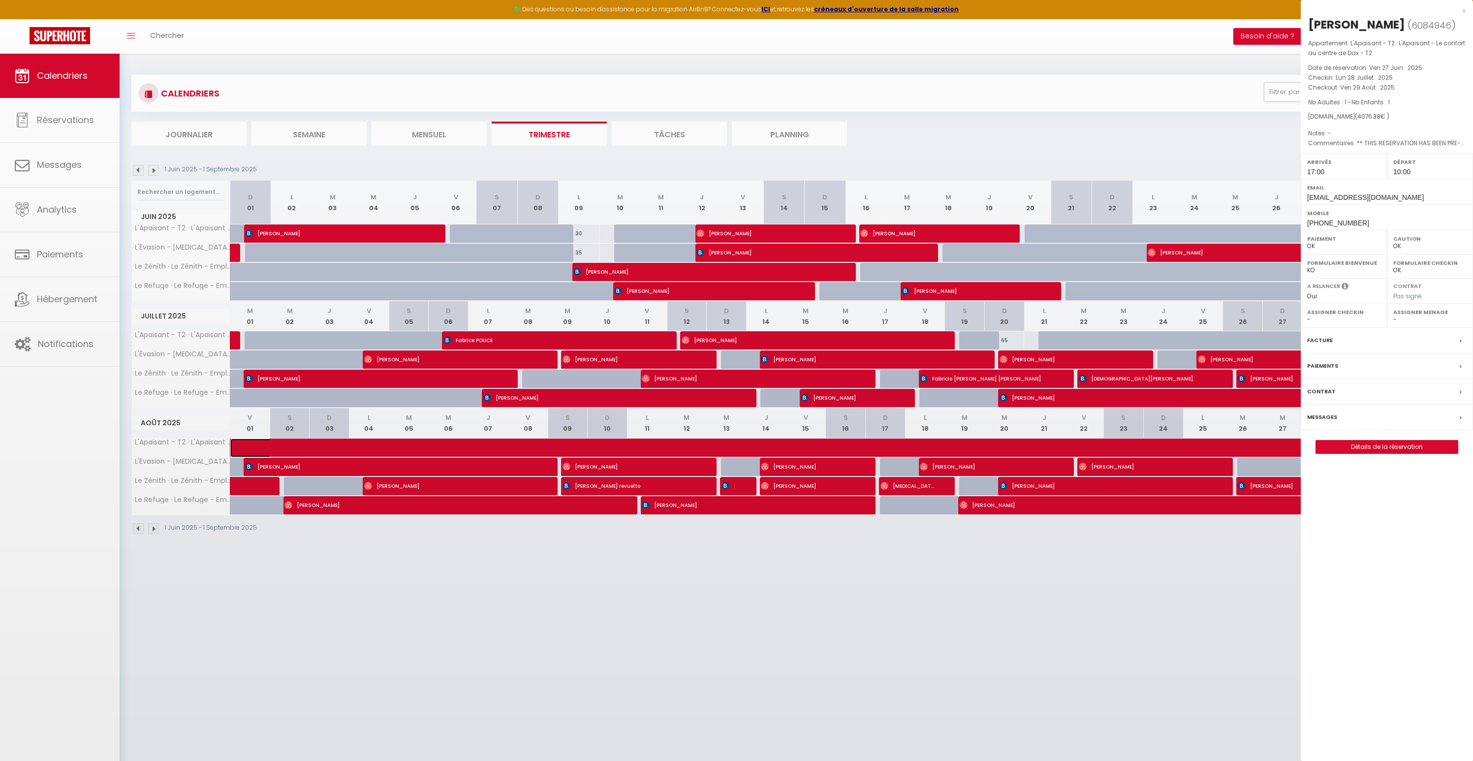
select select "35956"
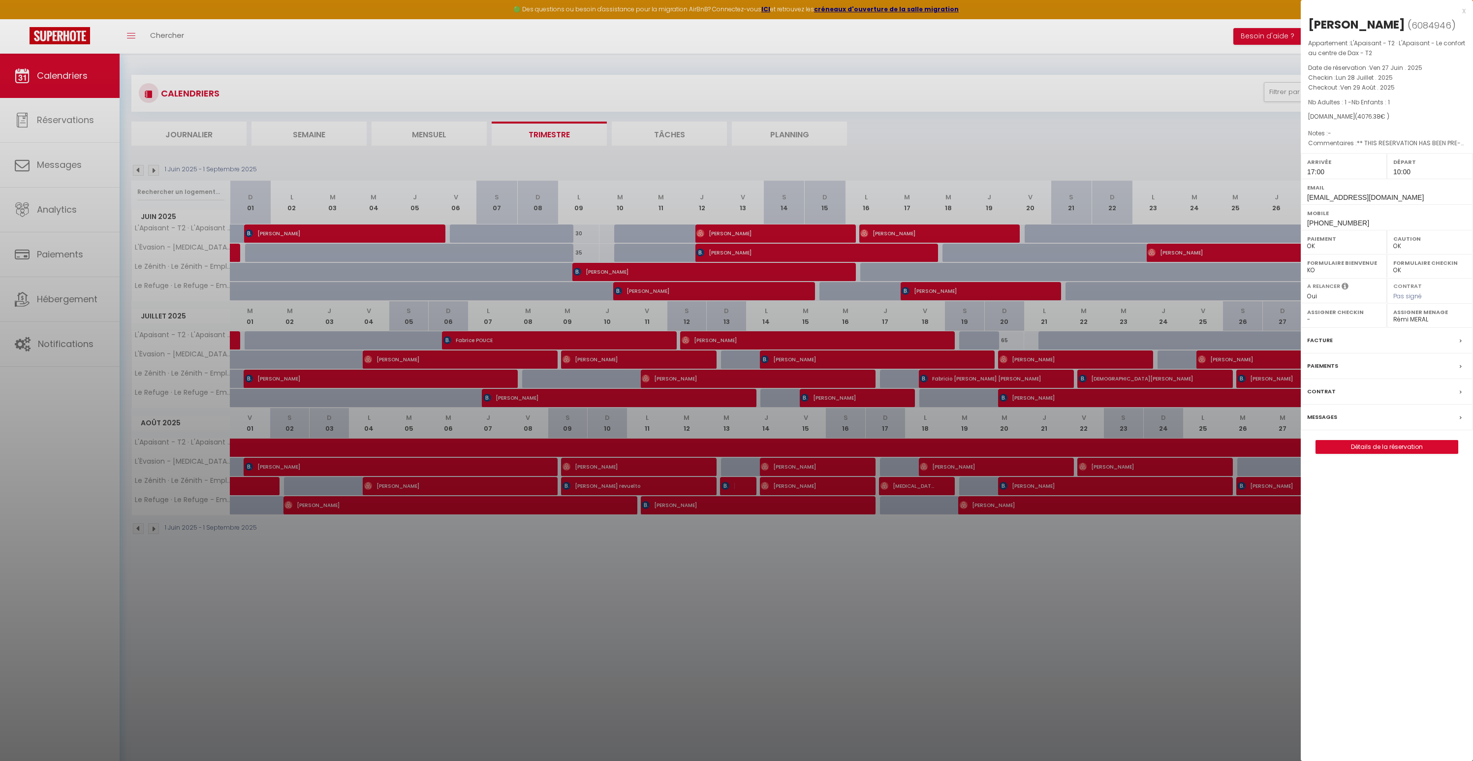
click at [1463, 9] on div "x" at bounding box center [1382, 11] width 165 height 12
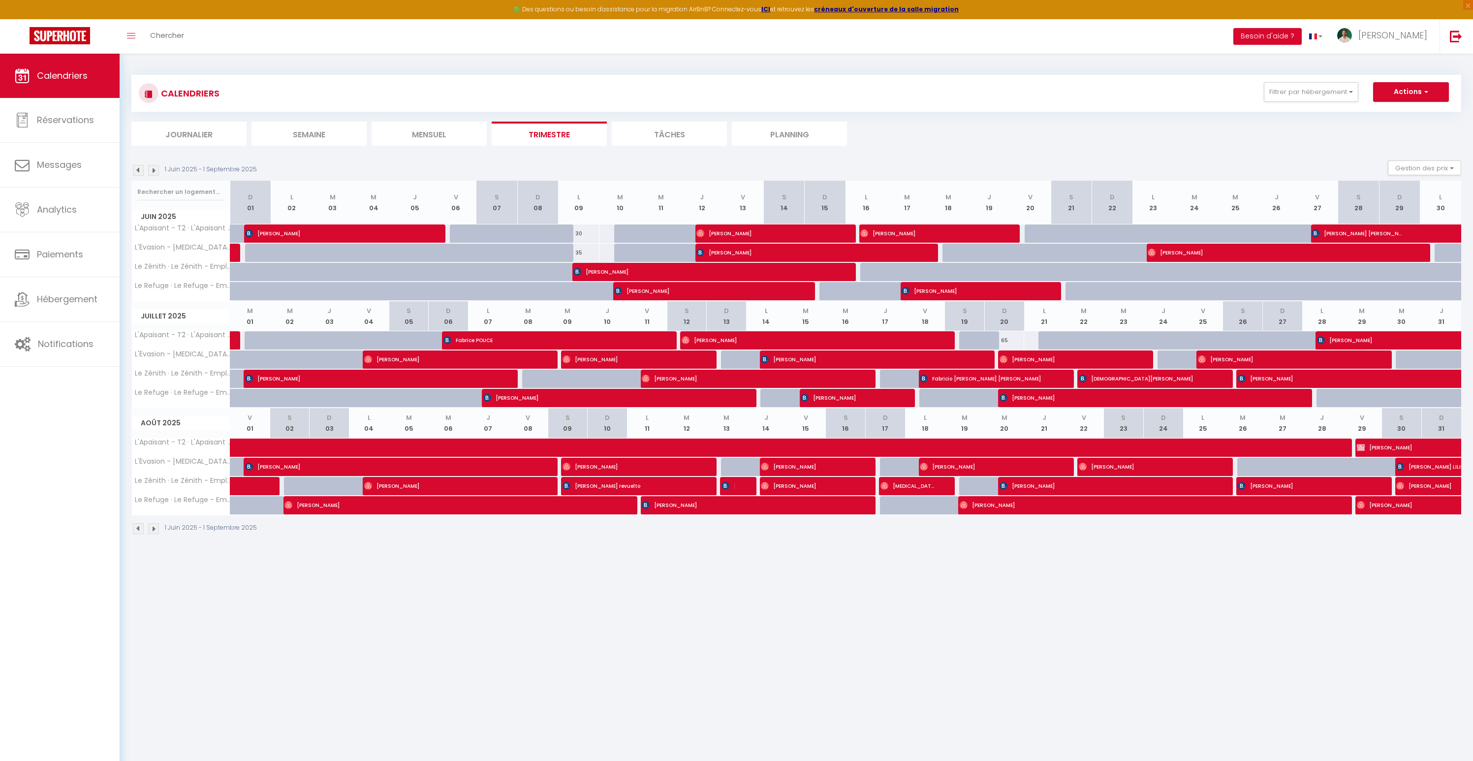
click at [156, 170] on img at bounding box center [153, 170] width 11 height 11
select select "0"
select select "35956"
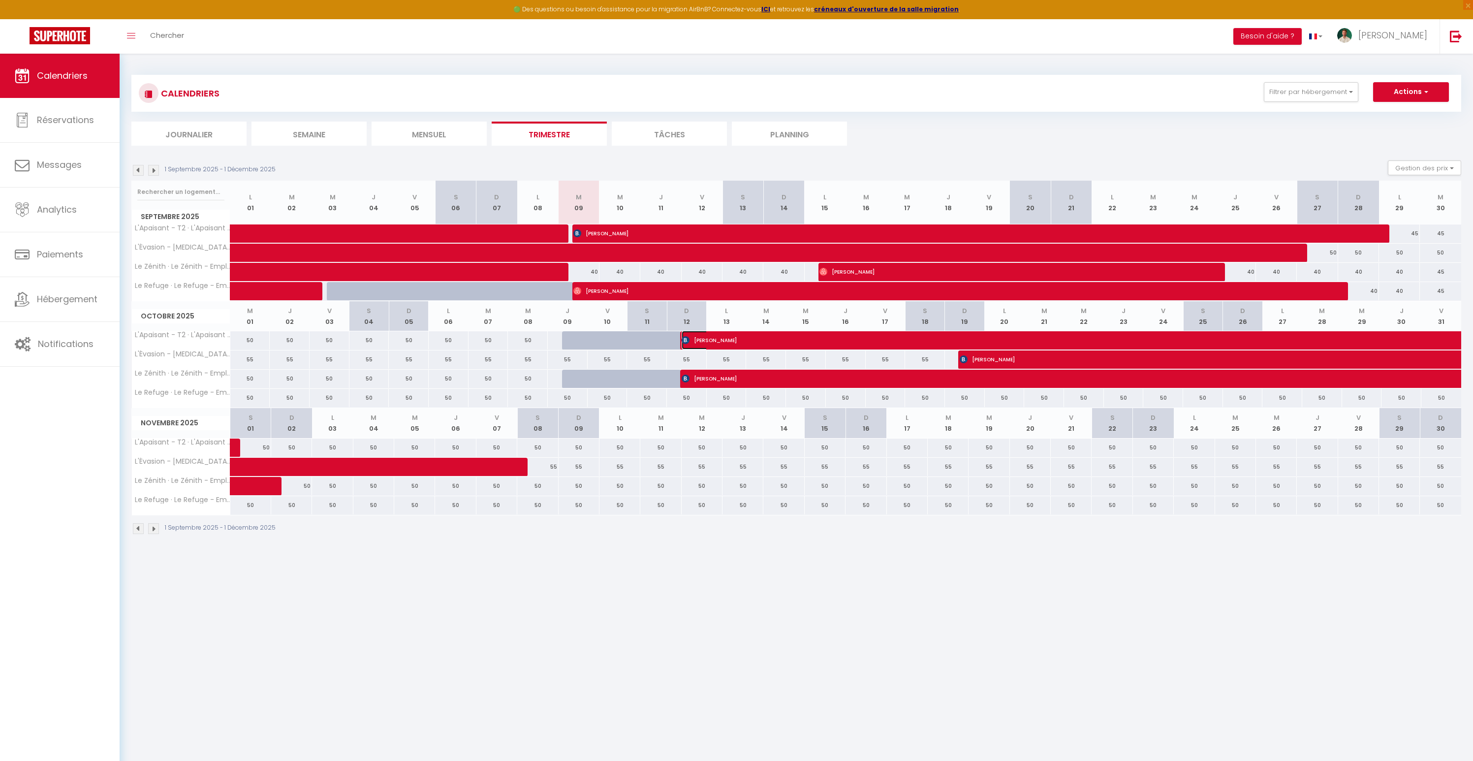
click at [748, 340] on span "[PERSON_NAME]" at bounding box center [907, 340] width 453 height 19
select select "KO"
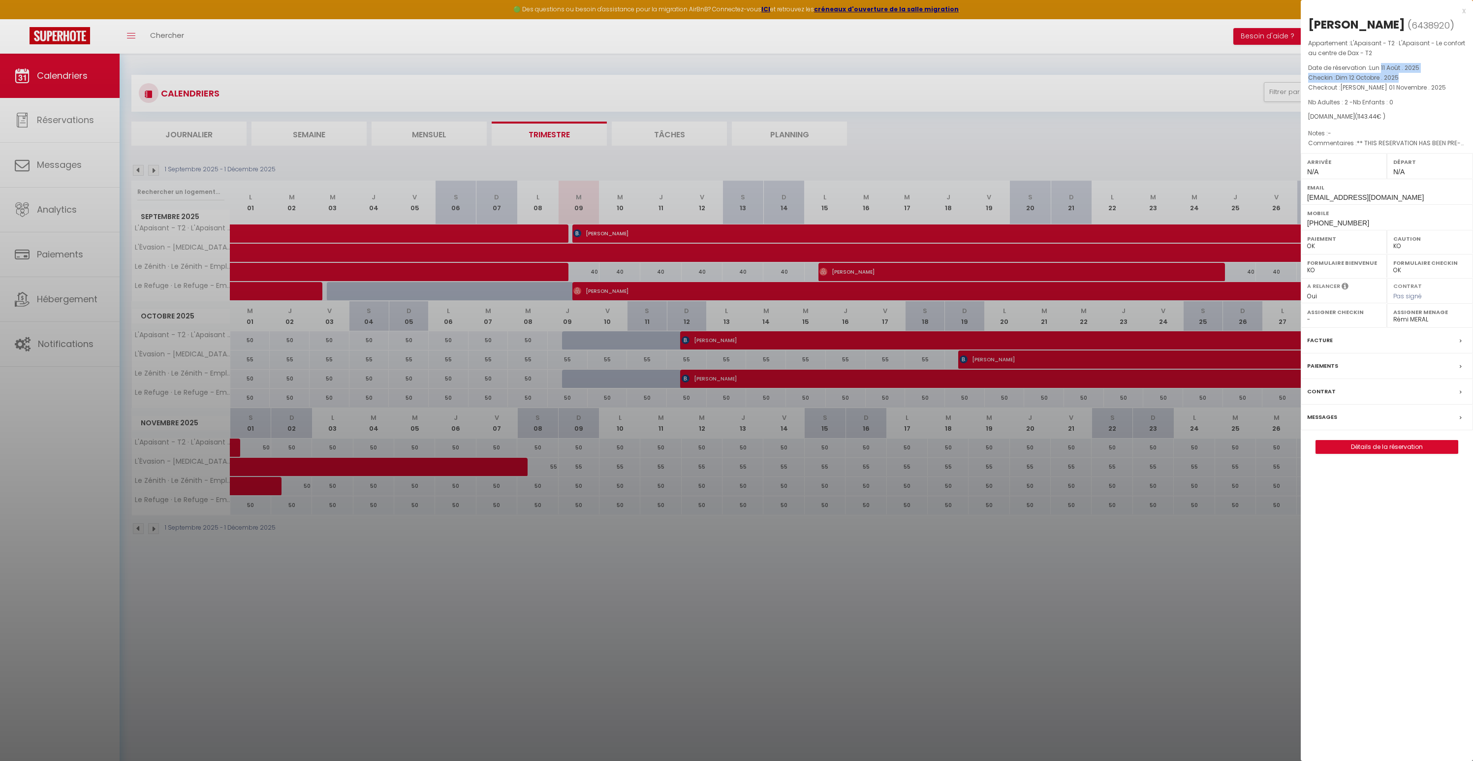
drag, startPoint x: 1381, startPoint y: 68, endPoint x: 1411, endPoint y: 76, distance: 30.4
click at [1411, 76] on div "Appartement : L'Apaisant - T2 · L'Apaisant - Le confort au centre de Dax - T2 D…" at bounding box center [1386, 93] width 172 height 110
click at [1133, 600] on div at bounding box center [736, 380] width 1473 height 761
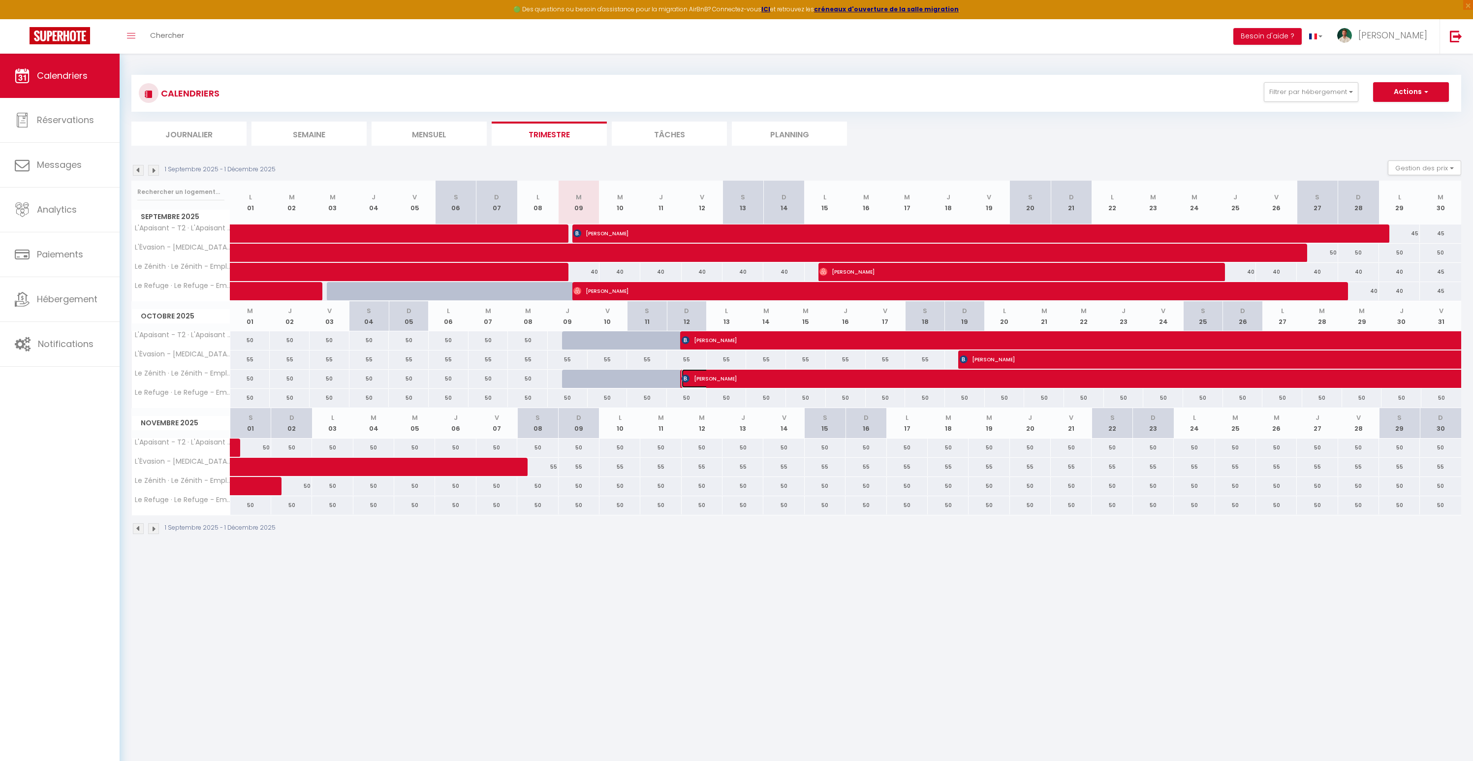
click at [826, 379] on span "[PERSON_NAME]" at bounding box center [918, 378] width 475 height 19
select select "1"
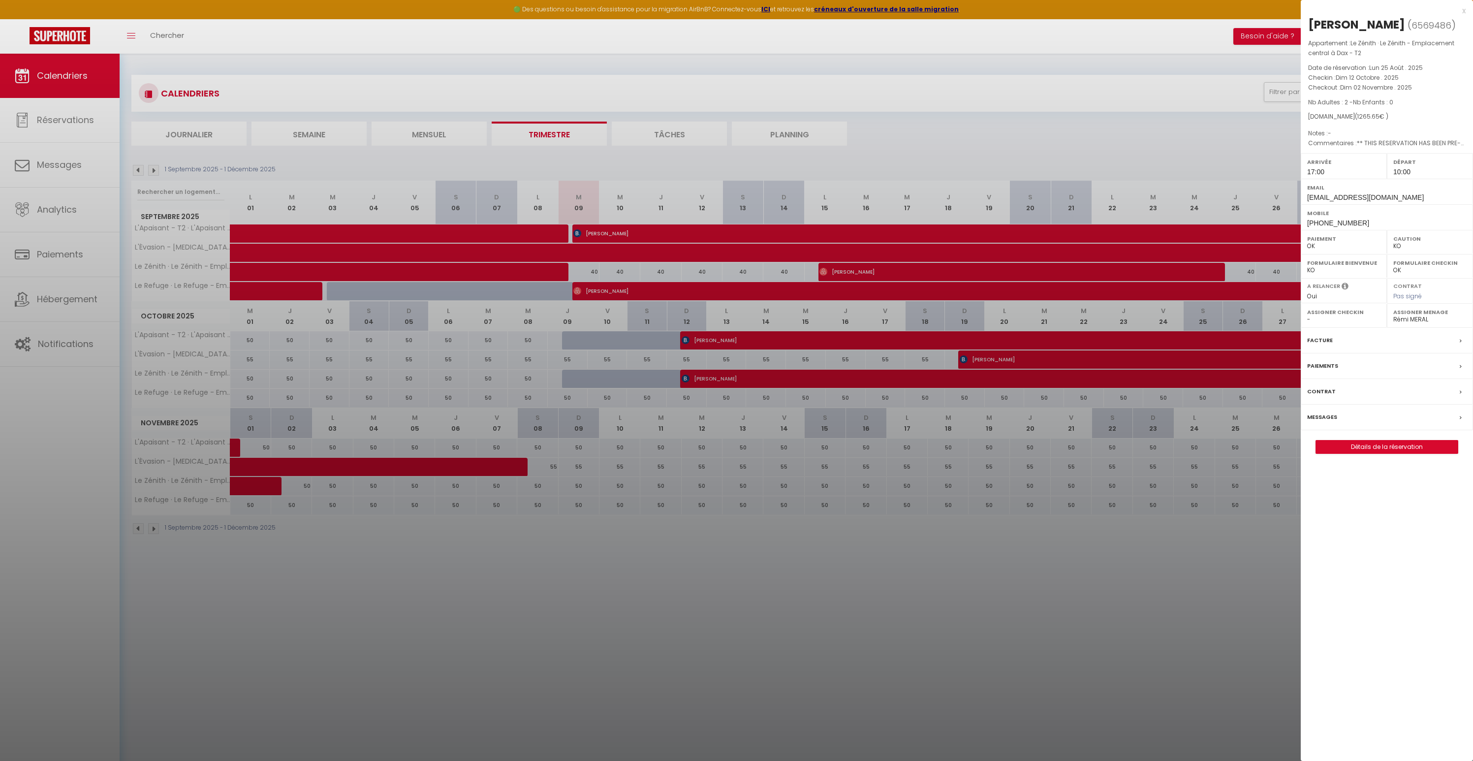
click at [944, 605] on div at bounding box center [736, 380] width 1473 height 761
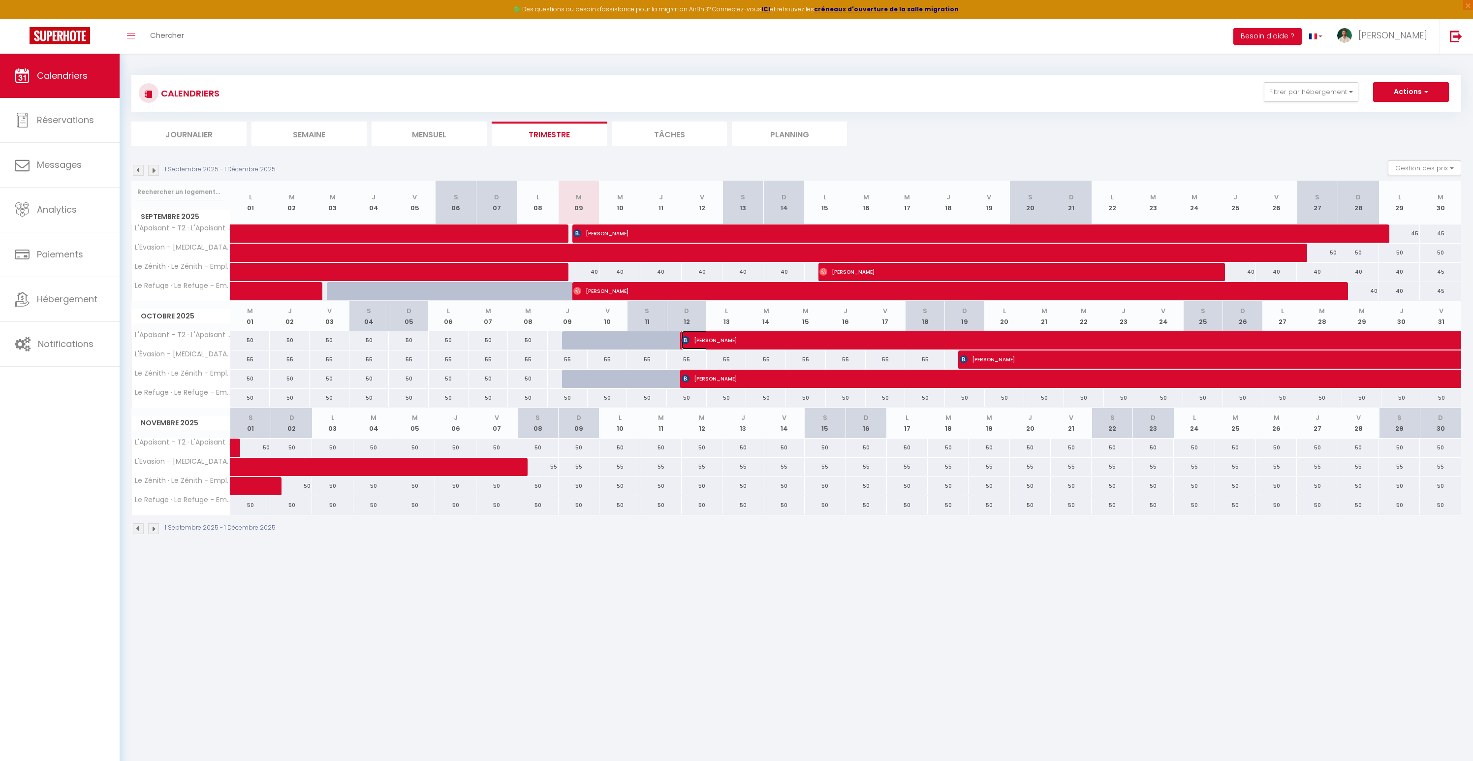
click at [709, 343] on span "[PERSON_NAME]" at bounding box center [907, 340] width 453 height 19
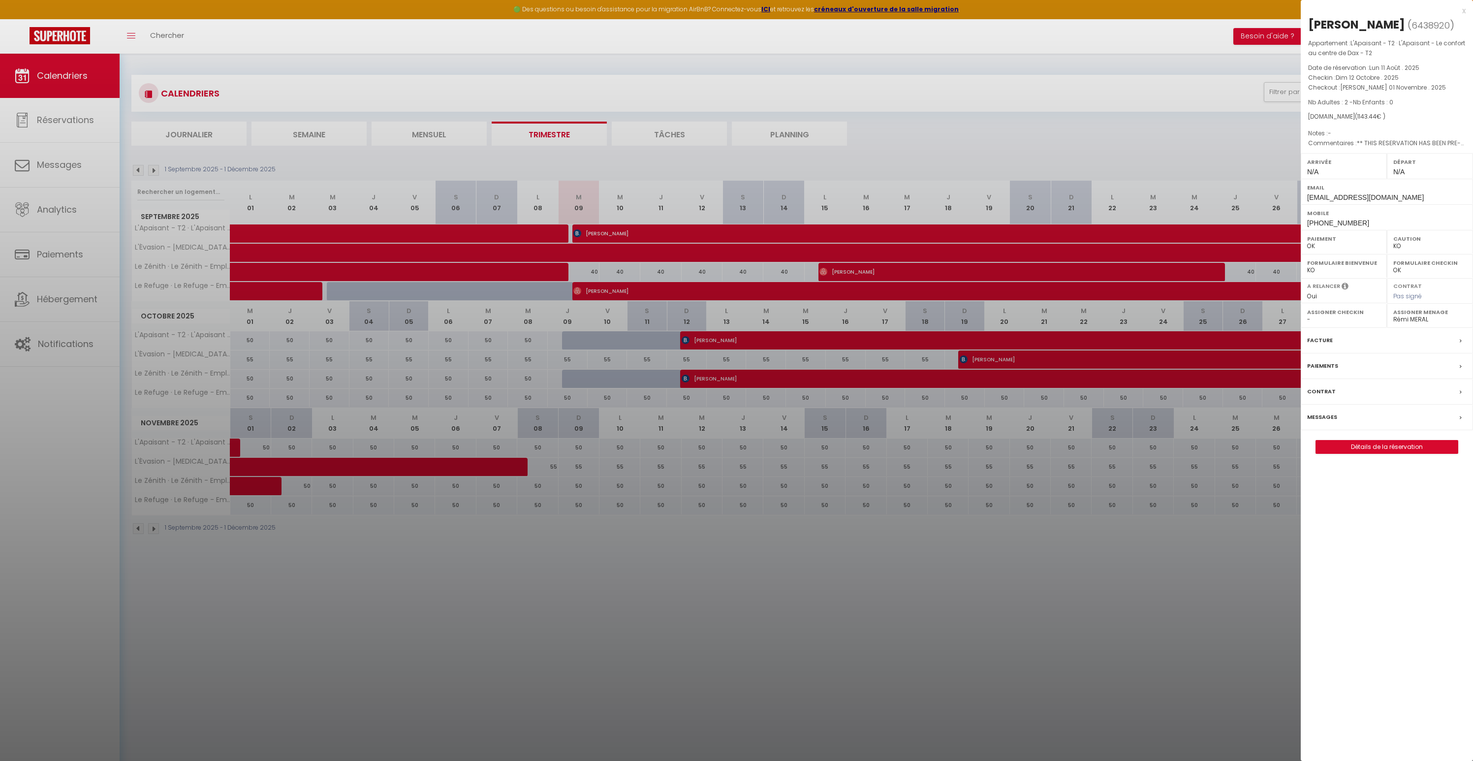
drag, startPoint x: 1351, startPoint y: 112, endPoint x: 1475, endPoint y: 126, distance: 125.3
click at [1441, 120] on div "[DOMAIN_NAME] ( 1143.44 € )" at bounding box center [1386, 116] width 157 height 9
click at [742, 547] on div at bounding box center [736, 380] width 1473 height 761
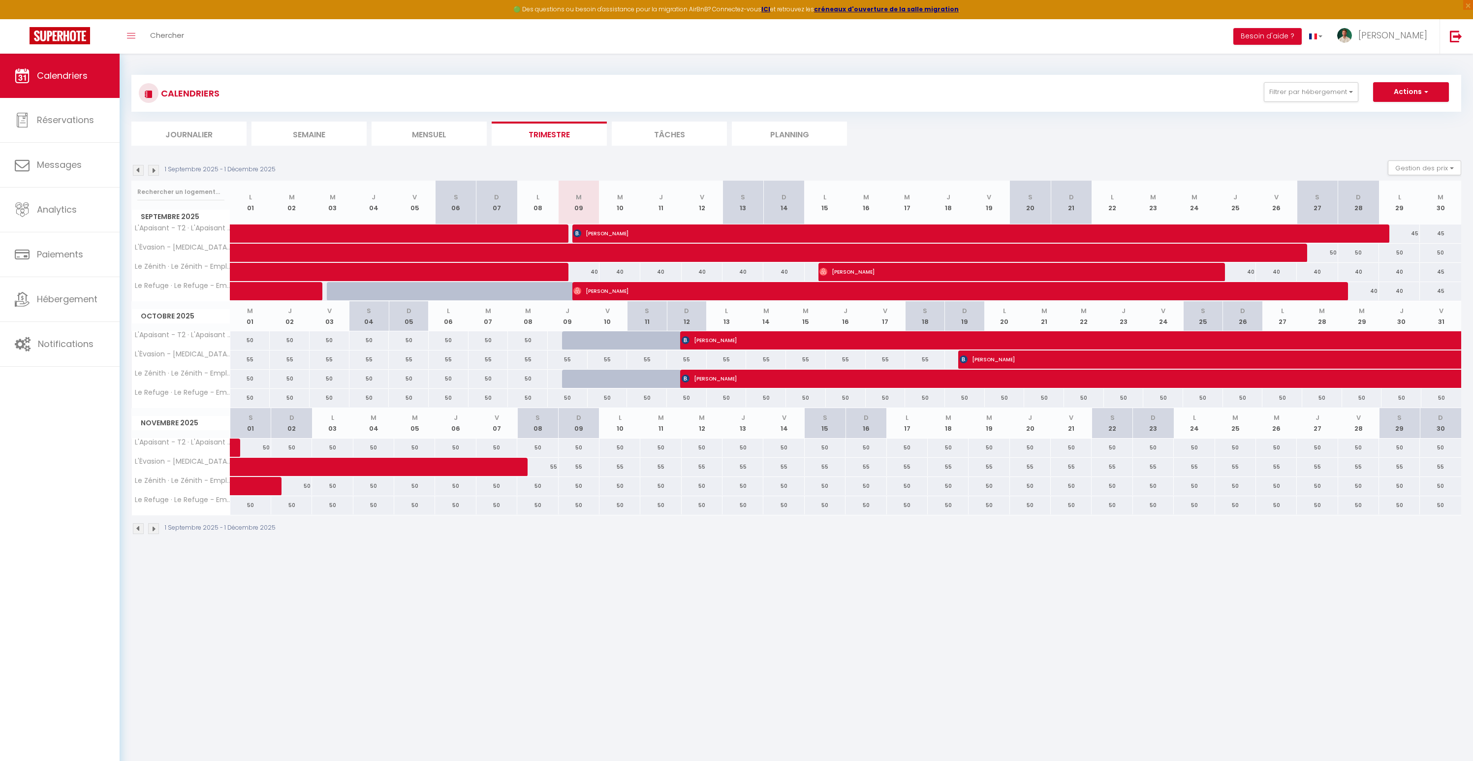
click at [625, 606] on body "🟢 Des questions ou besoin d'assistance pour la migration AirBnB? Connectez-vous…" at bounding box center [736, 434] width 1473 height 761
click at [45, 289] on link "Hébergement" at bounding box center [60, 299] width 120 height 44
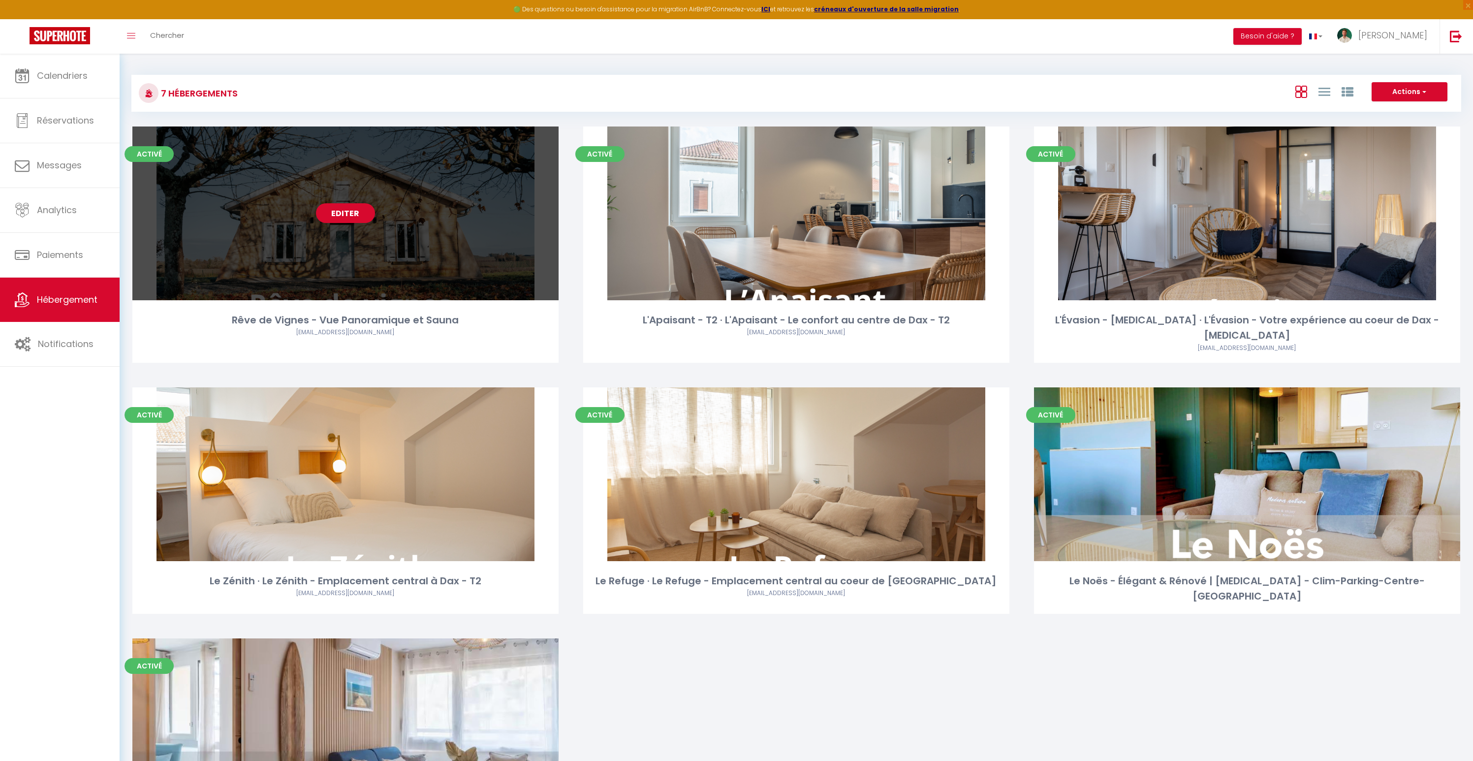
click at [415, 226] on div "Editer" at bounding box center [345, 213] width 426 height 174
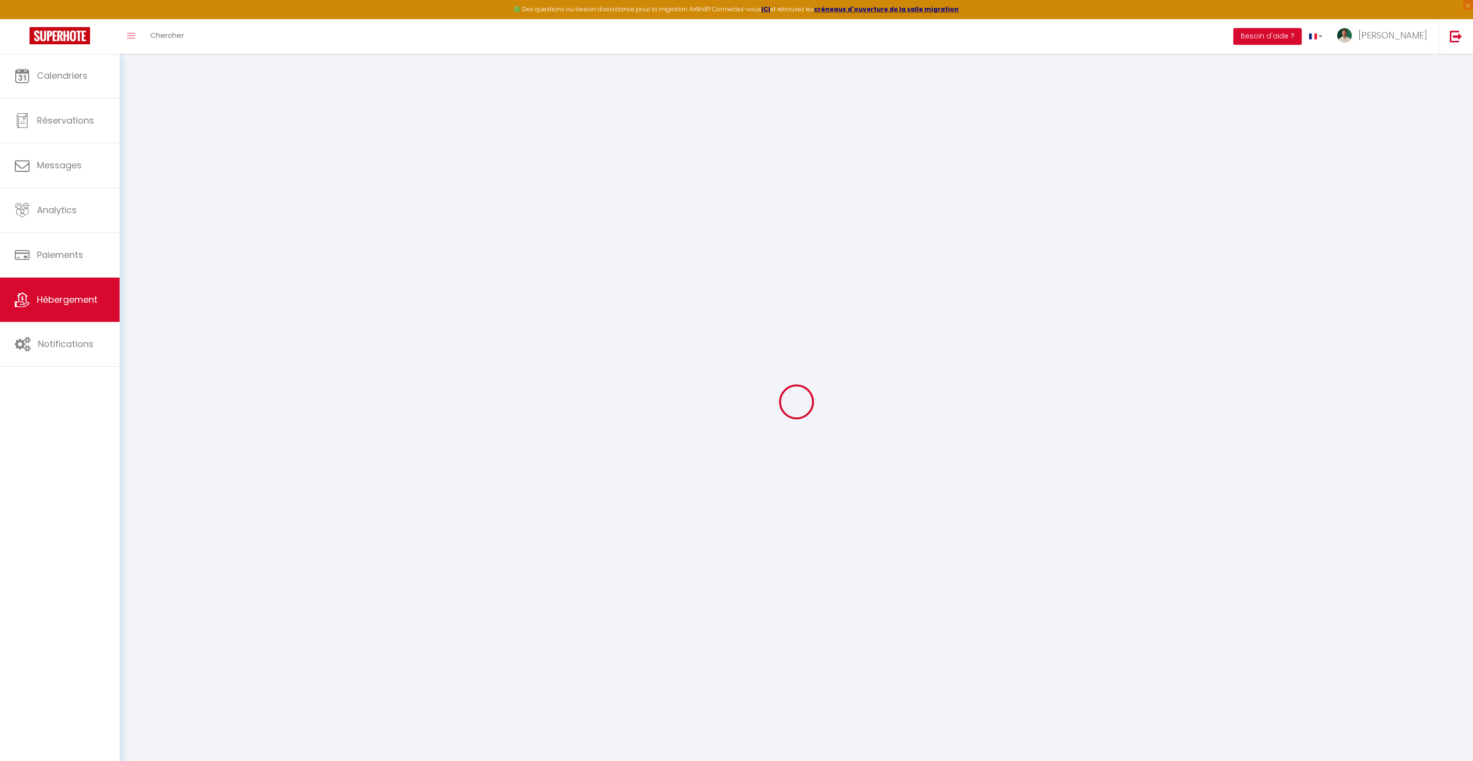
select select
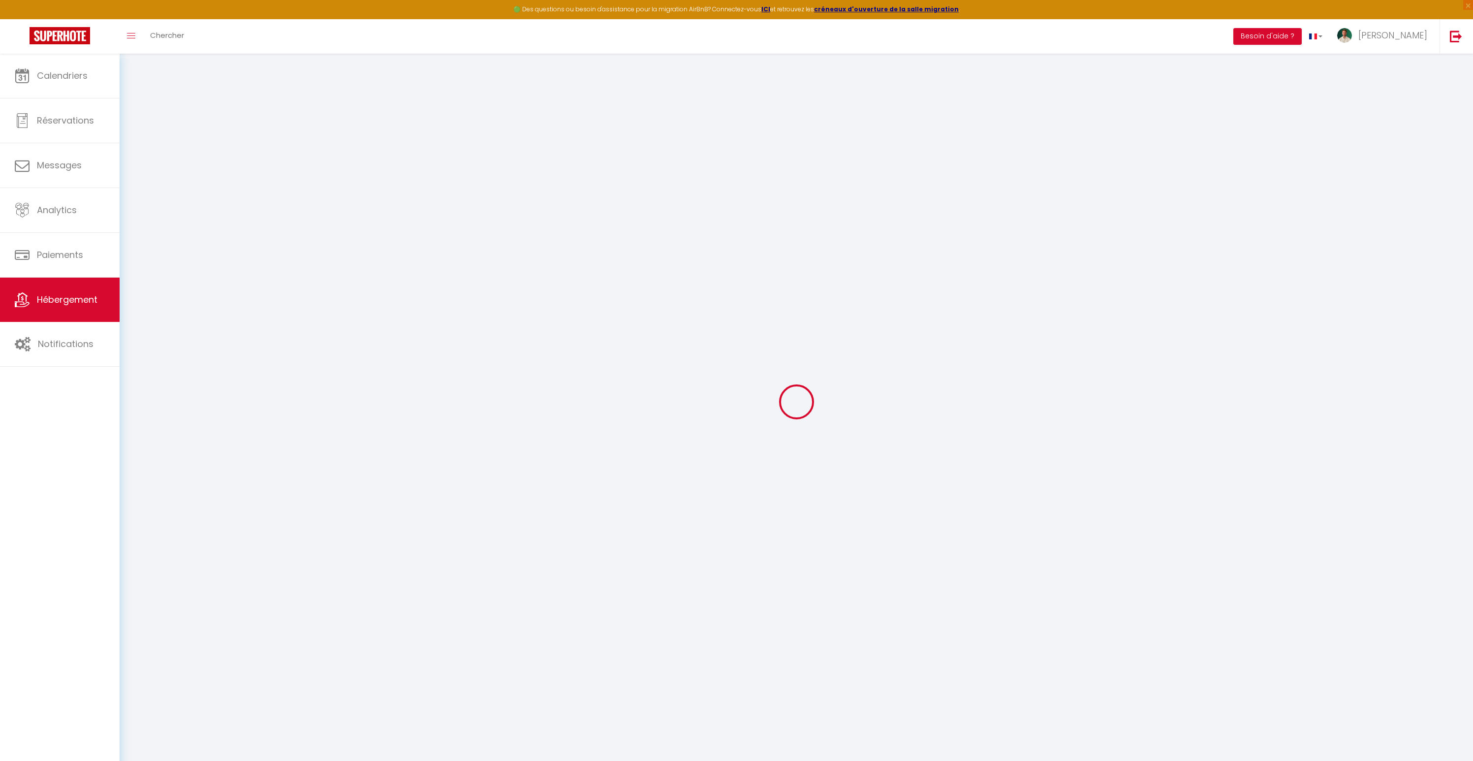
select select
checkbox input "false"
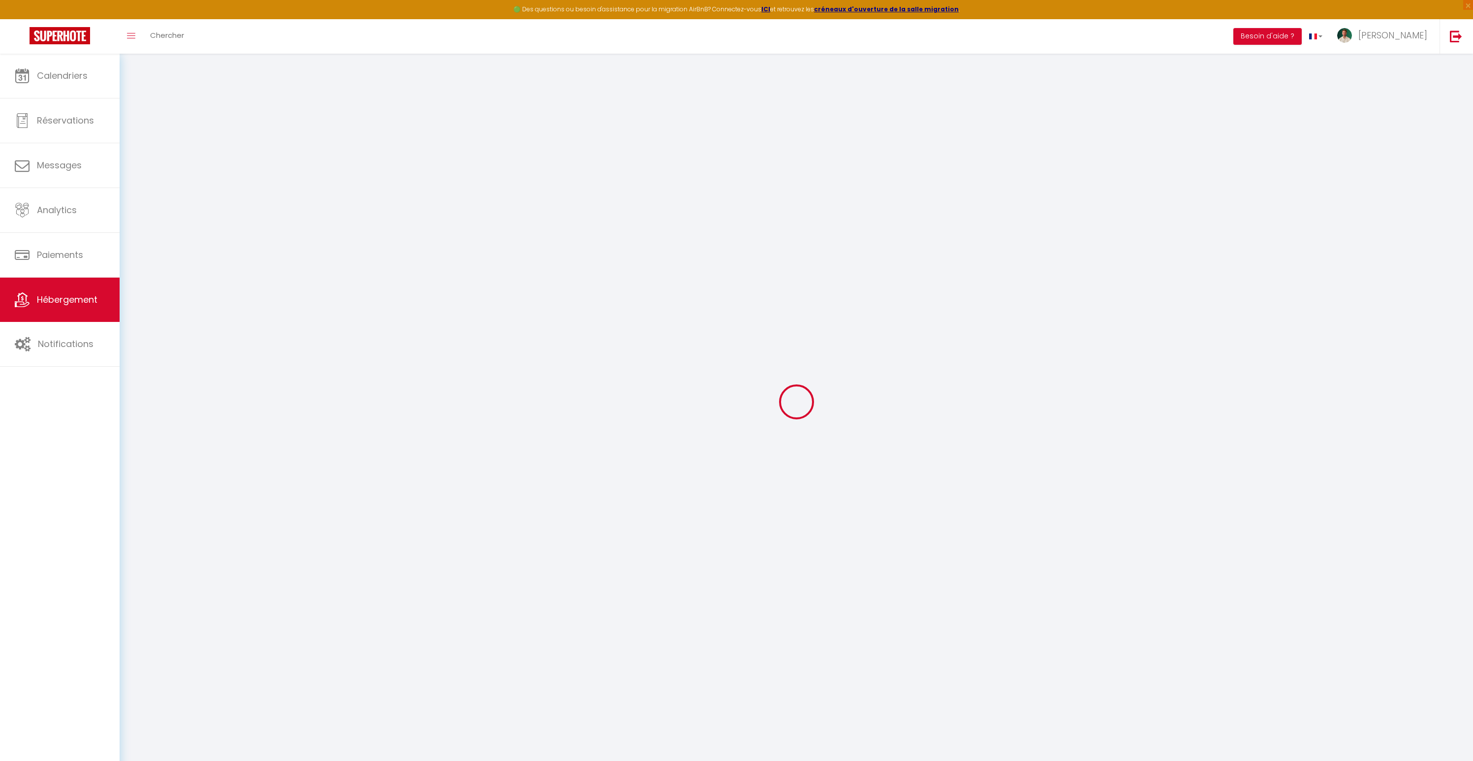
select select
type input "Rêve de Vignes - Vue Panoramique et Sauna"
type input "[PERSON_NAME]"
select select "houses"
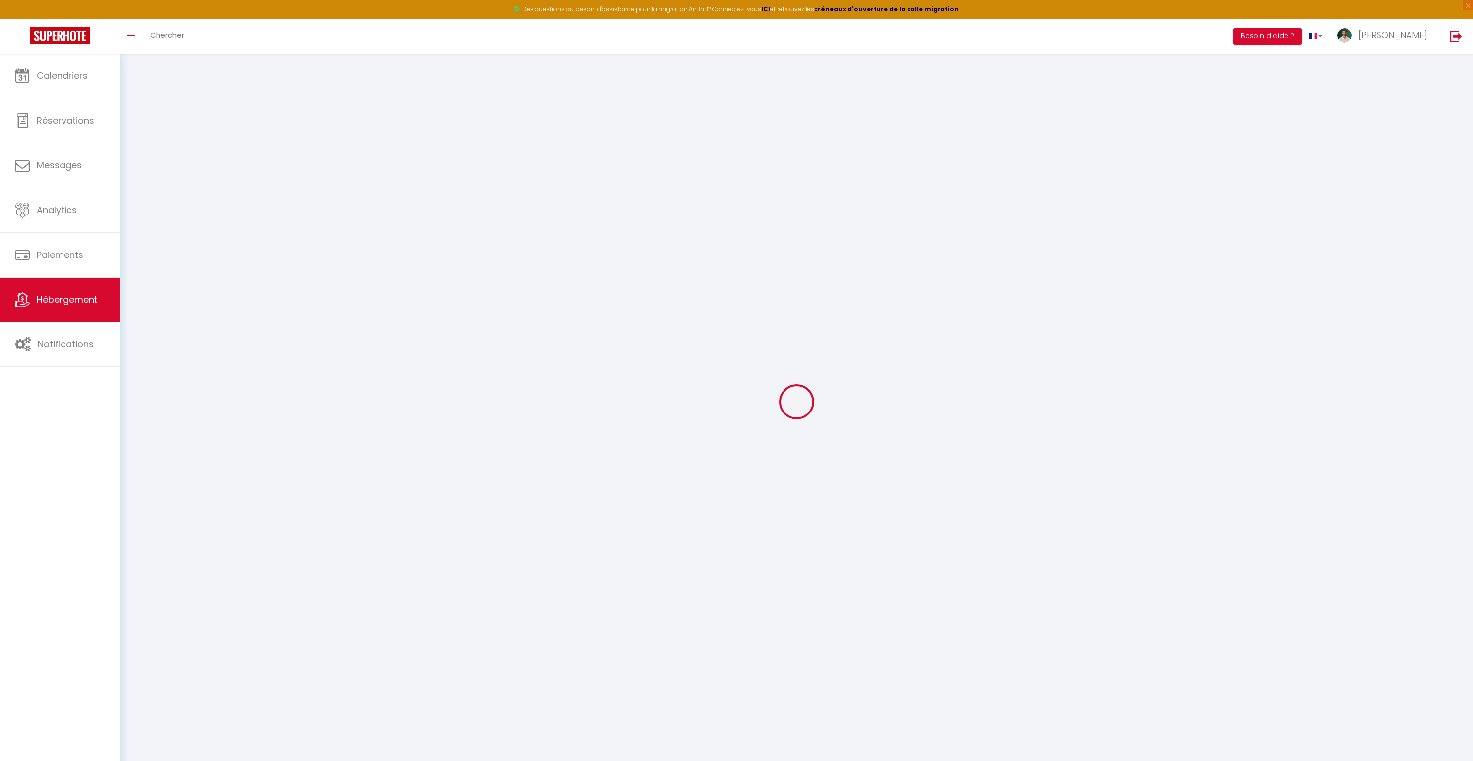
select select "2"
type input "66"
type input "10"
type input "65"
type input "5"
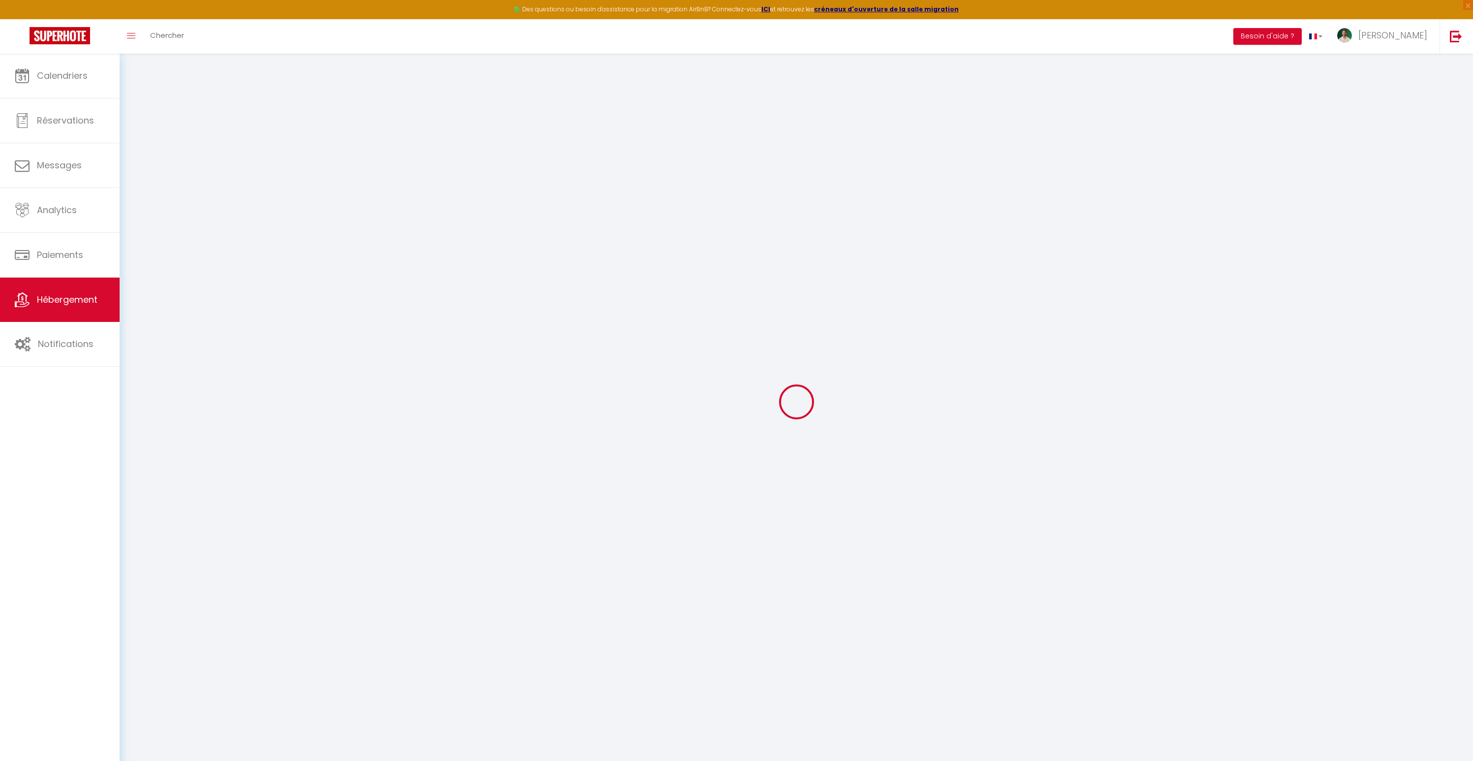
type input "10"
type input "300"
select select
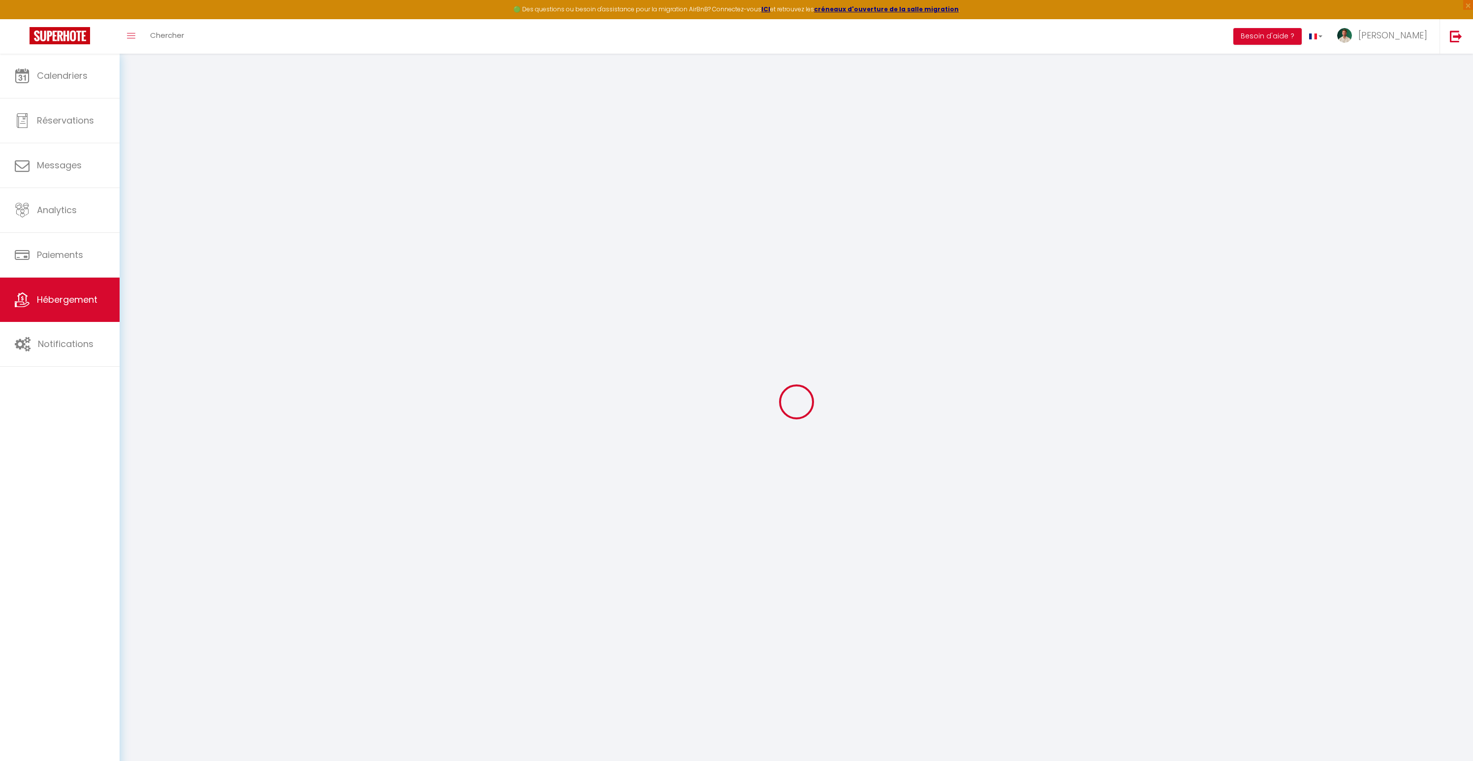
select select
type input "5 lieu dit [GEOGRAPHIC_DATA]"
type input "33790"
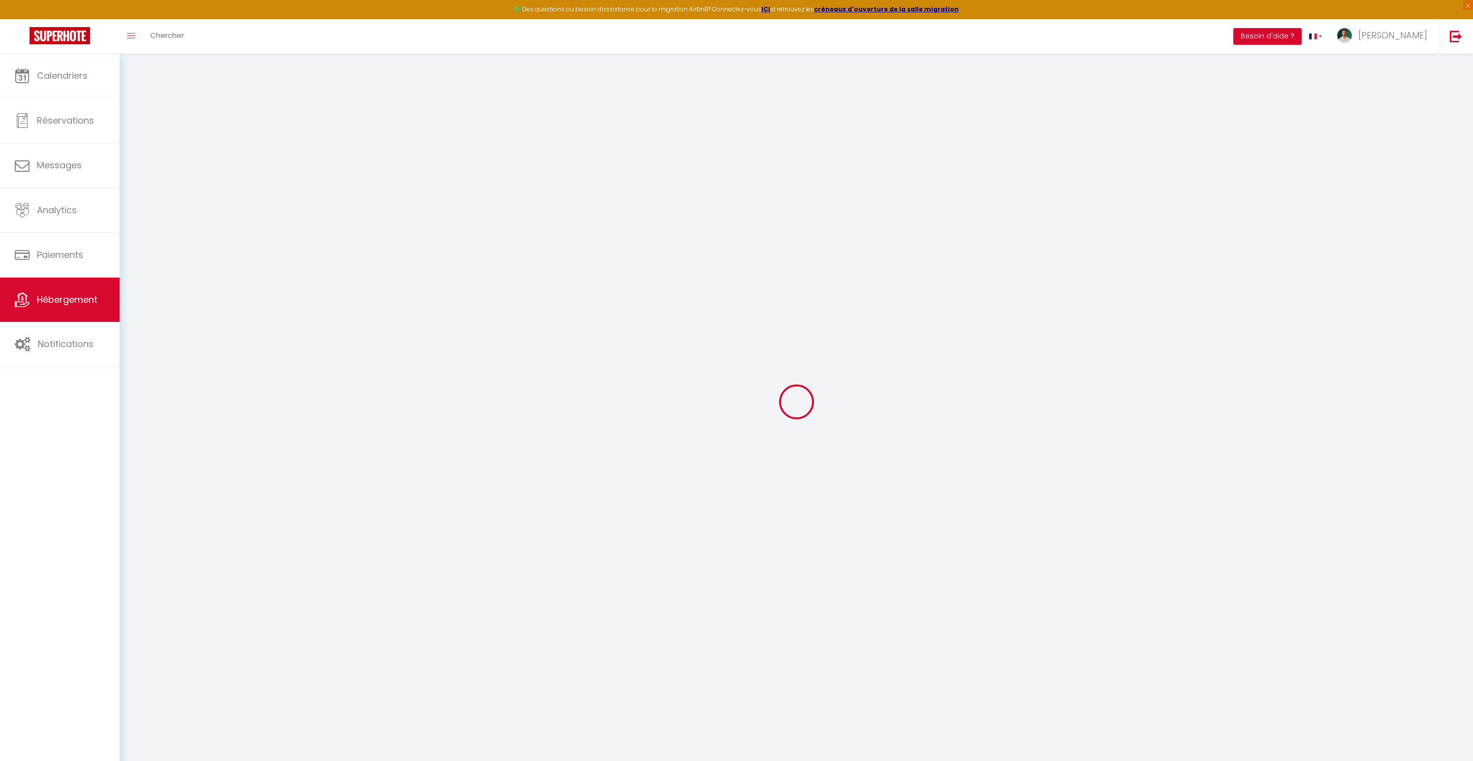
type input "Soussac"
type input "[EMAIL_ADDRESS][DOMAIN_NAME]"
select select "11036"
checkbox input "false"
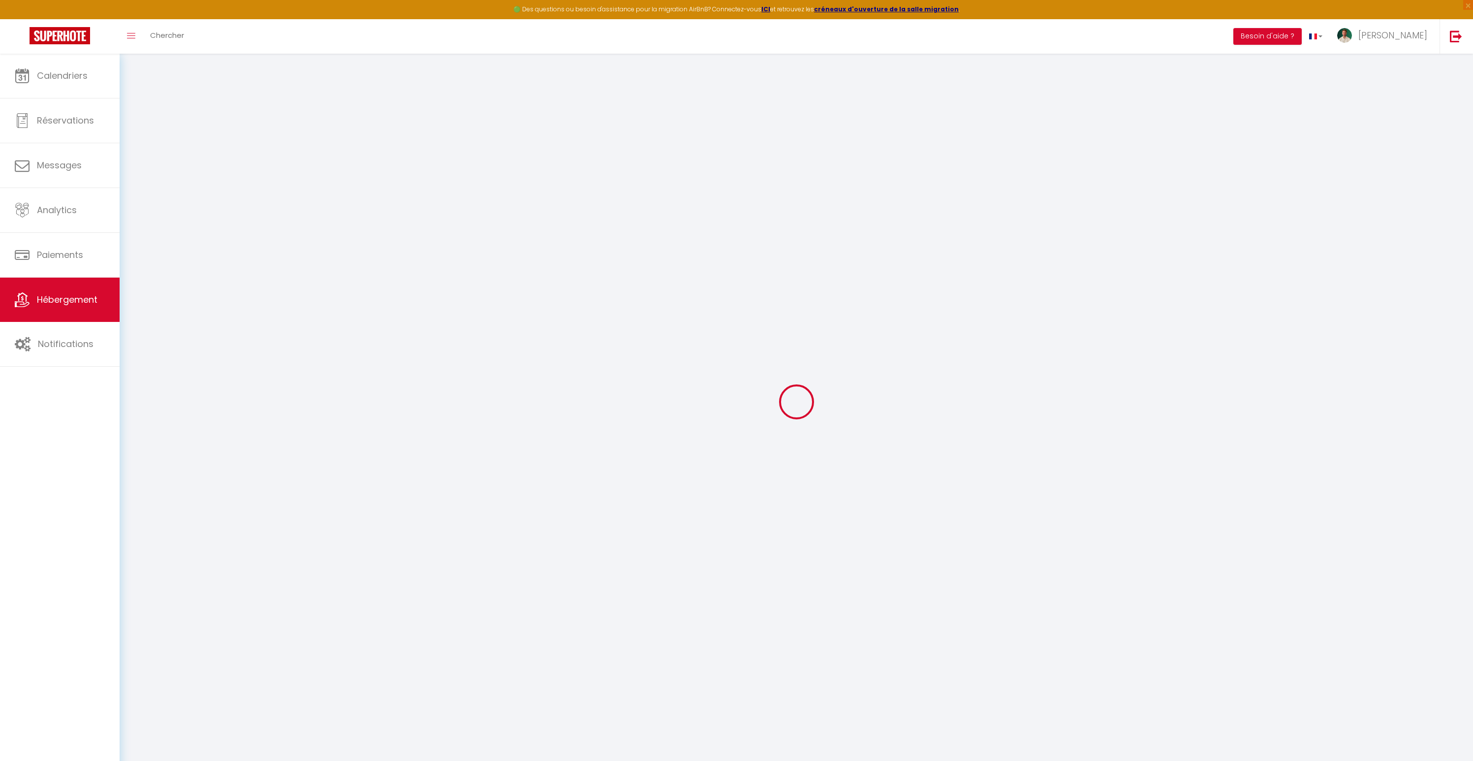
checkbox input "false"
radio input "true"
type input "0"
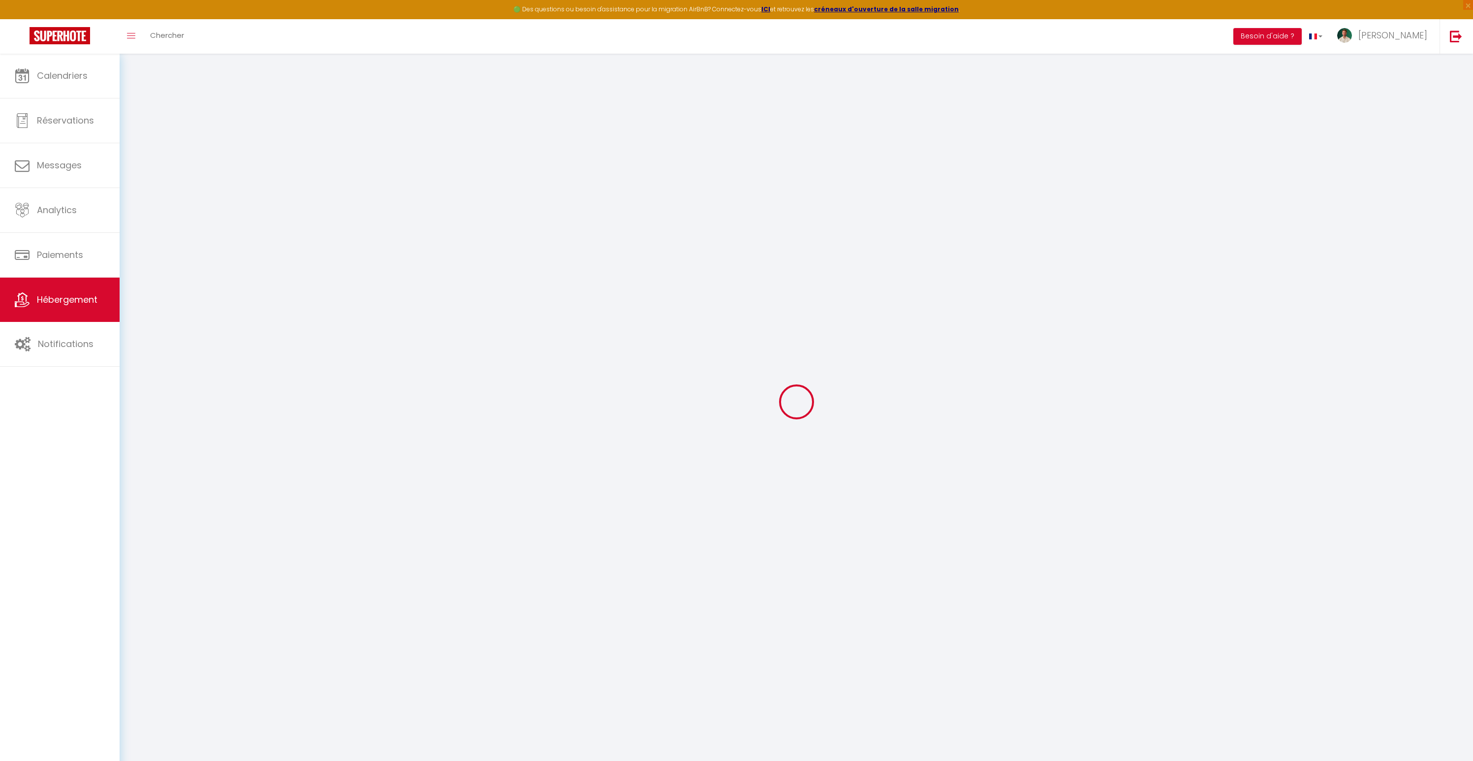
type input "0"
select select
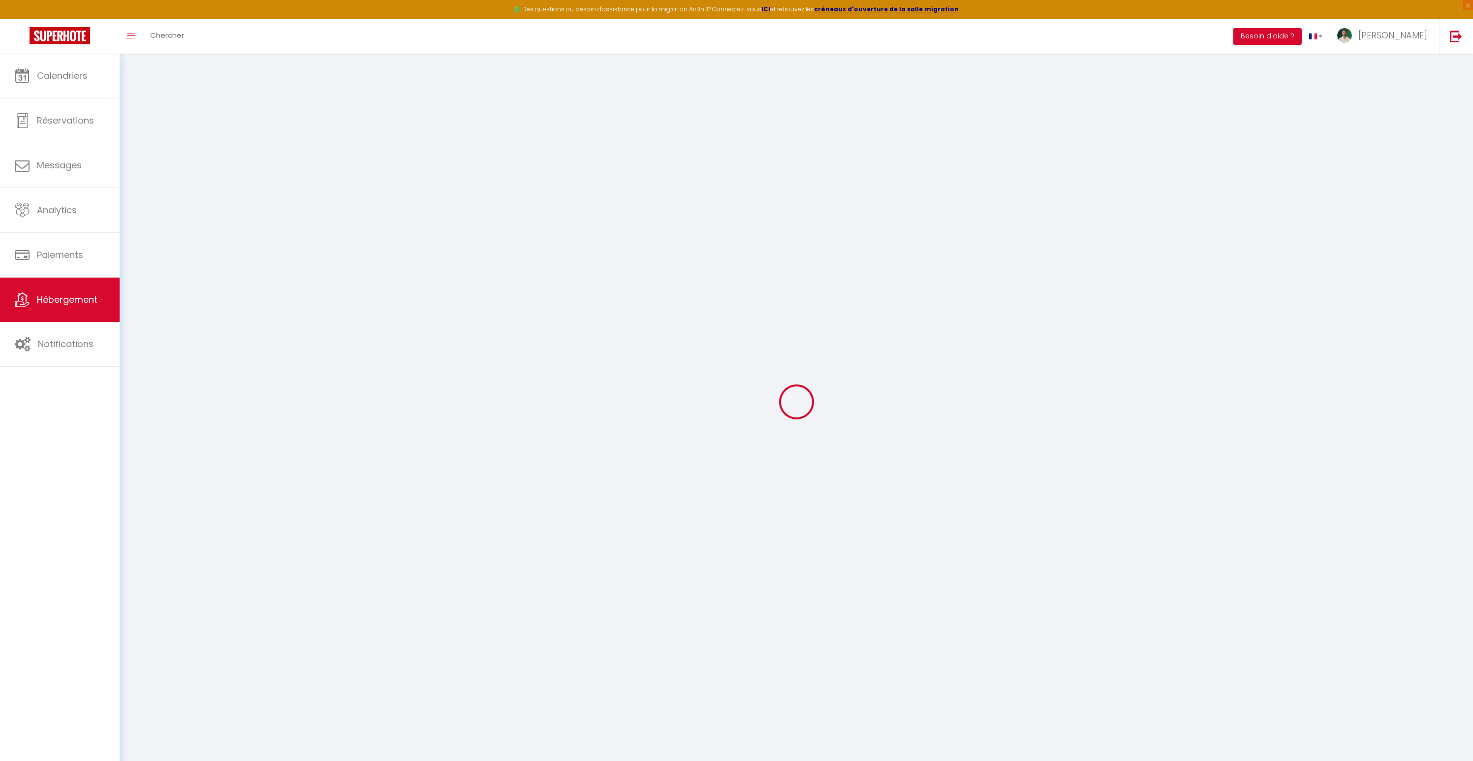
select select
checkbox input "false"
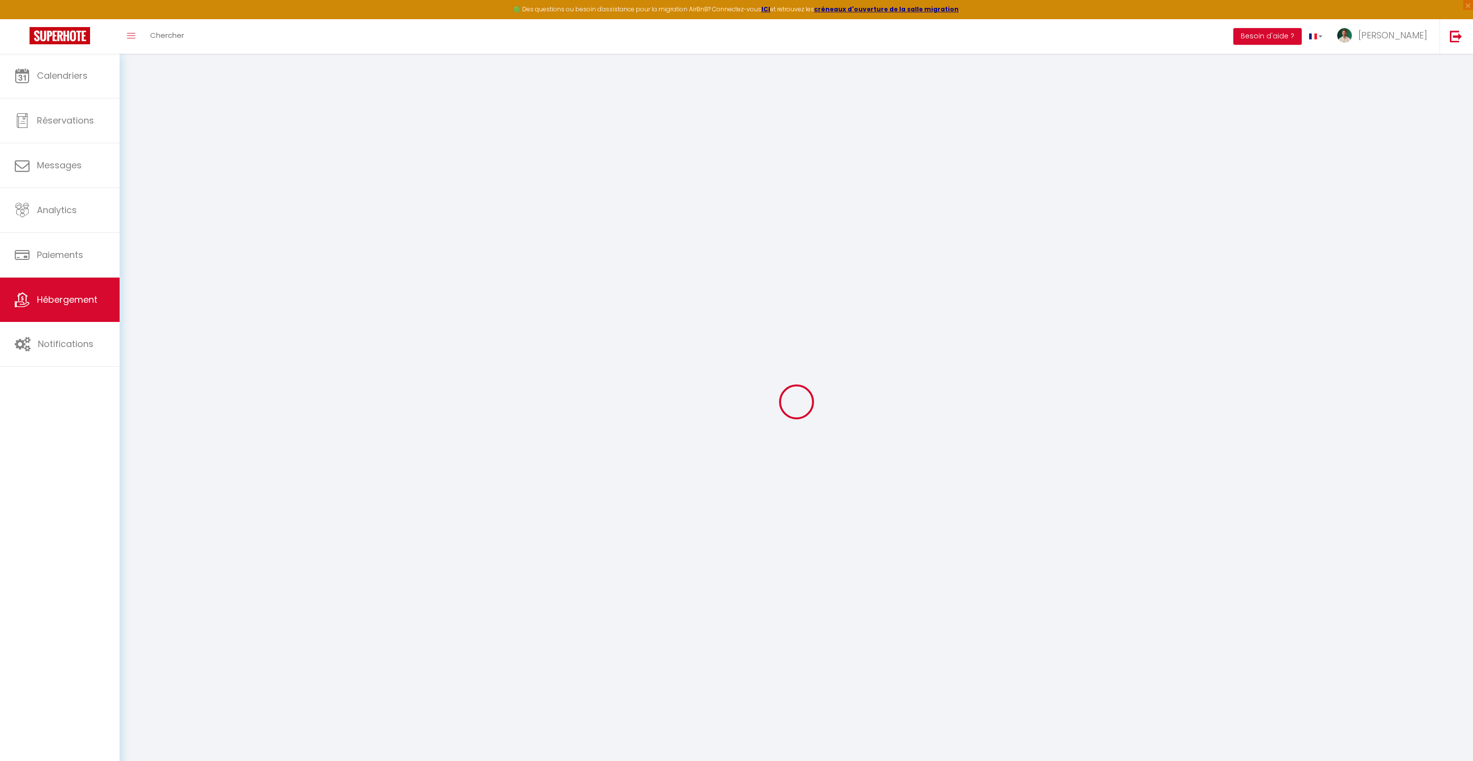
checkbox input "false"
select select
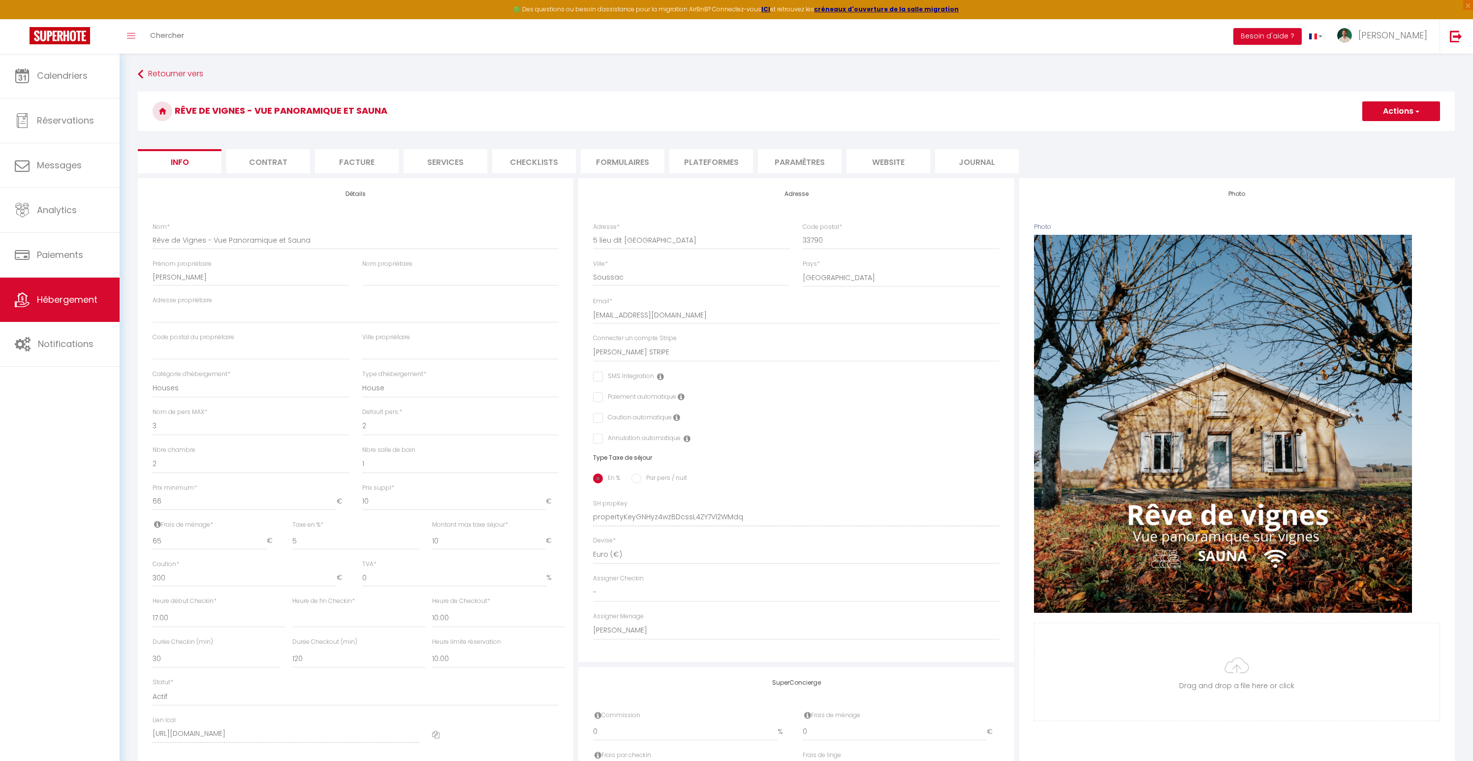
click at [886, 128] on h3 "Rêve de Vignes - Vue Panoramique et Sauna" at bounding box center [796, 111] width 1317 height 39
click at [911, 131] on div "Rêve [PERSON_NAME] Panoramique et Sauna Actions Enregistrer Dupliquer Supprimer…" at bounding box center [796, 114] width 1317 height 45
click at [1041, 150] on ul "Info Contrat Facture Services Checklists Formulaires Plateformes Paramètres web…" at bounding box center [796, 161] width 1317 height 24
drag, startPoint x: 401, startPoint y: 113, endPoint x: 299, endPoint y: 109, distance: 102.4
click at [299, 109] on h3 "Rêve de Vignes - Vue Panoramique et Sauna" at bounding box center [796, 111] width 1317 height 39
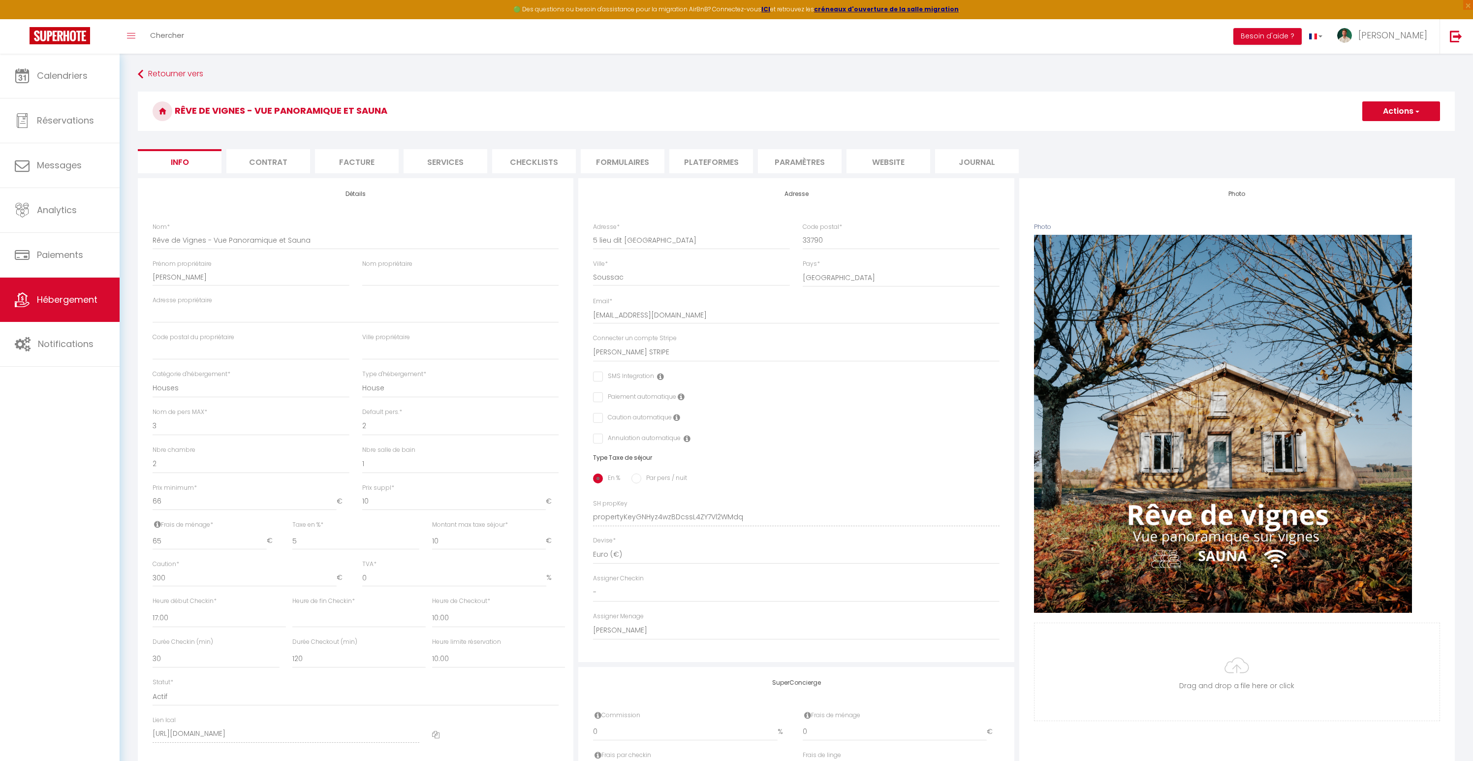
click at [432, 109] on h3 "Rêve de Vignes - Vue Panoramique et Sauna" at bounding box center [796, 111] width 1317 height 39
click at [652, 244] on input "5 lieu dit [GEOGRAPHIC_DATA]" at bounding box center [691, 240] width 197 height 18
click at [638, 122] on h3 "Rêve de Vignes - Vue Panoramique et Sauna" at bounding box center [796, 111] width 1317 height 39
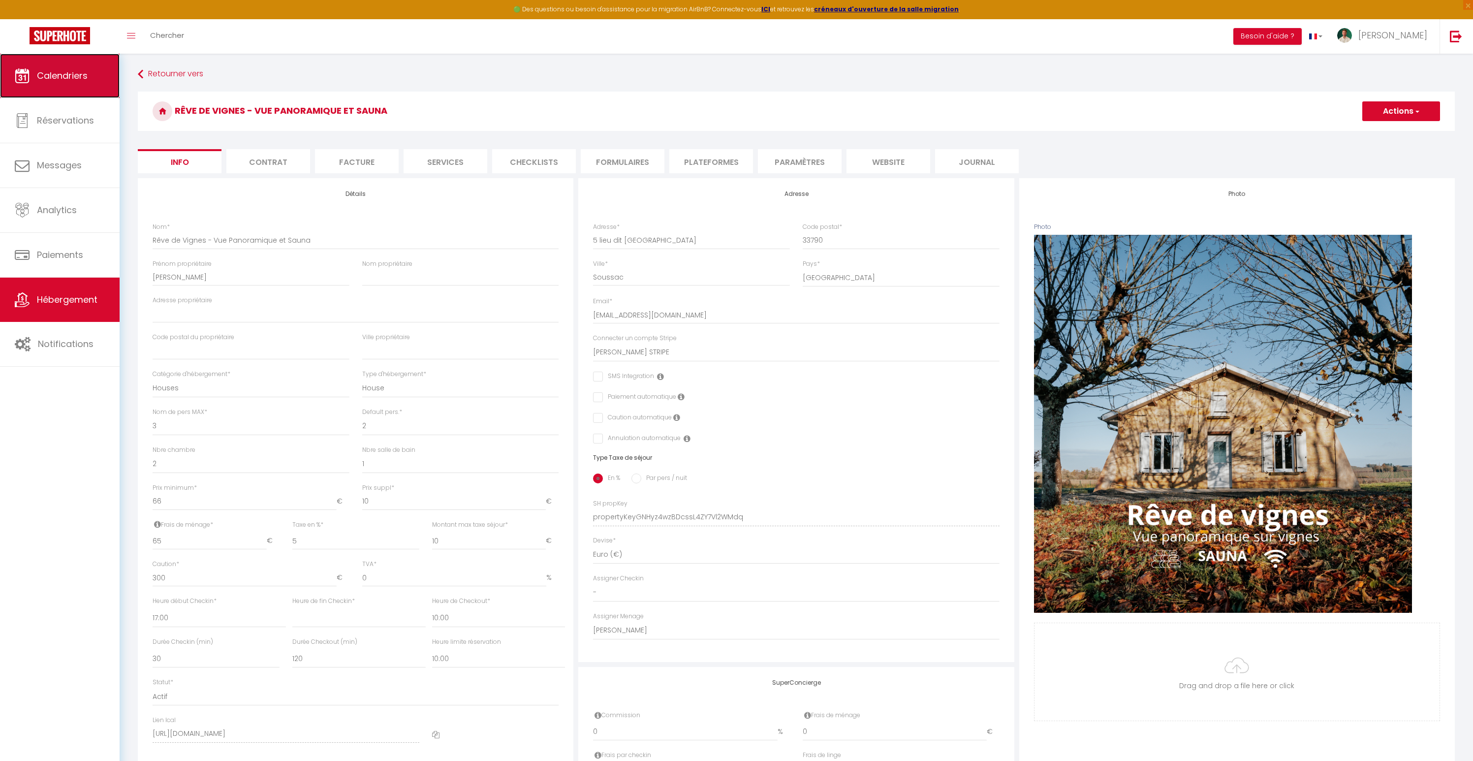
click at [54, 73] on span "Calendriers" at bounding box center [62, 75] width 51 height 12
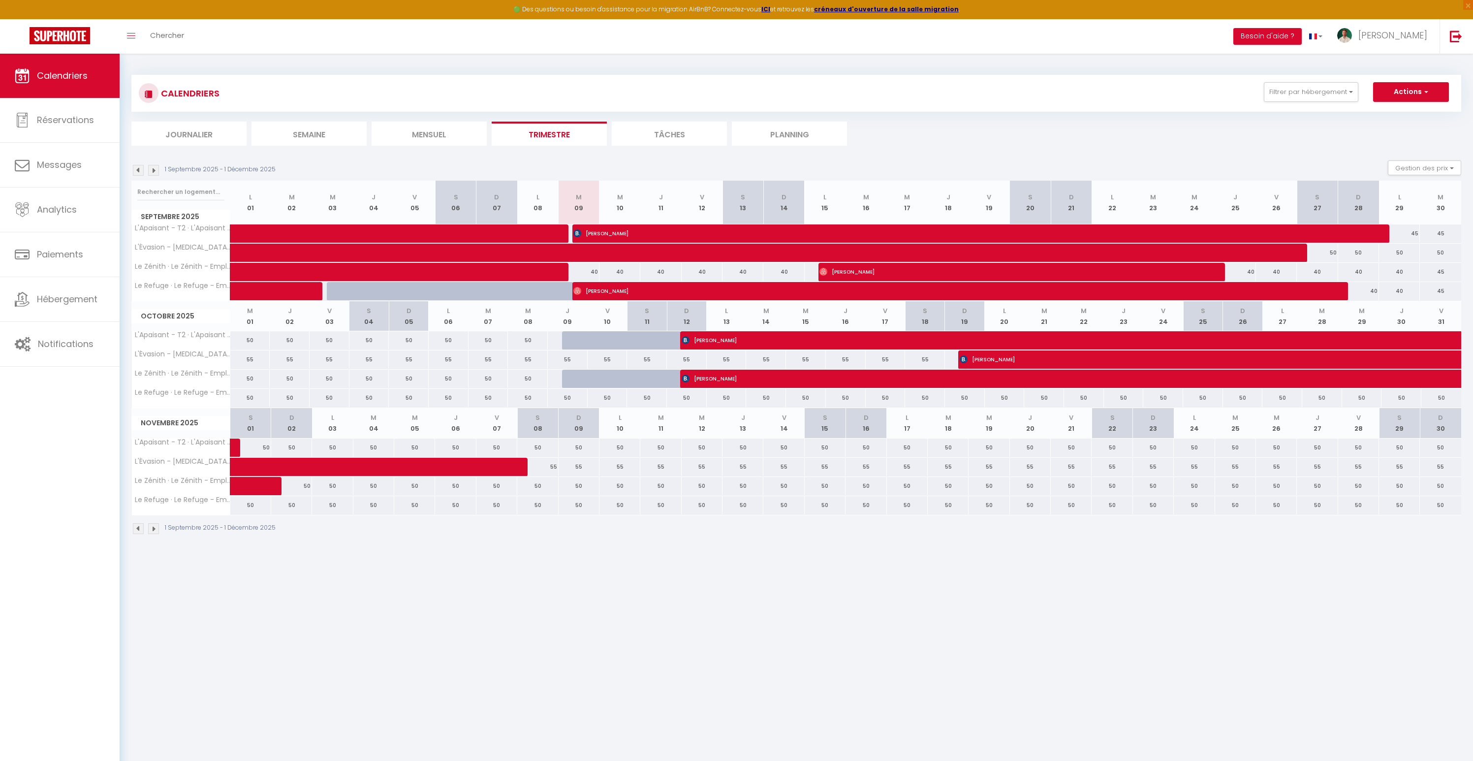
click at [462, 135] on li "Mensuel" at bounding box center [428, 134] width 115 height 24
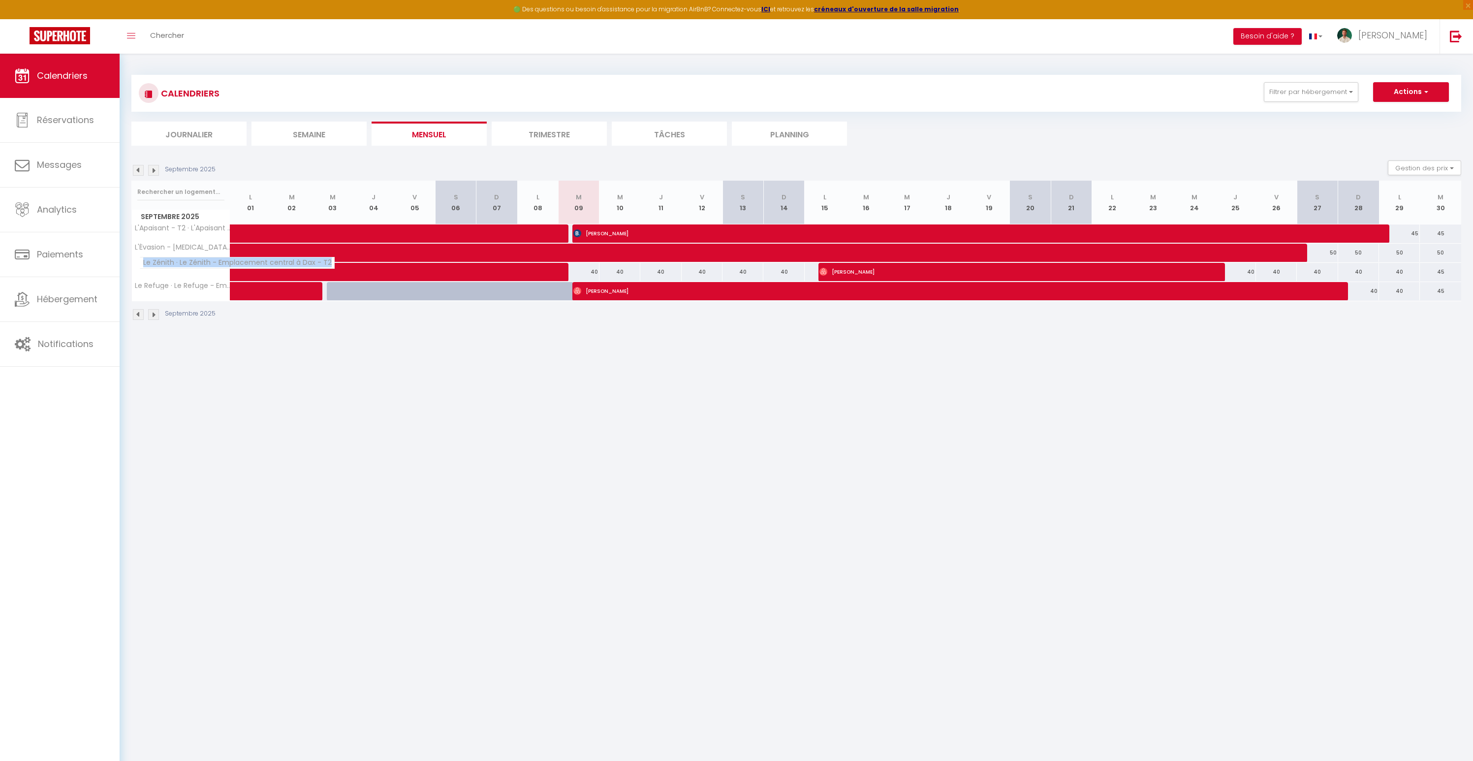
drag, startPoint x: 142, startPoint y: 266, endPoint x: 247, endPoint y: 267, distance: 104.8
click at [247, 267] on span "Le Zénith · Le Zénith - Emplacement central à Dax - T2" at bounding box center [236, 263] width 195 height 12
drag, startPoint x: 582, startPoint y: 273, endPoint x: 804, endPoint y: 273, distance: 222.4
click at [804, 271] on tr "Le Zénith · Le Zénith - Emplacement central à Dax - T2 40 40 40" at bounding box center [796, 271] width 1329 height 19
click at [785, 390] on body "🟢 Des questions ou besoin d'assistance pour la migration AirBnB? Connectez-vous…" at bounding box center [736, 434] width 1473 height 761
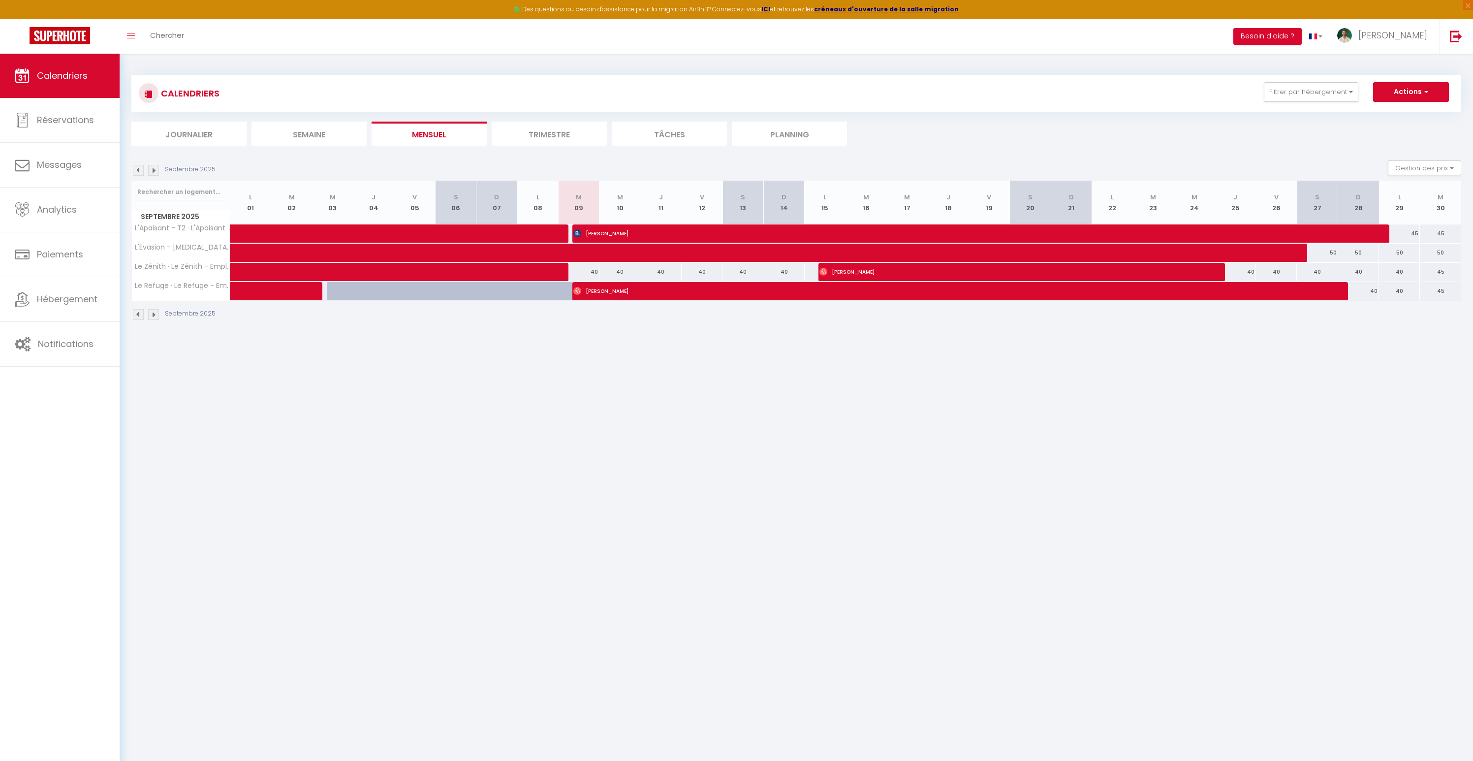
drag, startPoint x: 584, startPoint y: 267, endPoint x: 799, endPoint y: 269, distance: 215.0
click at [799, 269] on tr "Le Zénith · Le Zénith - Emplacement central à Dax - T2 40 40 40" at bounding box center [796, 271] width 1329 height 19
click at [905, 374] on body "🟢 Des questions ou besoin d'assistance pour la migration AirBnB? Connectez-vous…" at bounding box center [736, 434] width 1473 height 761
drag, startPoint x: 1323, startPoint y: 245, endPoint x: 1451, endPoint y: 290, distance: 136.3
click at [1451, 290] on tbody "L'Apaisant - T2 · L'Apaisant - Le confort au centre de Dax - T2 45 [PERSON_NAME]" at bounding box center [796, 262] width 1329 height 77
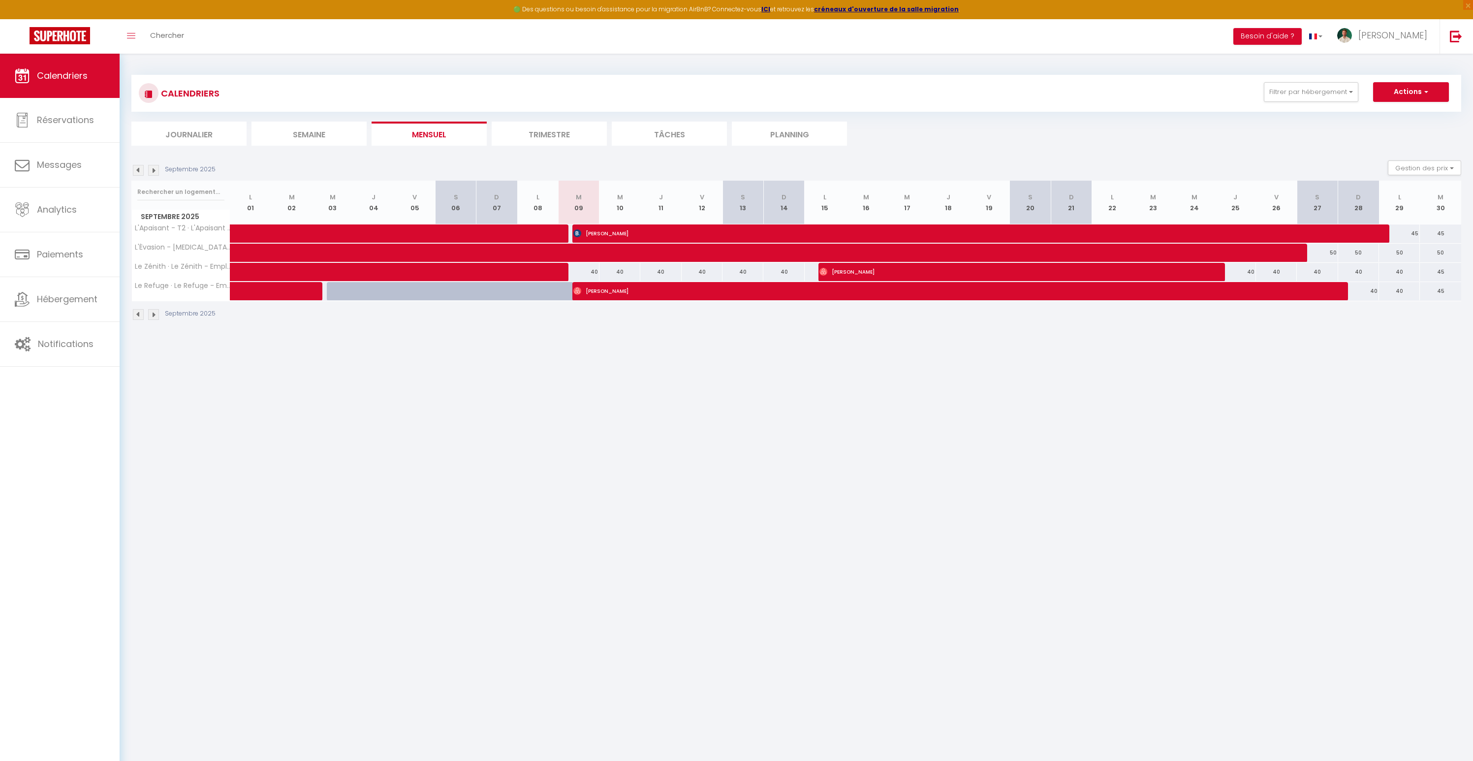
click at [869, 392] on body "🟢 Des questions ou besoin d'assistance pour la migration AirBnB? Connectez-vous…" at bounding box center [736, 434] width 1473 height 761
click at [831, 391] on body "🟢 Des questions ou besoin d'assistance pour la migration AirBnB? Connectez-vous…" at bounding box center [736, 434] width 1473 height 761
click at [1022, 377] on body "🟢 Des questions ou besoin d'assistance pour la migration AirBnB? Connectez-vous…" at bounding box center [736, 434] width 1473 height 761
drag, startPoint x: 1259, startPoint y: 272, endPoint x: 1391, endPoint y: 273, distance: 131.9
click at [1390, 273] on tr "Le Zénith · Le Zénith - Emplacement central à Dax - T2 40 40 40" at bounding box center [796, 271] width 1329 height 19
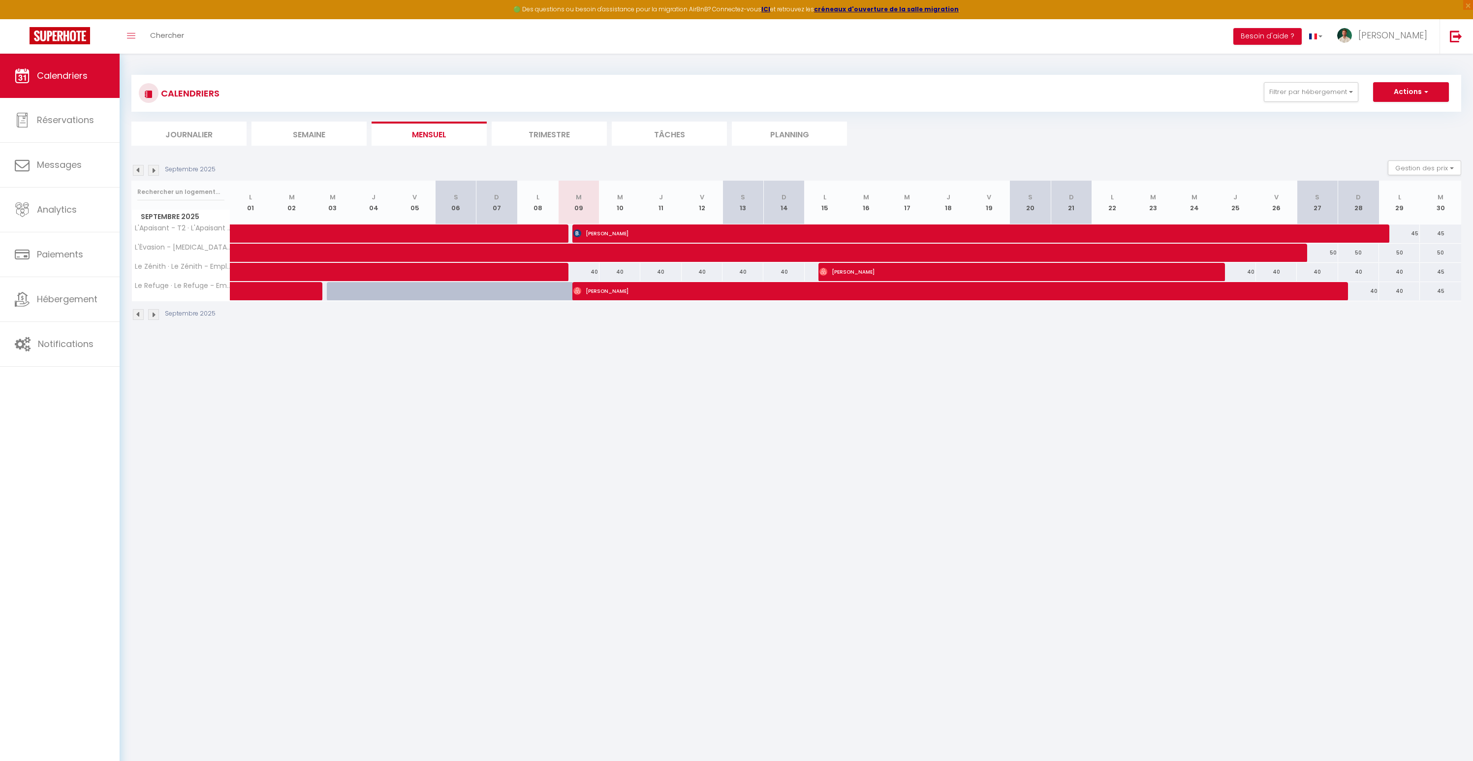
click at [1380, 397] on body "🟢 Des questions ou besoin d'assistance pour la migration AirBnB? Connectez-vous…" at bounding box center [736, 434] width 1473 height 761
click at [717, 365] on body "🟢 Des questions ou besoin d'assistance pour la migration AirBnB? Connectez-vous…" at bounding box center [736, 434] width 1473 height 761
